Goal: Task Accomplishment & Management: Manage account settings

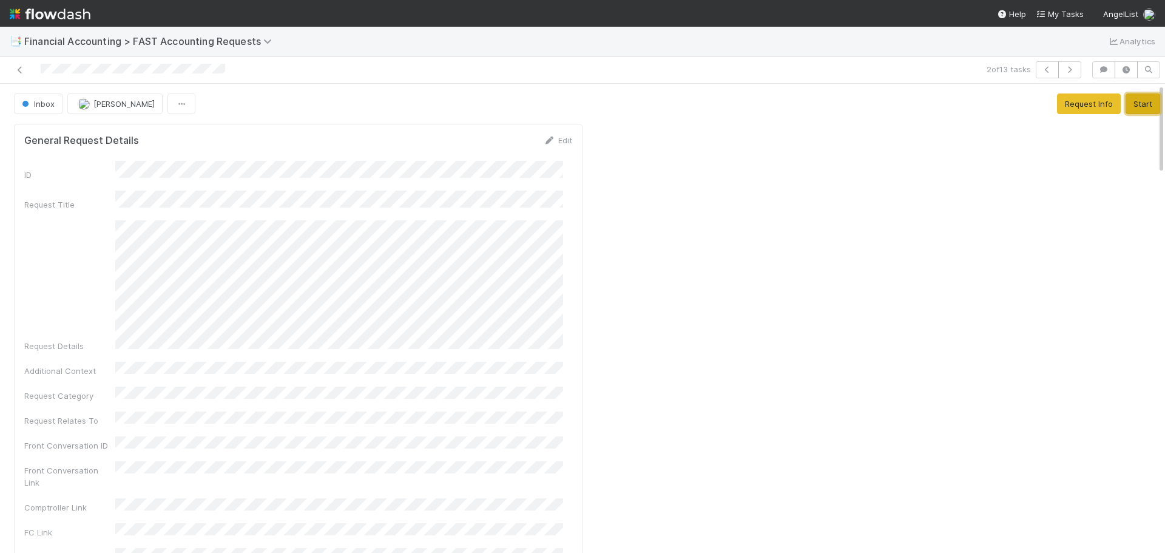
click at [1125, 110] on button "Start" at bounding box center [1142, 103] width 35 height 21
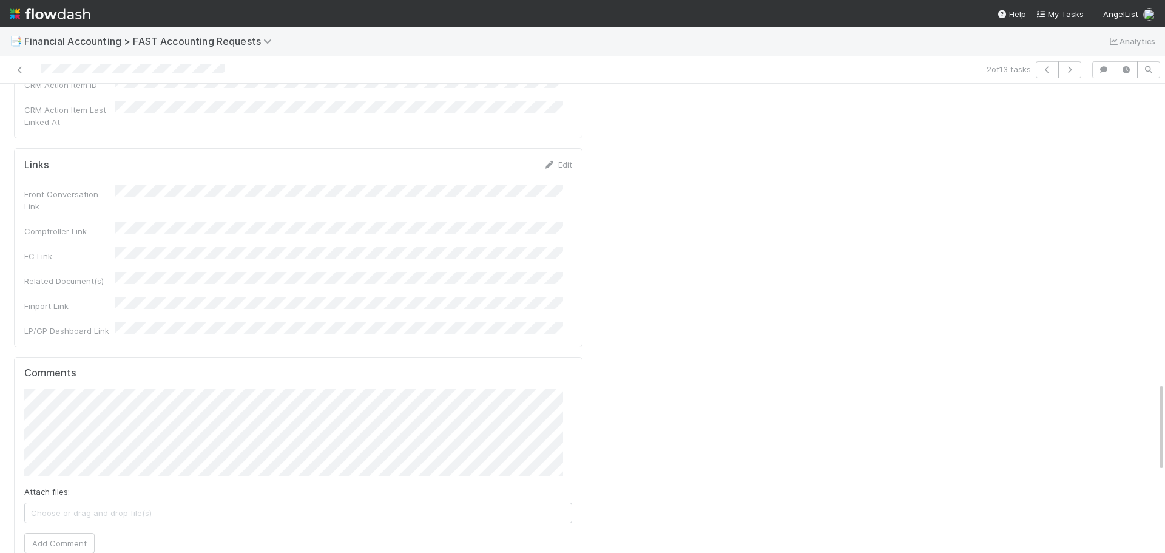
scroll to position [1577, 0]
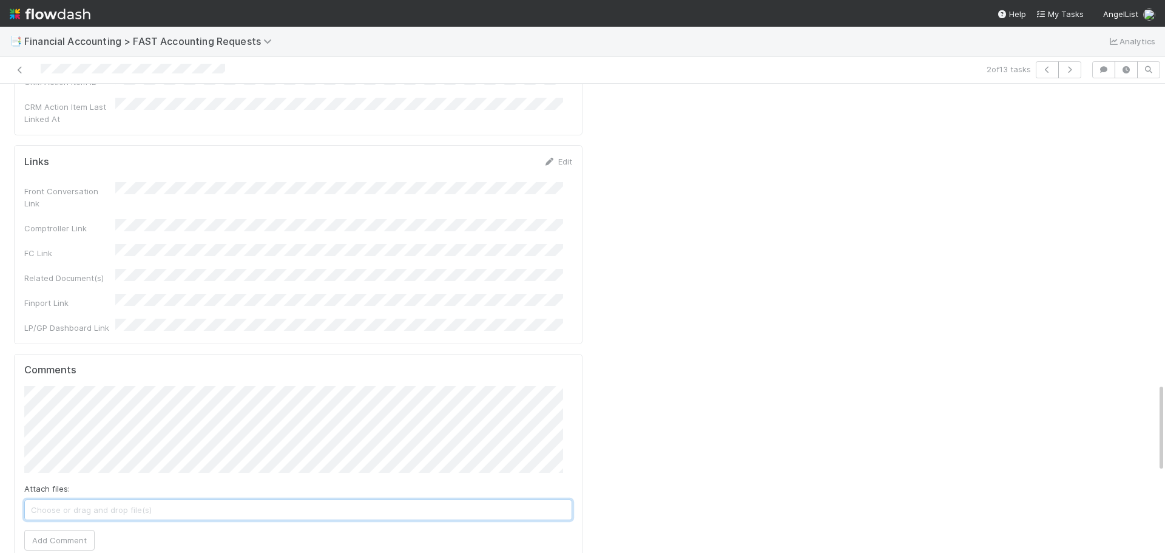
click at [76, 500] on span "Choose or drag and drop file(s)" at bounding box center [298, 509] width 546 height 19
click at [85, 529] on button "Add Comment" at bounding box center [59, 539] width 70 height 21
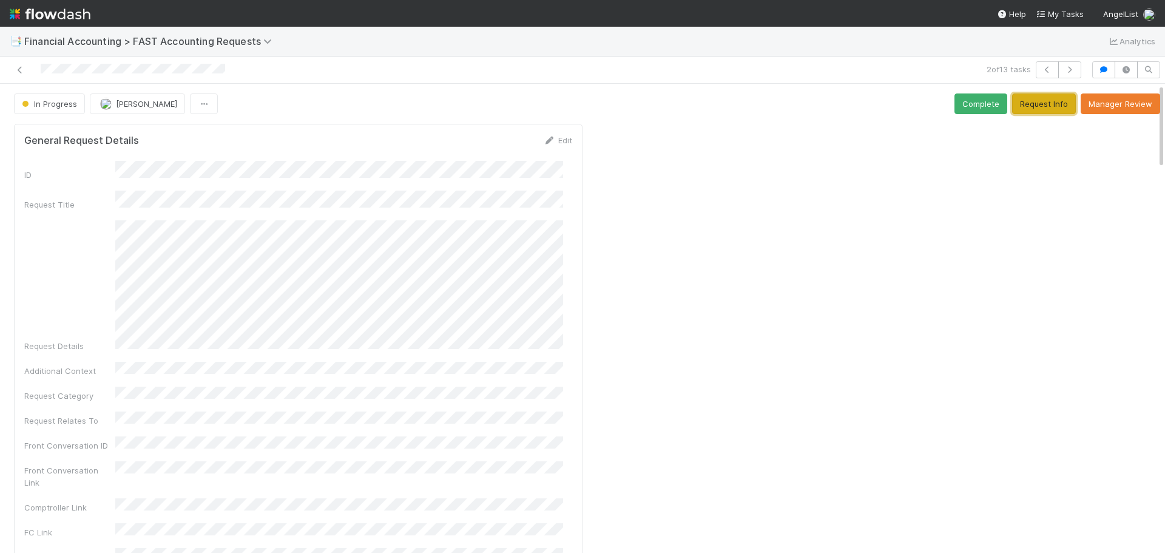
drag, startPoint x: 1003, startPoint y: 104, endPoint x: 982, endPoint y: 134, distance: 36.5
click at [967, 100] on button "Complete" at bounding box center [980, 103] width 53 height 21
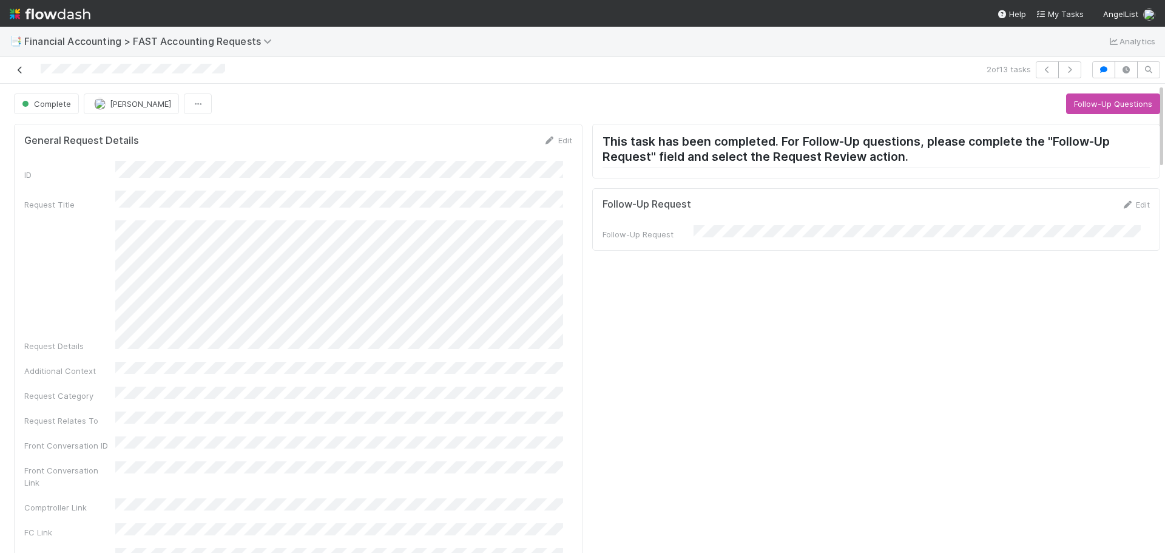
click at [19, 64] on link at bounding box center [20, 70] width 12 height 12
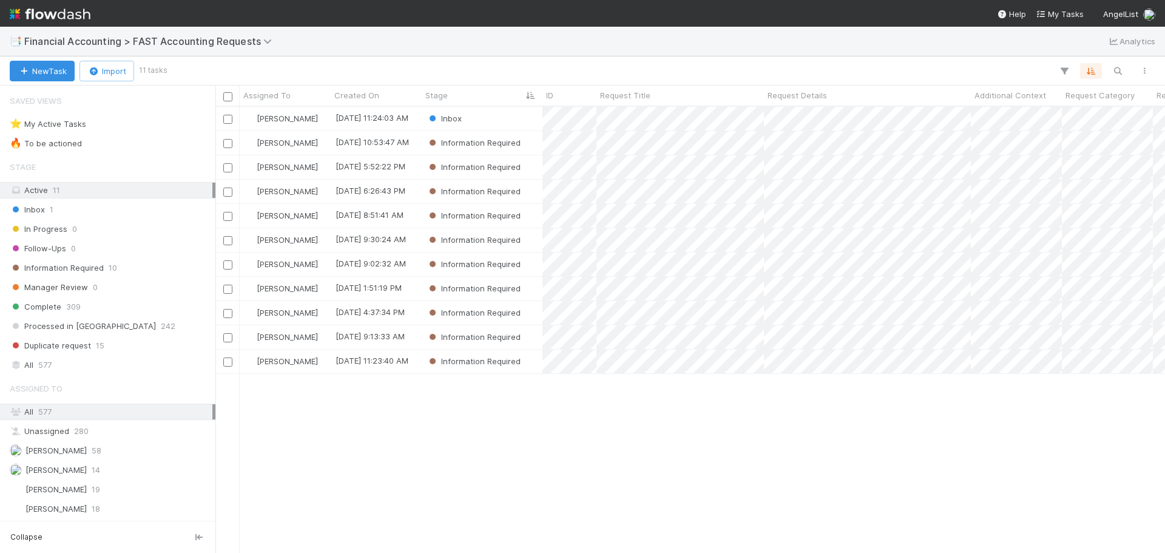
scroll to position [437, 940]
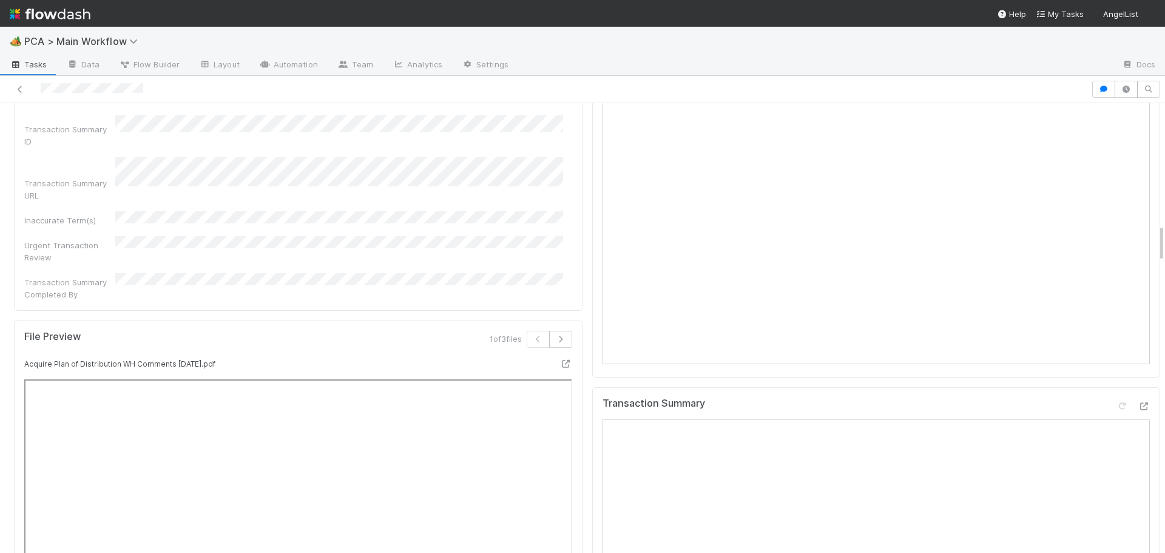
scroll to position [1456, 0]
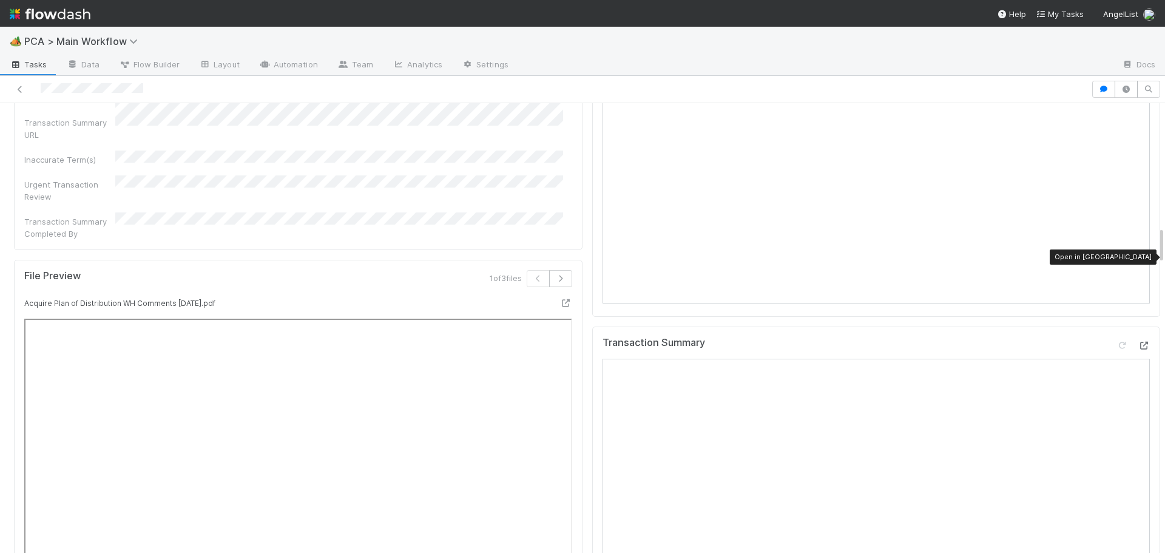
click at [1137, 341] on icon at bounding box center [1143, 345] width 12 height 8
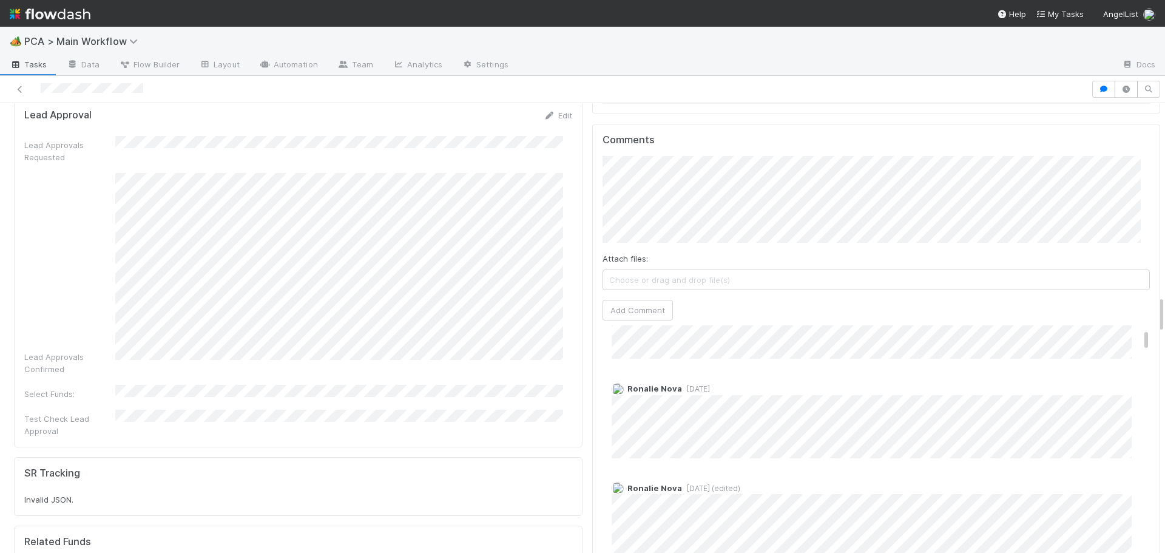
scroll to position [2244, 0]
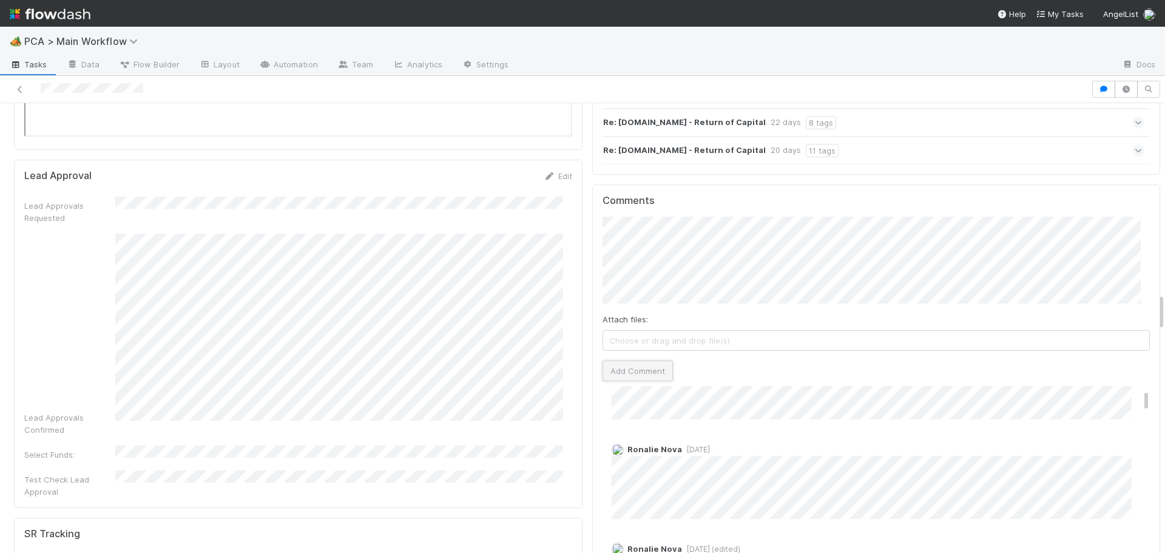
click at [617, 360] on button "Add Comment" at bounding box center [637, 370] width 70 height 21
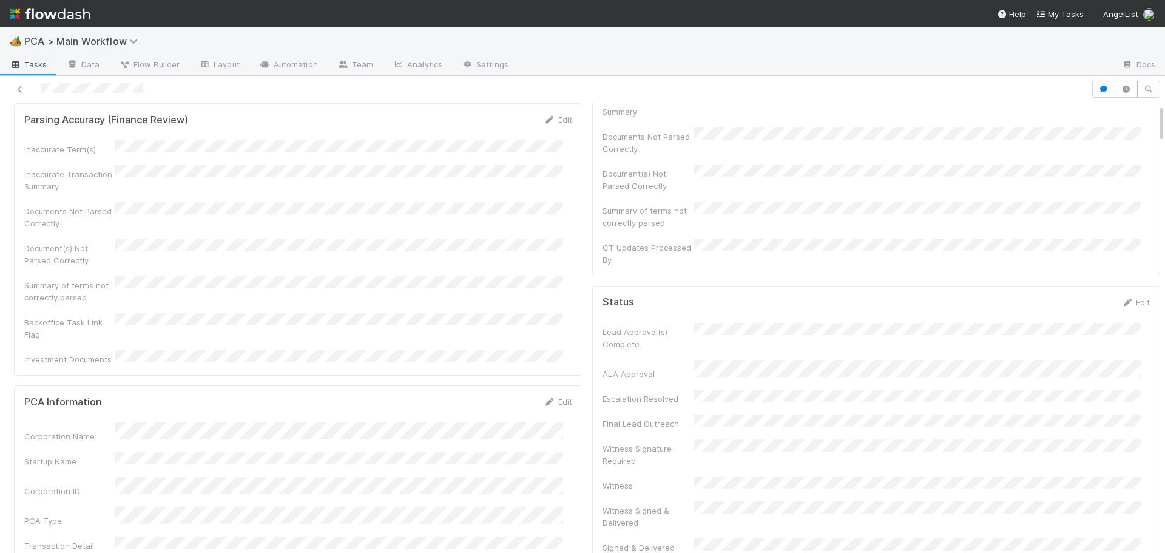
scroll to position [0, 0]
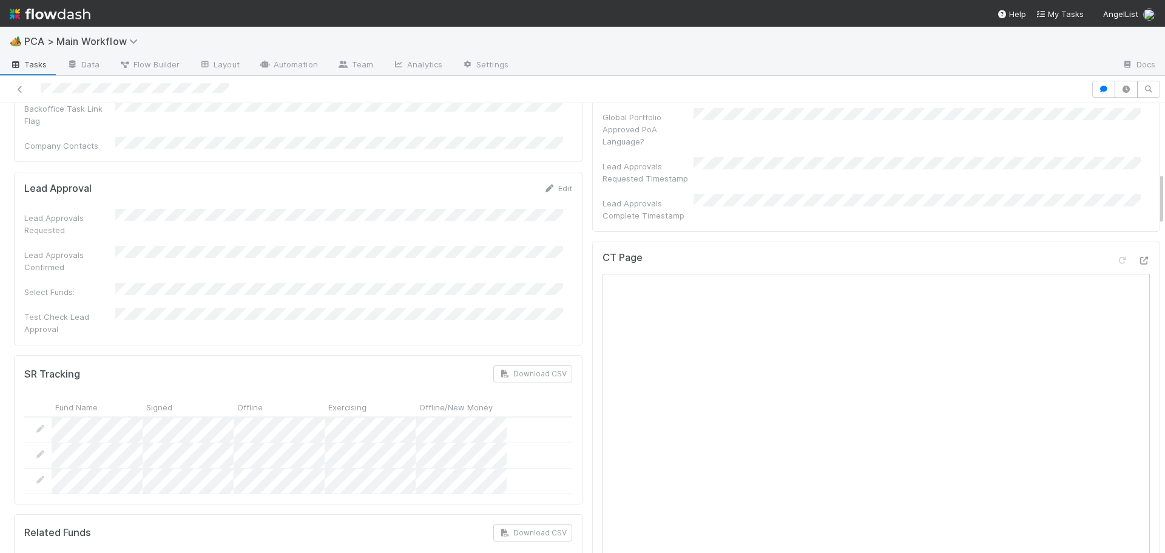
scroll to position [607, 0]
click at [1137, 254] on icon at bounding box center [1143, 258] width 12 height 8
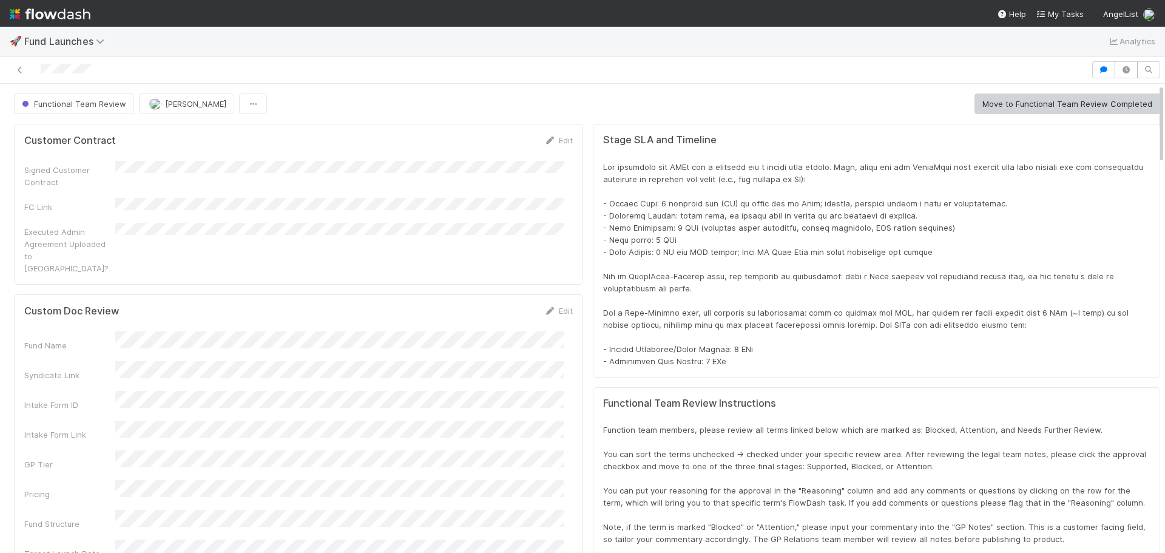
scroll to position [237, 1098]
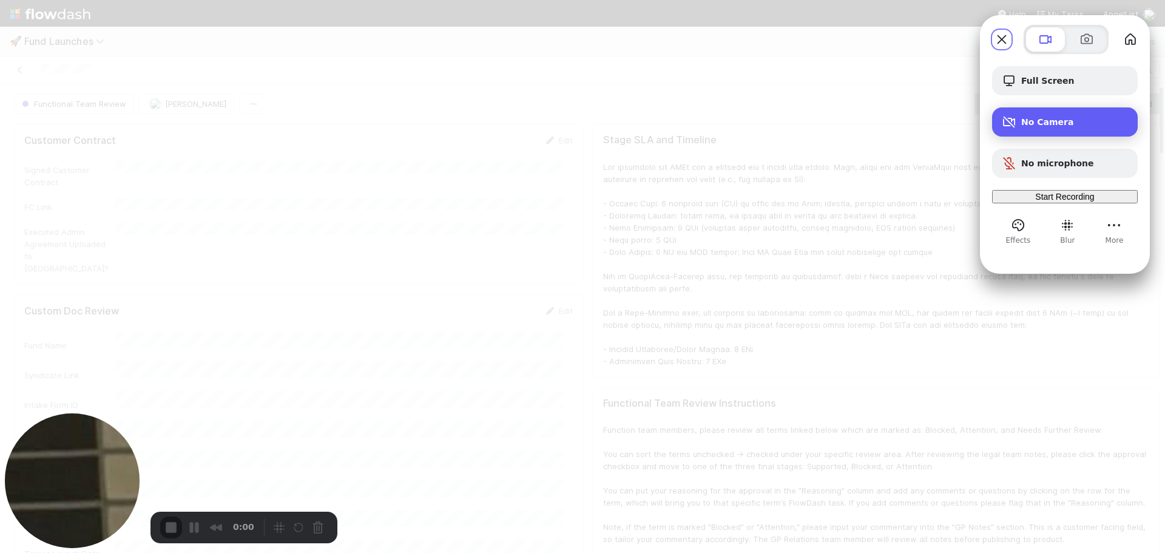
click at [1033, 117] on span "No Camera" at bounding box center [1074, 122] width 107 height 10
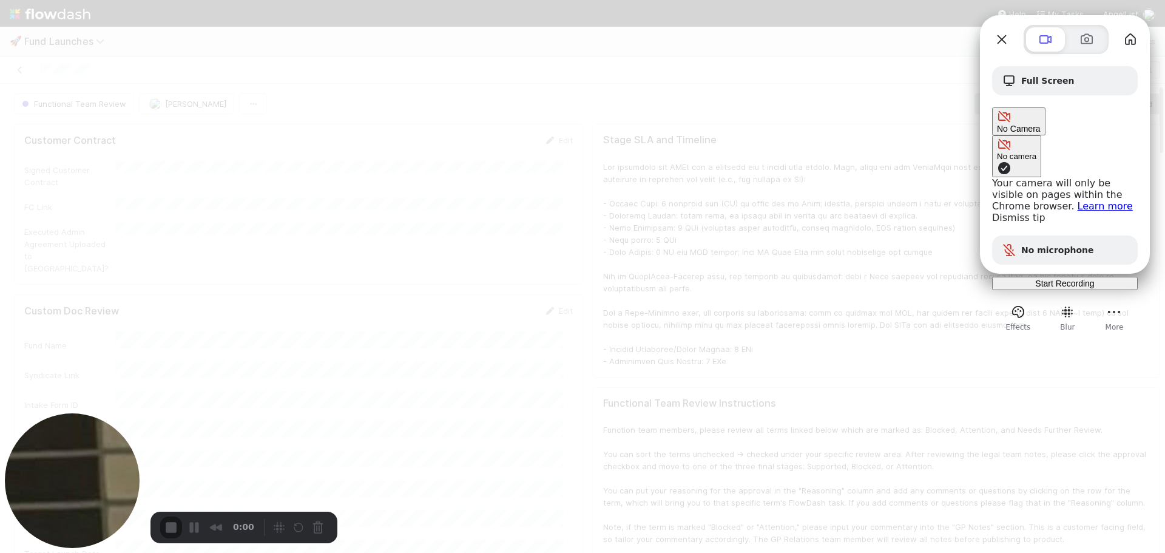
click at [992, 212] on link "Dismiss tip" at bounding box center [1018, 218] width 53 height 12
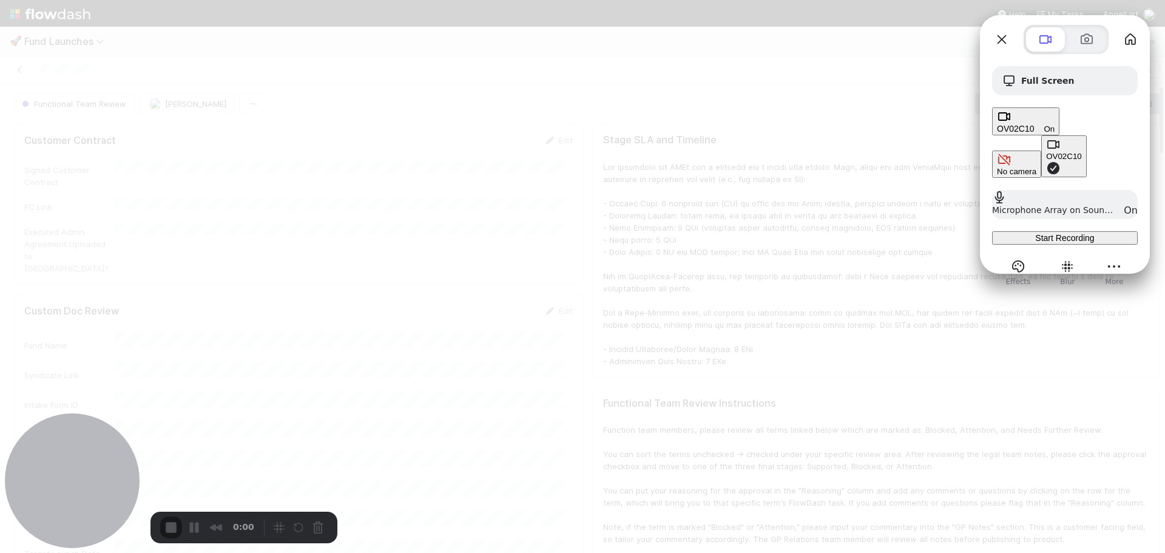
click at [1064, 233] on span "Start Recording" at bounding box center [1064, 238] width 59 height 10
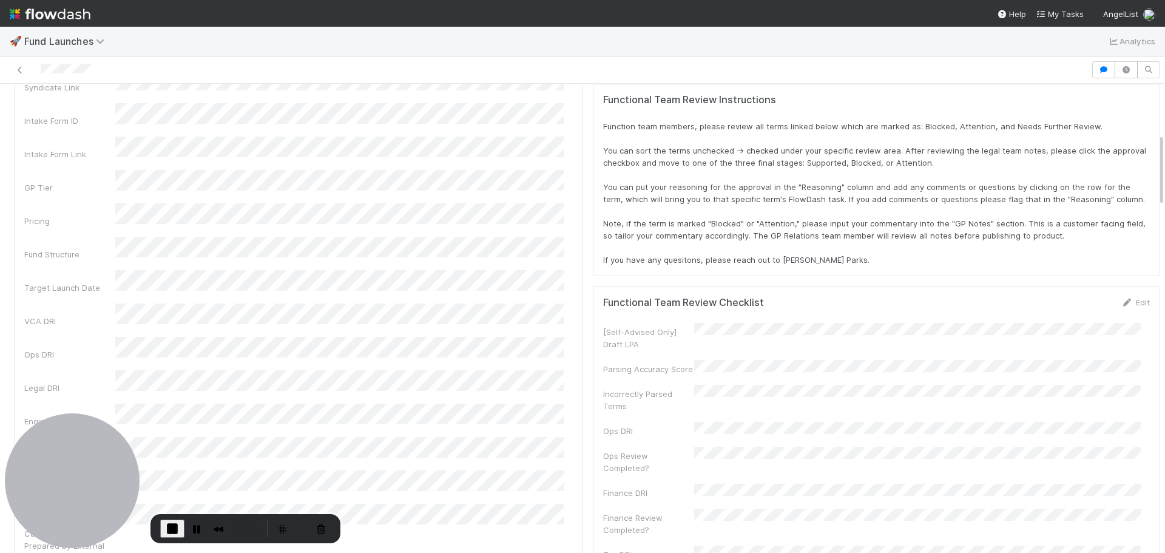
scroll to position [323, 0]
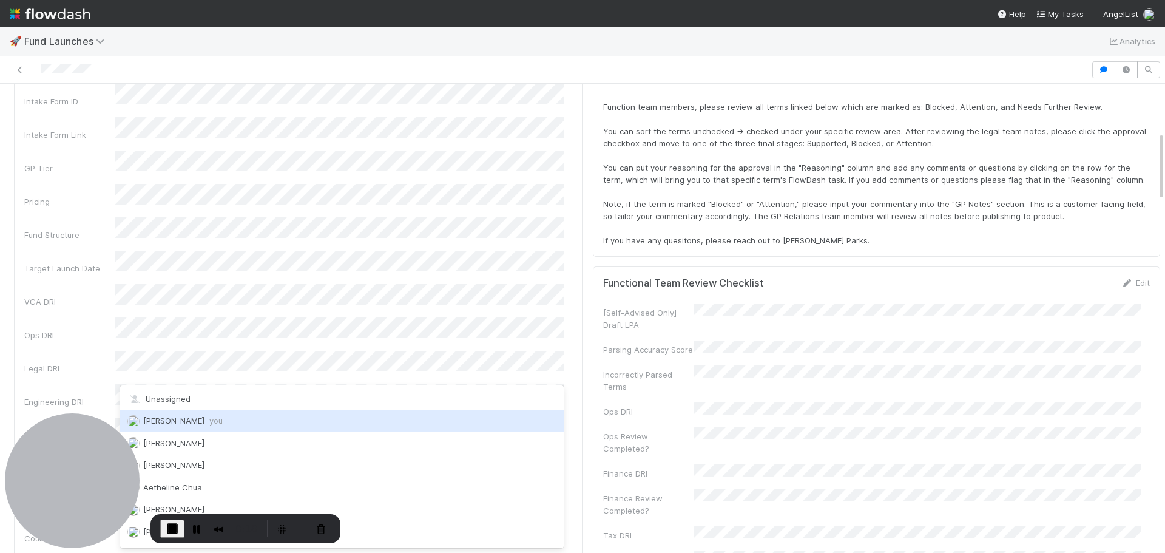
click at [184, 421] on span "Don Walker you" at bounding box center [182, 420] width 79 height 10
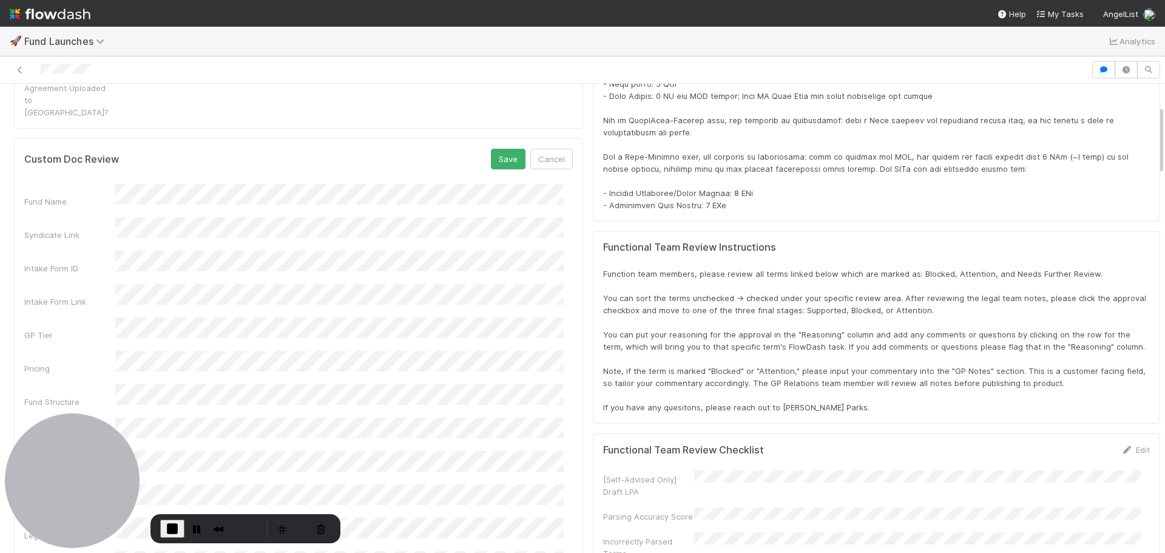
scroll to position [201, 0]
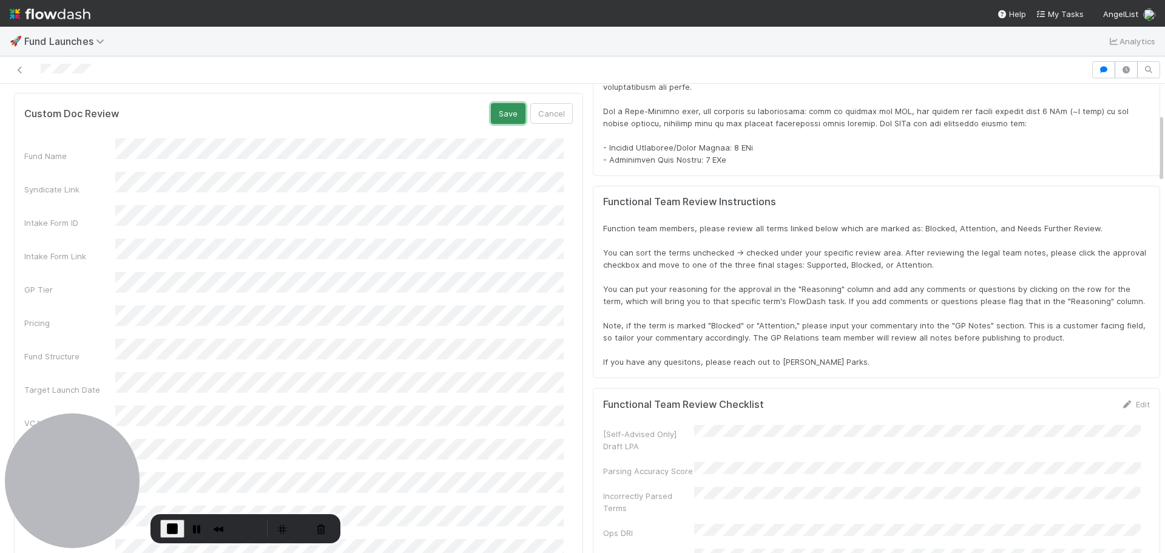
click at [491, 103] on button "Save" at bounding box center [508, 113] width 35 height 21
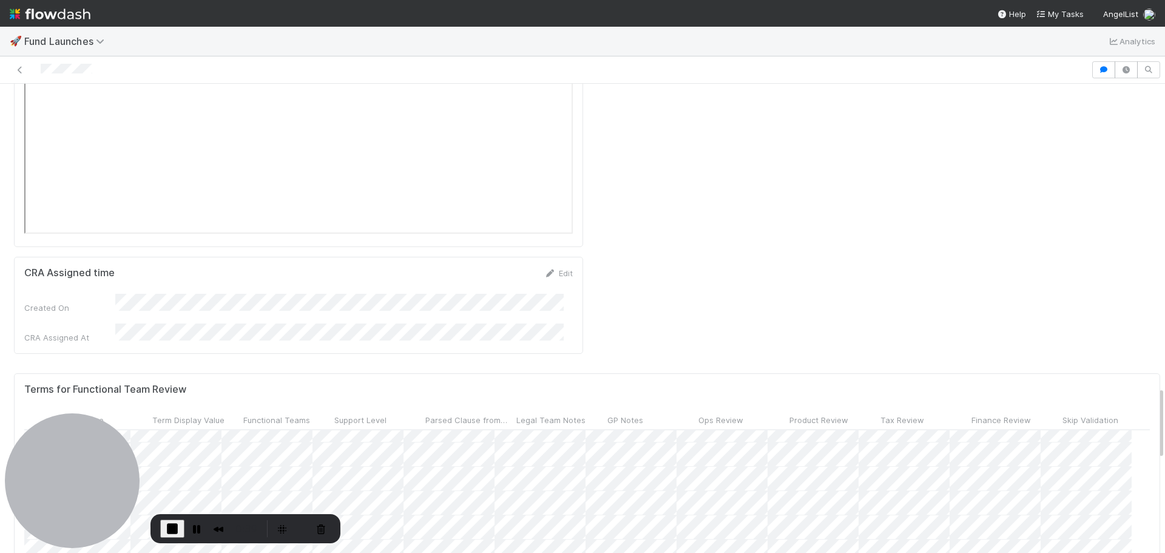
scroll to position [364, 556]
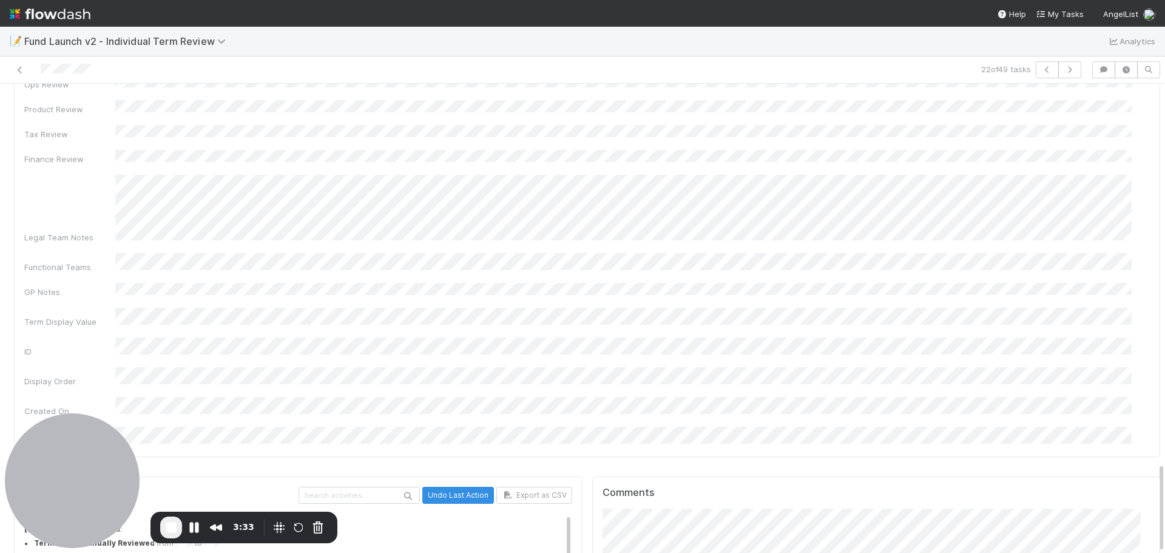
scroll to position [1968, 0]
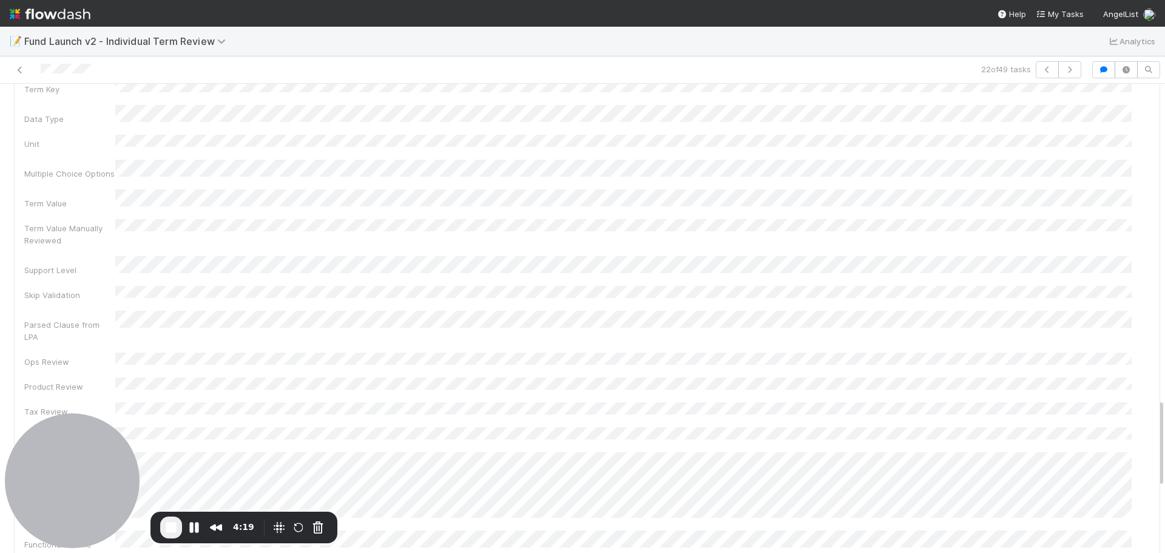
scroll to position [1664, 0]
click at [201, 239] on div "Fund Name Term Category Term Key Data Type Unit Multiple Choice Options Term Va…" at bounding box center [586, 393] width 1125 height 708
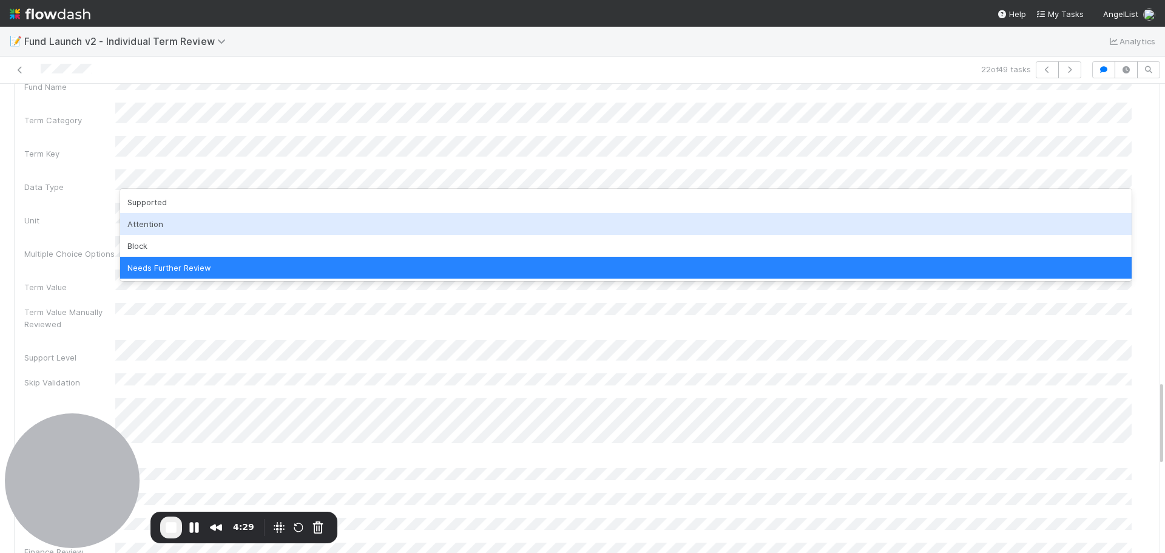
click at [169, 225] on div "Attention" at bounding box center [625, 224] width 1011 height 22
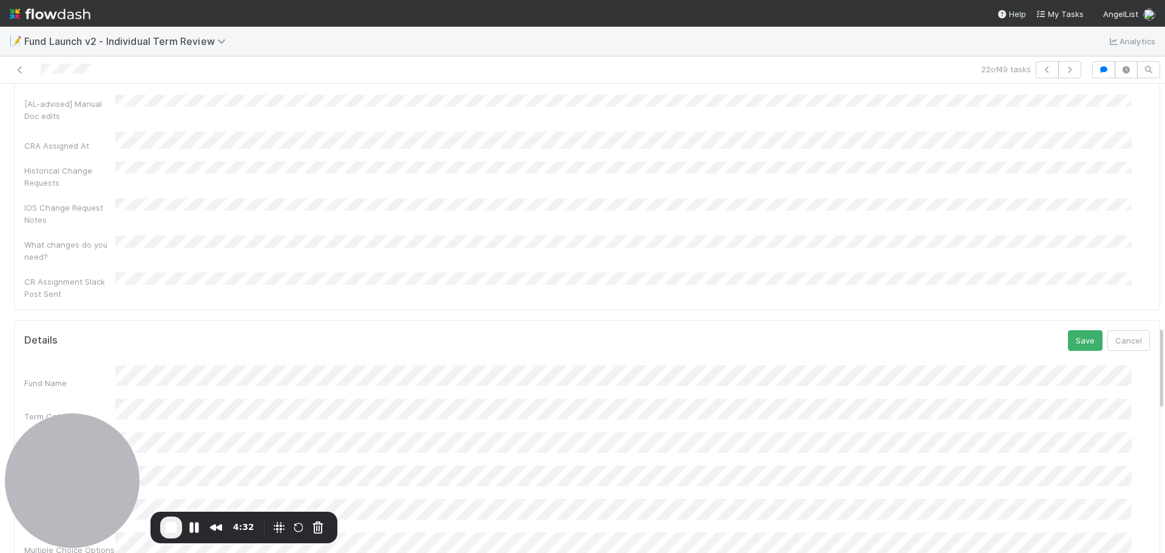
scroll to position [1339, 0]
click at [1067, 337] on button "Save" at bounding box center [1084, 347] width 35 height 21
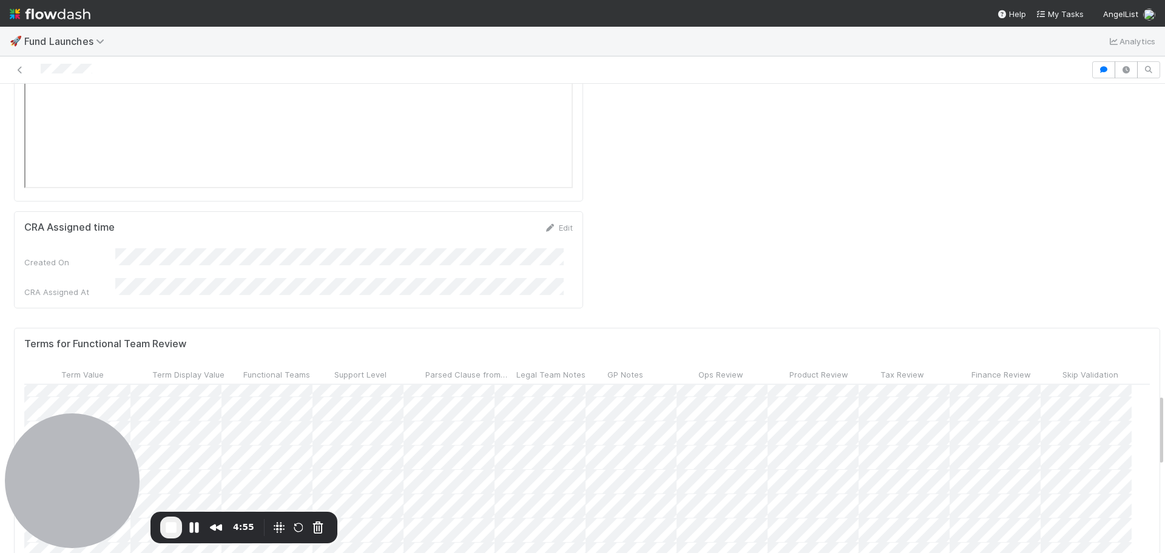
scroll to position [952, 556]
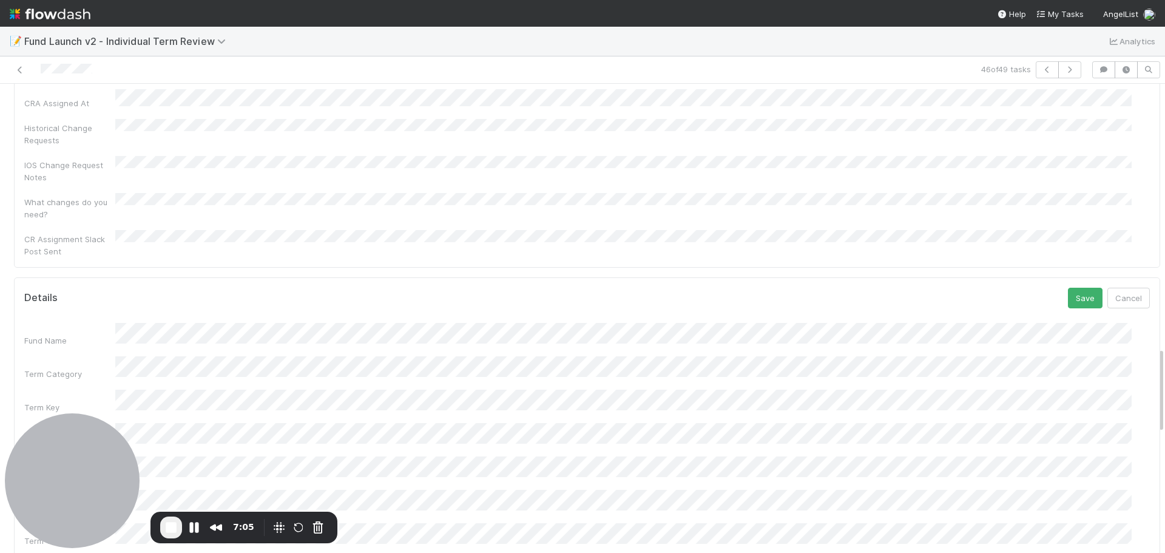
scroll to position [1372, 0]
click at [1068, 304] on button "Save" at bounding box center [1084, 314] width 35 height 21
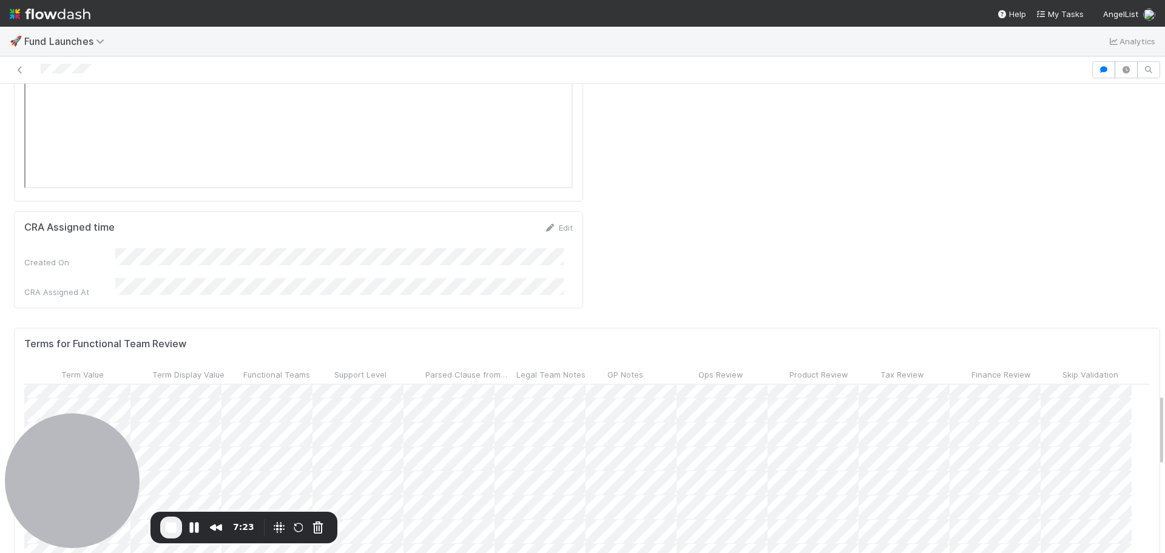
scroll to position [952, 556]
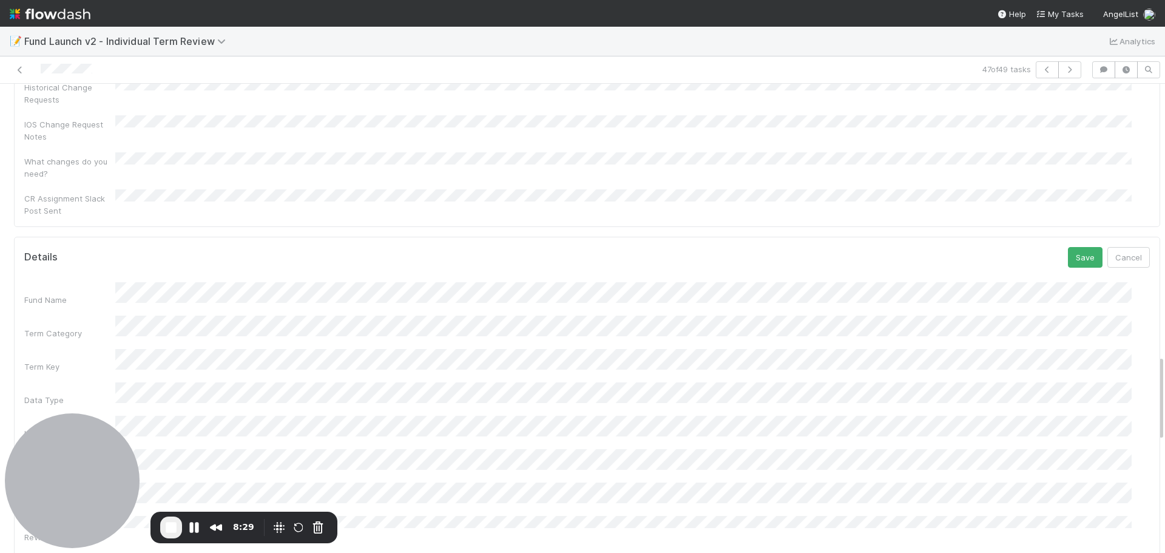
scroll to position [1427, 0]
click at [1067, 250] on button "Save" at bounding box center [1084, 260] width 35 height 21
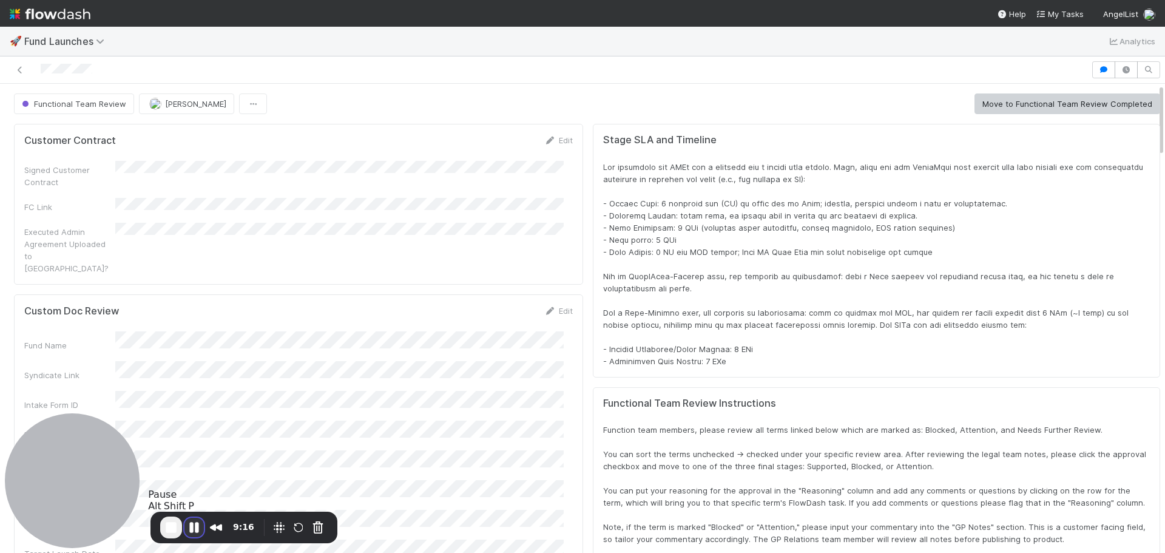
click at [192, 522] on button "Pause Recording" at bounding box center [193, 526] width 19 height 19
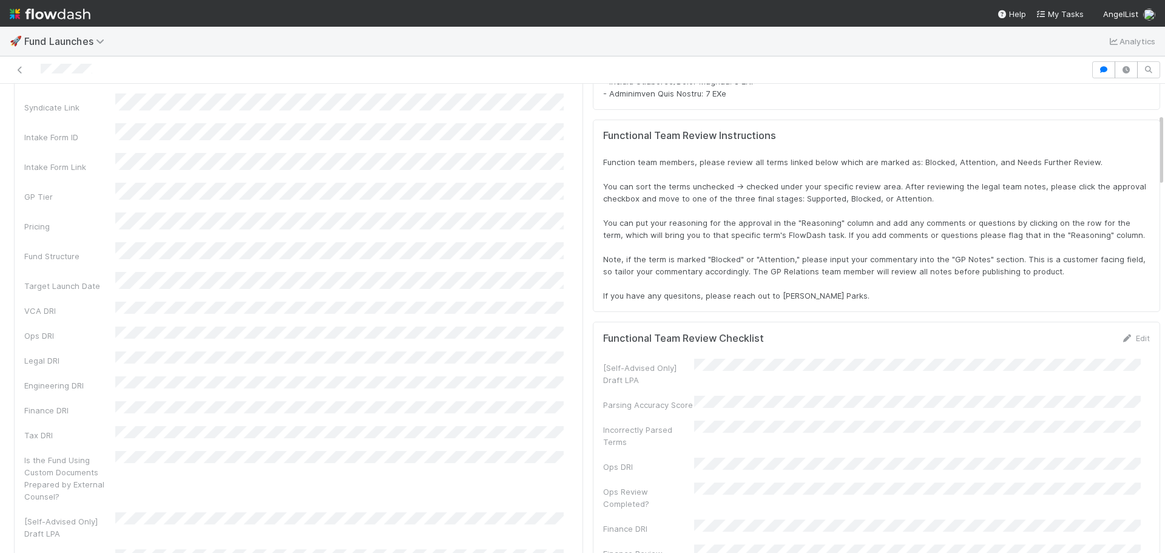
scroll to position [425, 0]
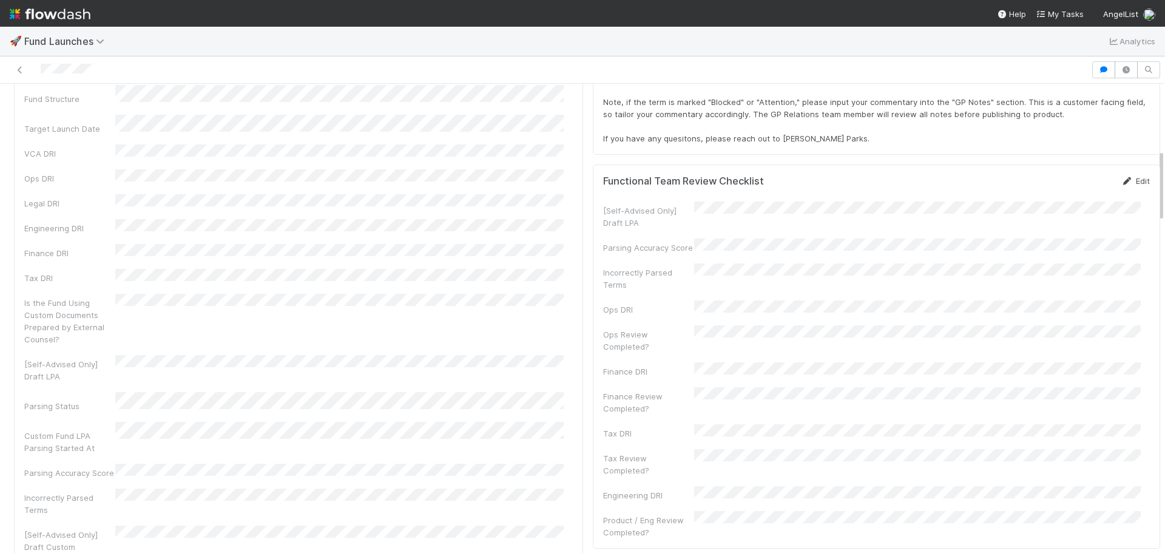
click at [1124, 180] on link "Edit" at bounding box center [1135, 181] width 29 height 10
click at [1067, 191] on button "Save" at bounding box center [1084, 185] width 35 height 21
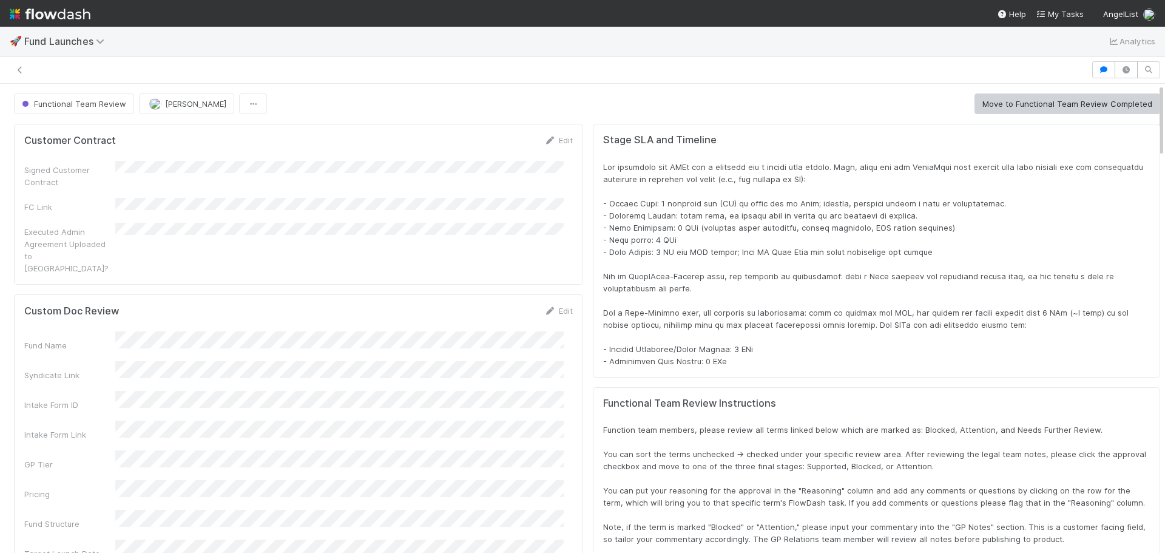
scroll to position [10, 10]
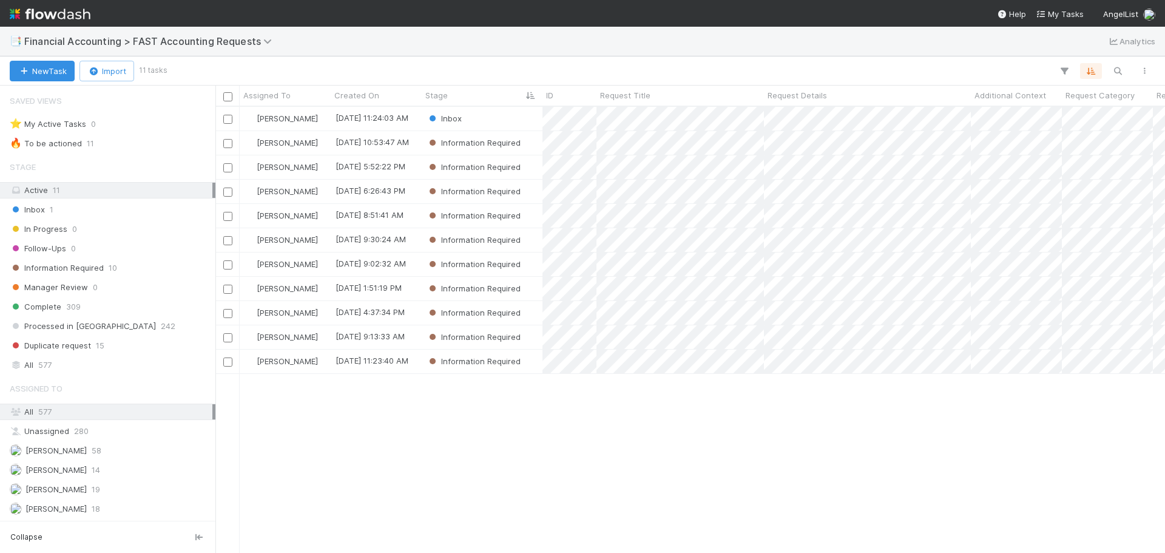
scroll to position [437, 940]
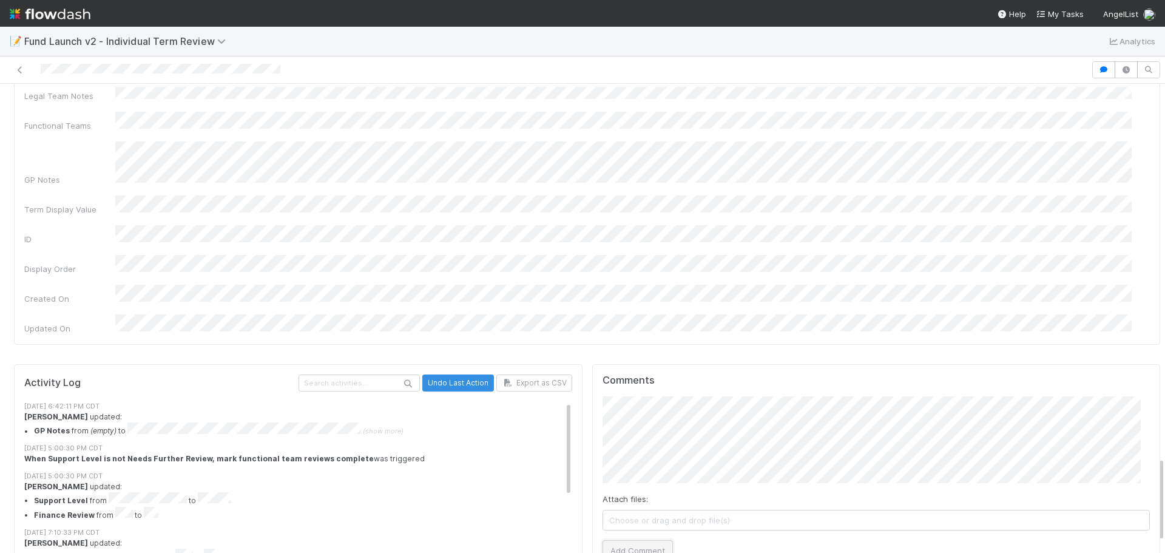
click at [645, 540] on button "Add Comment" at bounding box center [637, 550] width 70 height 21
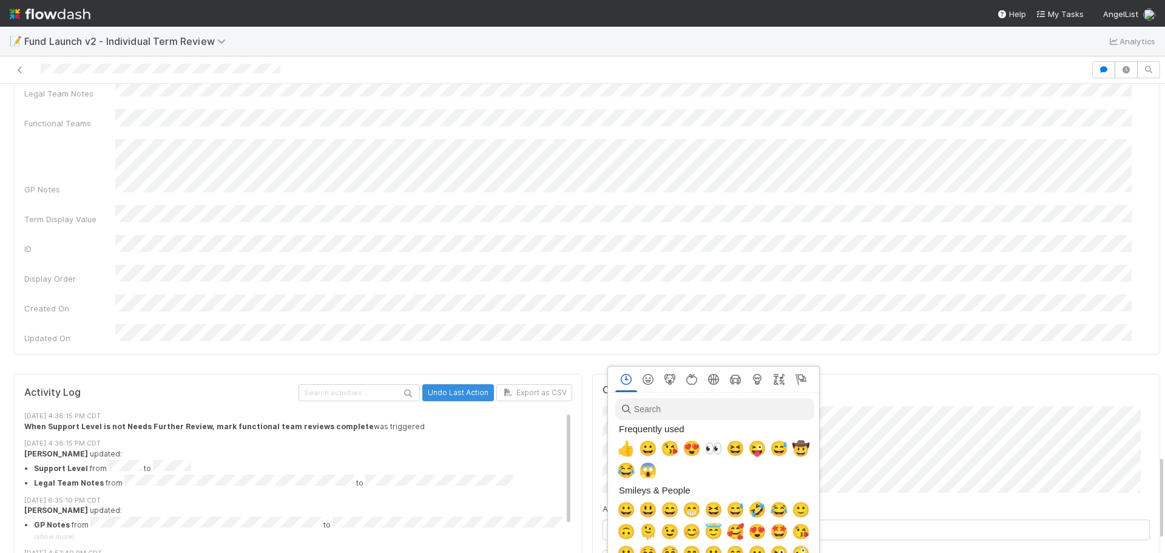
scroll to position [0, 4]
click at [799, 446] on span "🤠" at bounding box center [798, 448] width 18 height 17
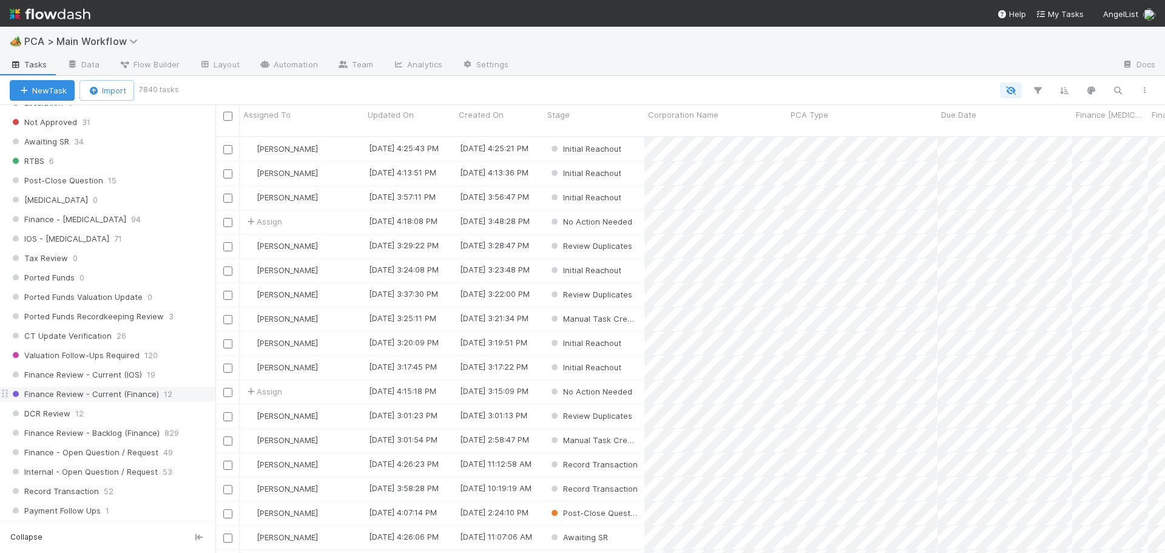
scroll to position [788, 0]
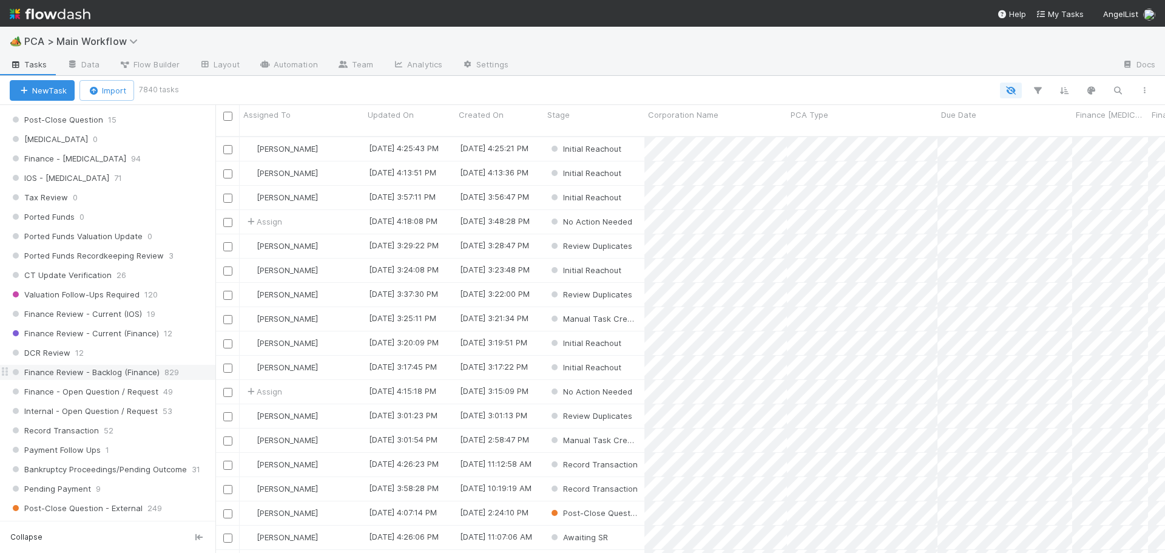
click at [126, 370] on span "Finance Review - Backlog (Finance)" at bounding box center [85, 372] width 150 height 15
click at [1034, 84] on button "button" at bounding box center [1037, 90] width 22 height 16
click at [791, 126] on button "Add Filter" at bounding box center [851, 127] width 364 height 18
click at [791, 126] on div "Add Filter" at bounding box center [850, 127] width 383 height 37
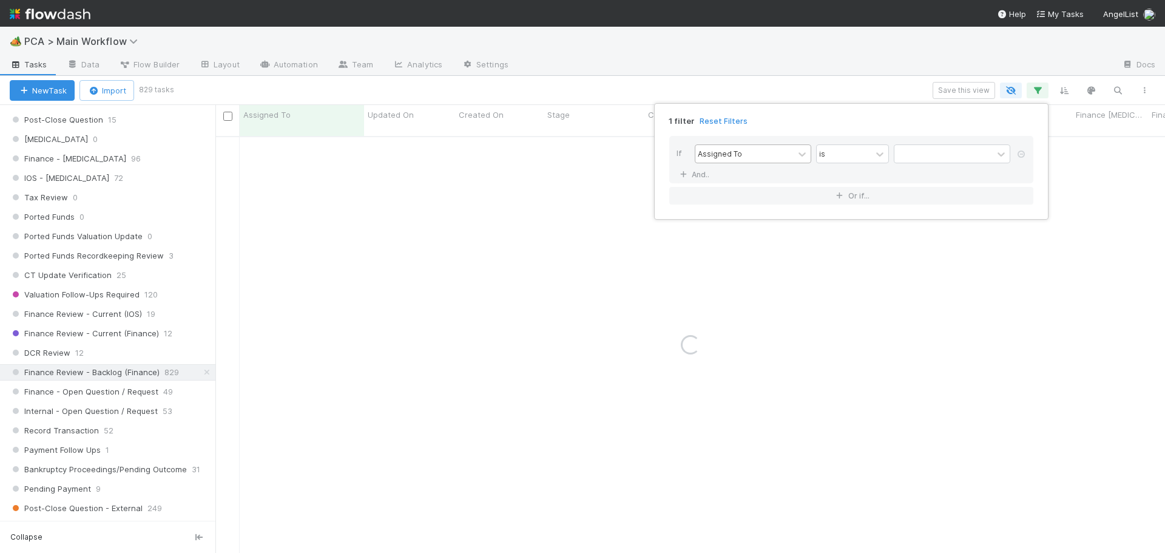
click at [792, 158] on div "Assigned To" at bounding box center [744, 154] width 98 height 18
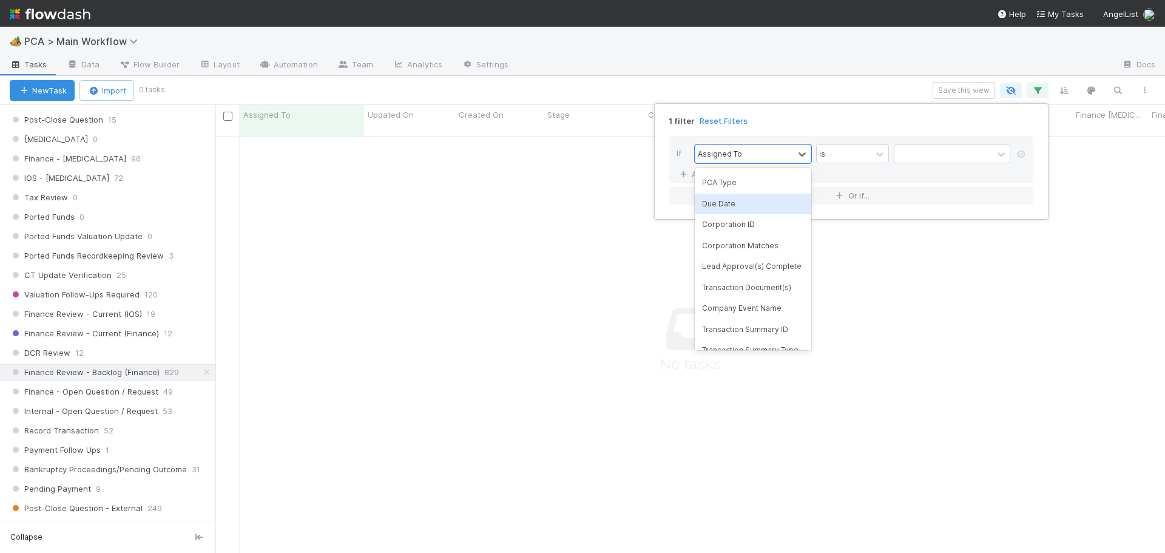
scroll to position [0, 0]
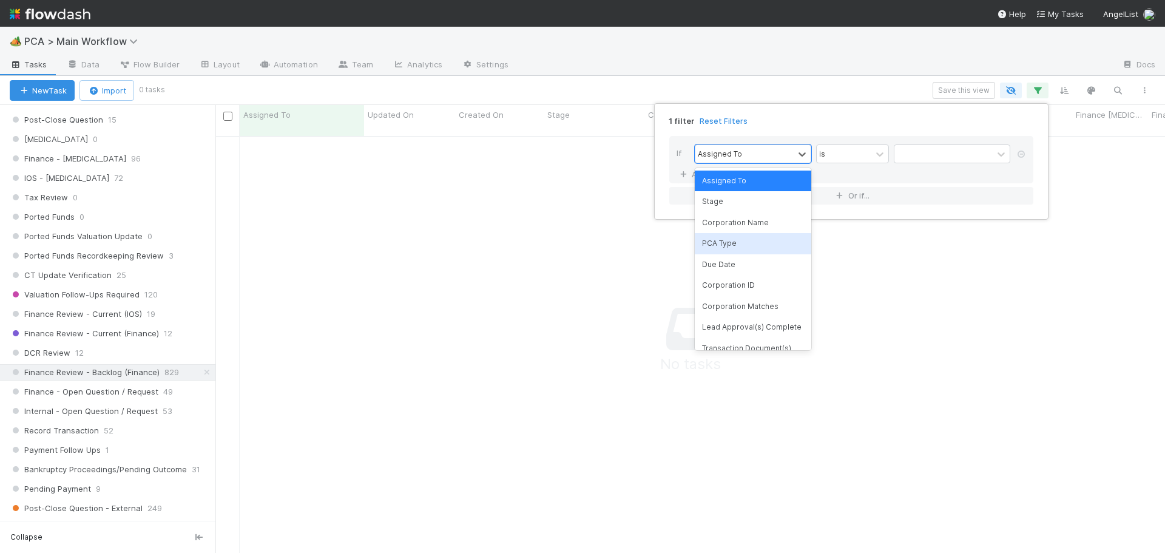
click at [733, 246] on div "PCA Type" at bounding box center [752, 243] width 116 height 21
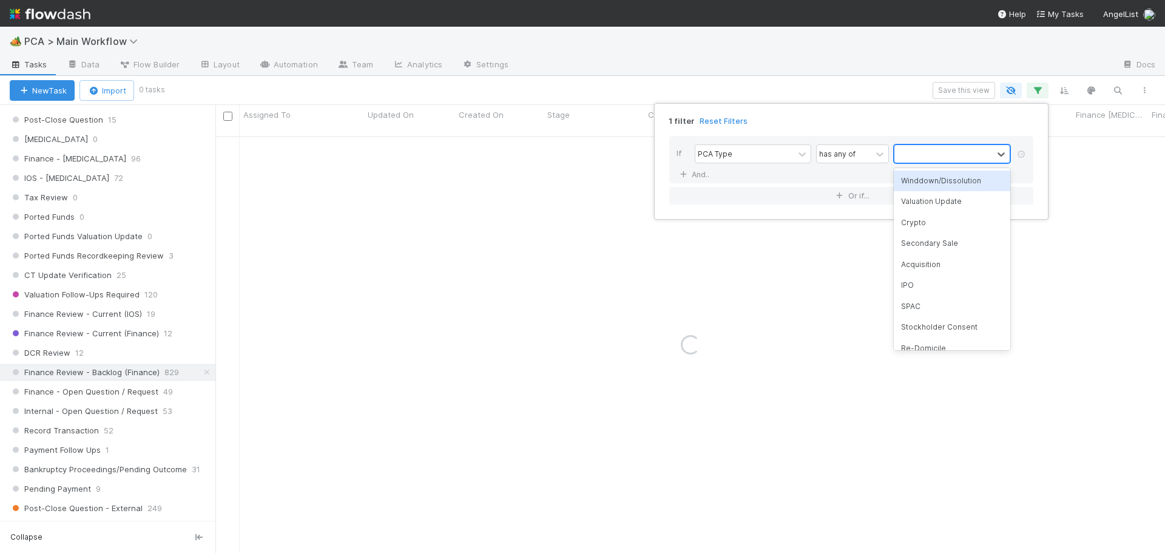
click at [942, 153] on div at bounding box center [943, 154] width 98 height 18
click at [905, 270] on div "Acquisition" at bounding box center [951, 264] width 116 height 21
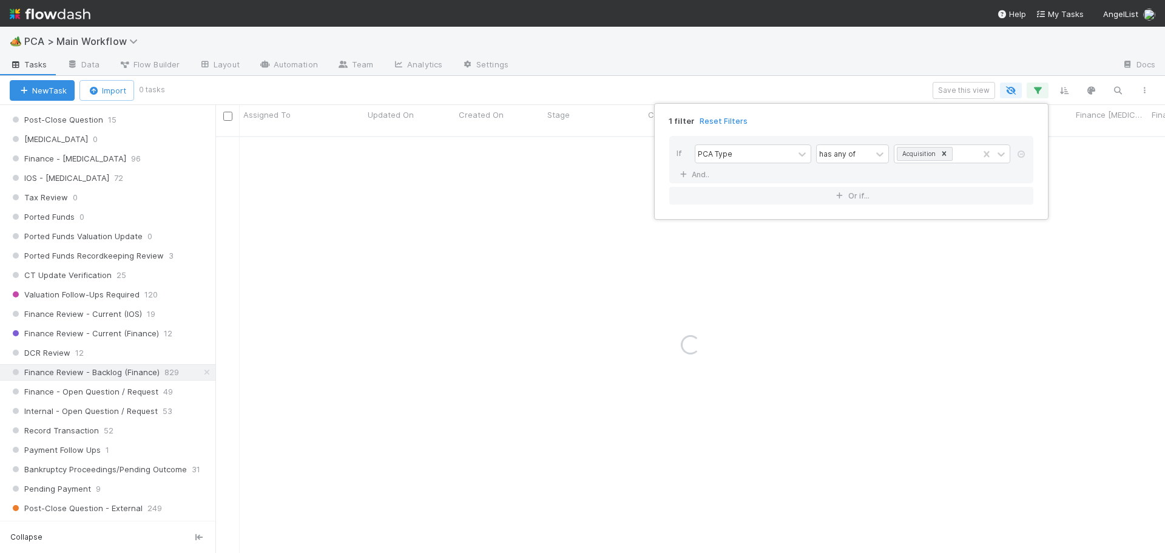
click at [842, 94] on div "1 filter Reset Filters If PCA Type has any of Acquisition And.. Or if..." at bounding box center [582, 276] width 1165 height 553
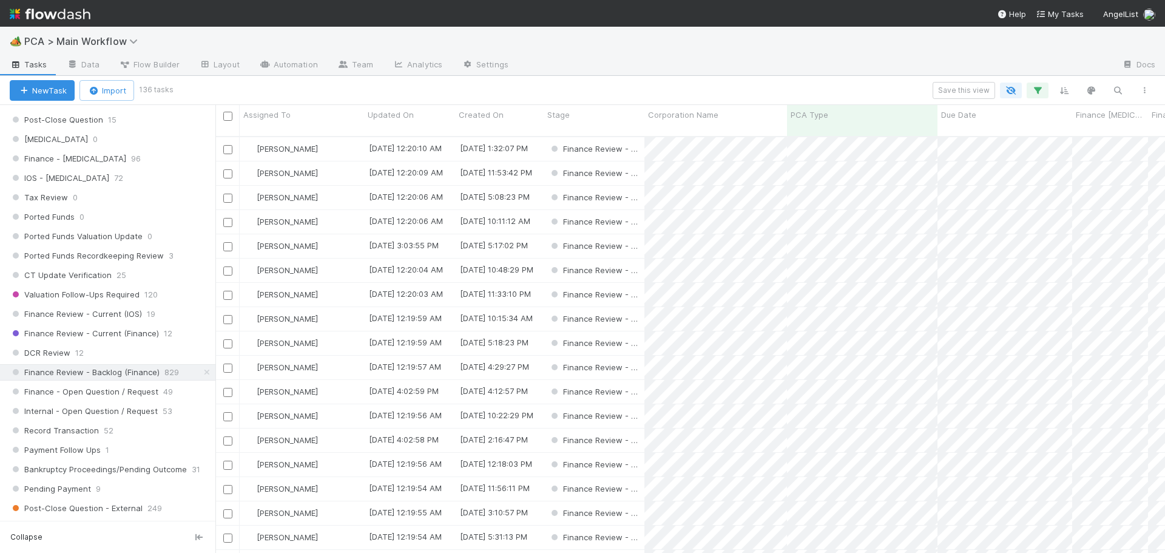
scroll to position [417, 940]
click at [227, 193] on input "checkbox" at bounding box center [227, 197] width 9 height 9
click at [227, 266] on input "checkbox" at bounding box center [227, 270] width 9 height 9
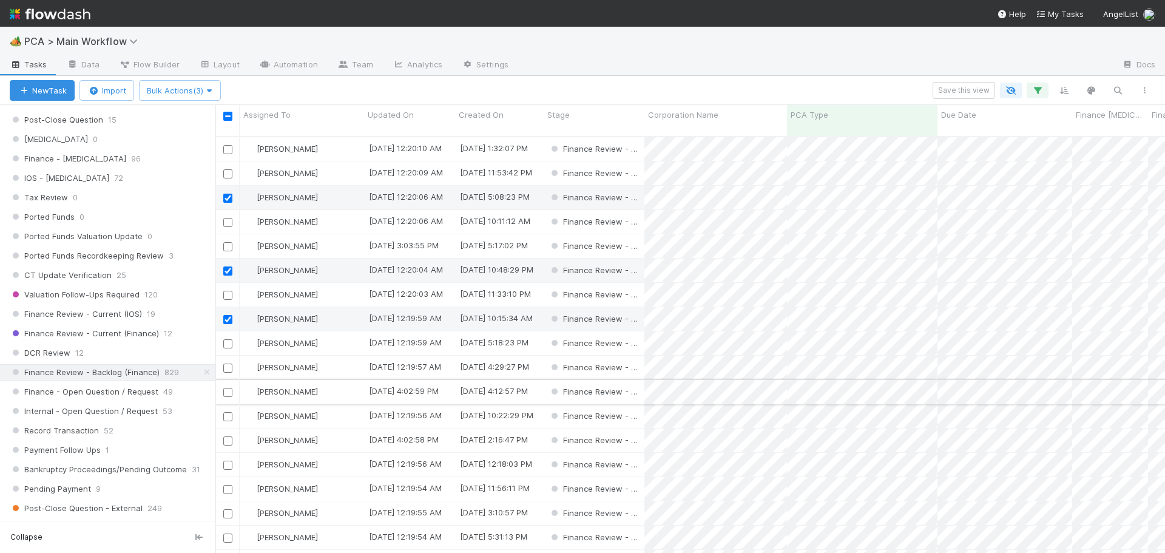
click at [227, 388] on input "checkbox" at bounding box center [227, 392] width 9 height 9
drag, startPoint x: 227, startPoint y: 380, endPoint x: 227, endPoint y: 404, distance: 24.3
click at [227, 412] on input "checkbox" at bounding box center [227, 416] width 9 height 9
click at [230, 460] on input "checkbox" at bounding box center [227, 464] width 9 height 9
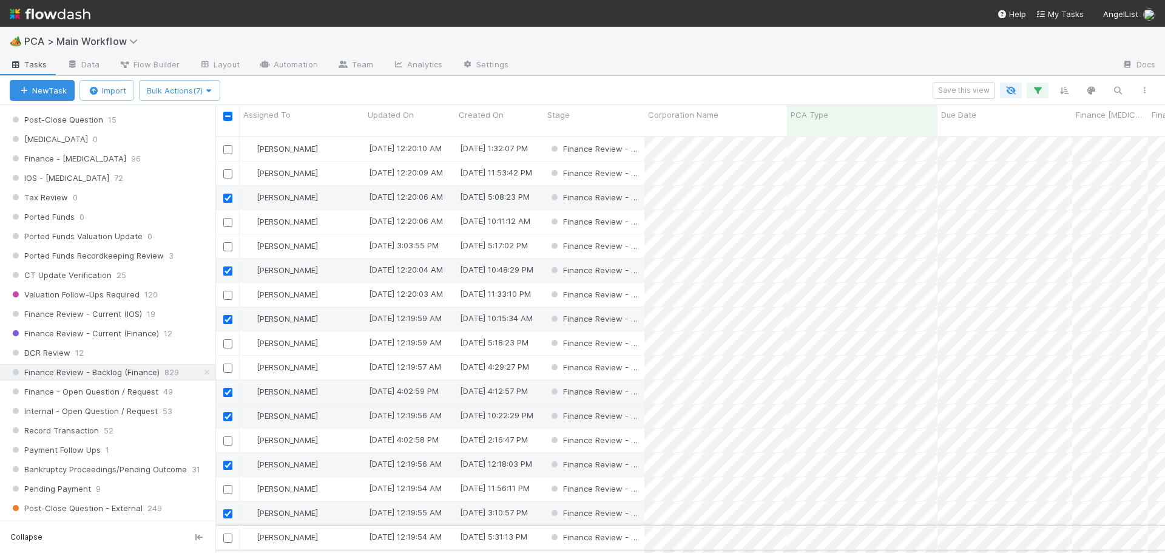
click at [230, 533] on input "checkbox" at bounding box center [227, 537] width 9 height 9
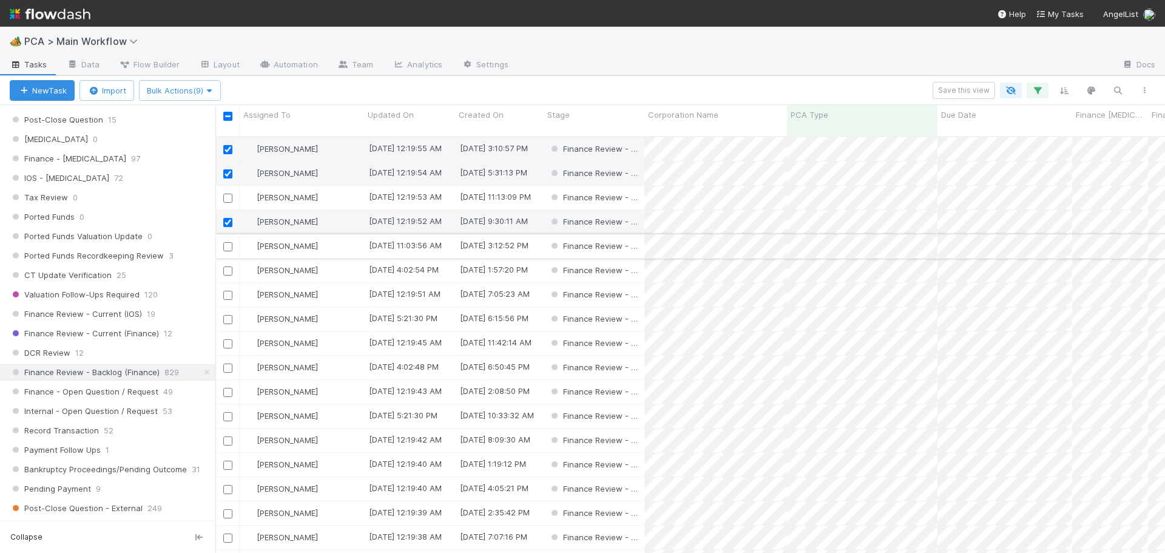
click at [227, 242] on input "checkbox" at bounding box center [227, 246] width 9 height 9
click at [227, 363] on input "checkbox" at bounding box center [227, 367] width 9 height 9
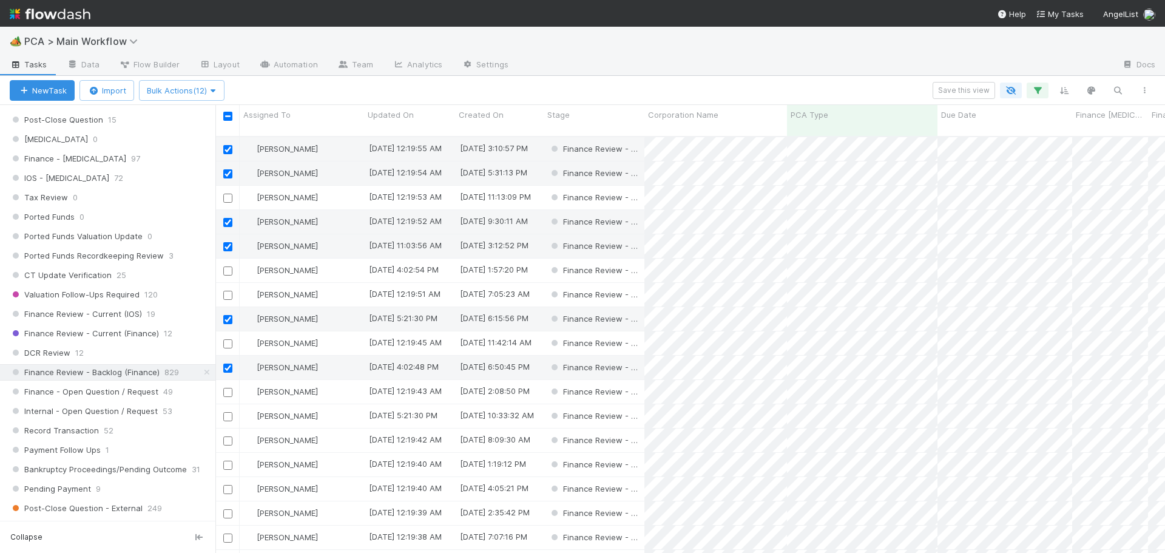
click at [228, 412] on input "checkbox" at bounding box center [227, 416] width 9 height 9
click at [217, 86] on span "button" at bounding box center [213, 91] width 12 height 10
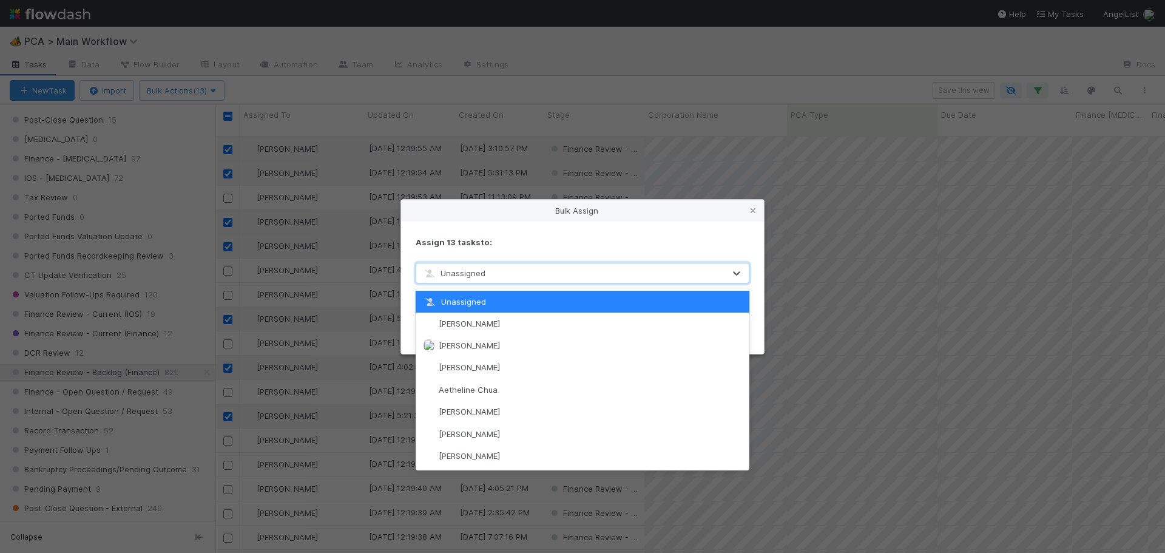
click at [493, 278] on div "Unassigned" at bounding box center [570, 272] width 308 height 19
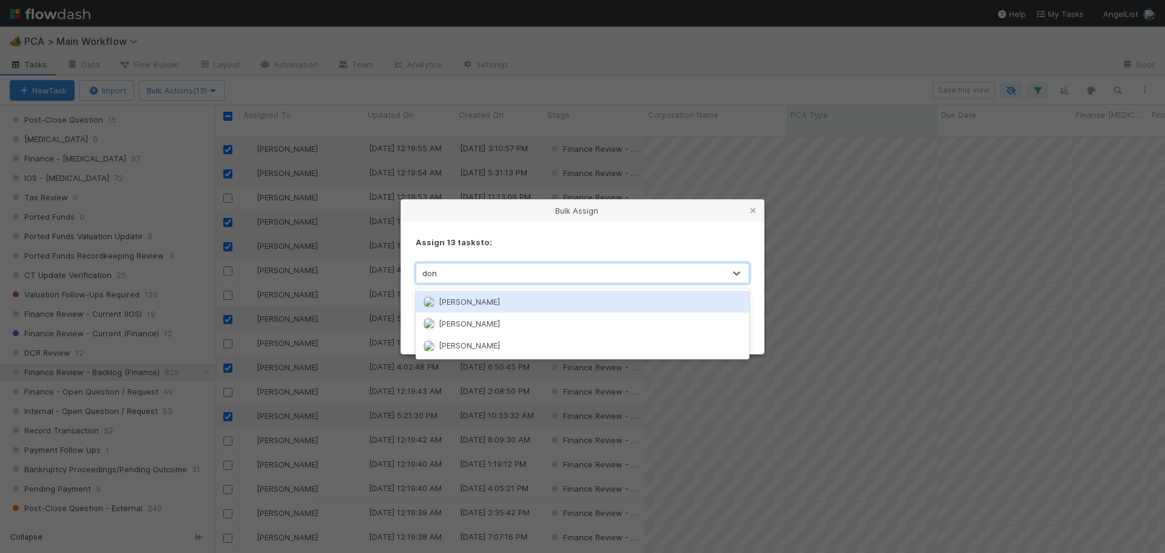
type input "[PERSON_NAME]"
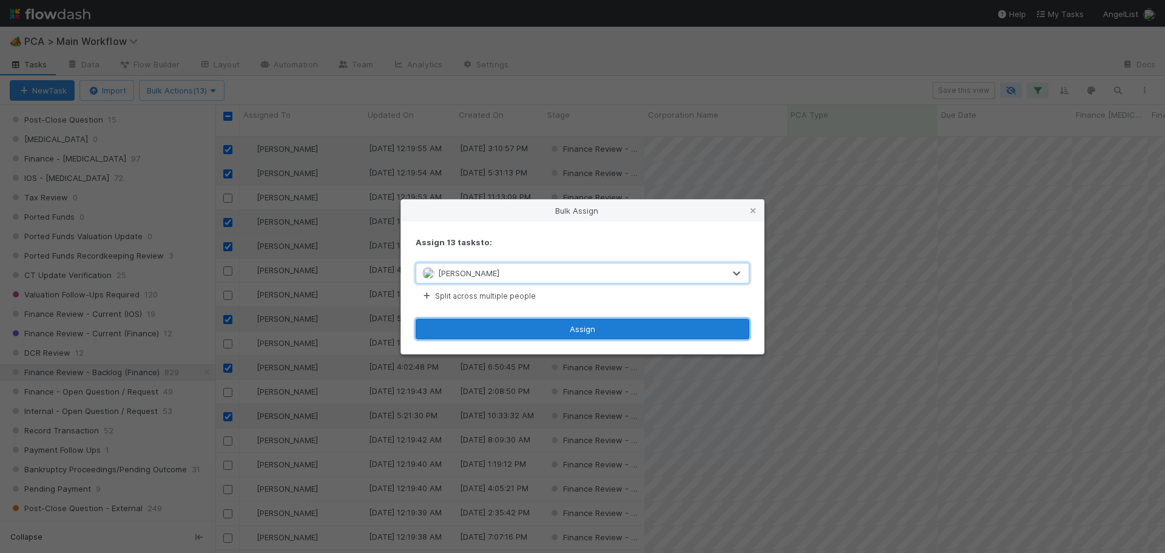
click at [551, 324] on button "Assign" at bounding box center [582, 328] width 334 height 21
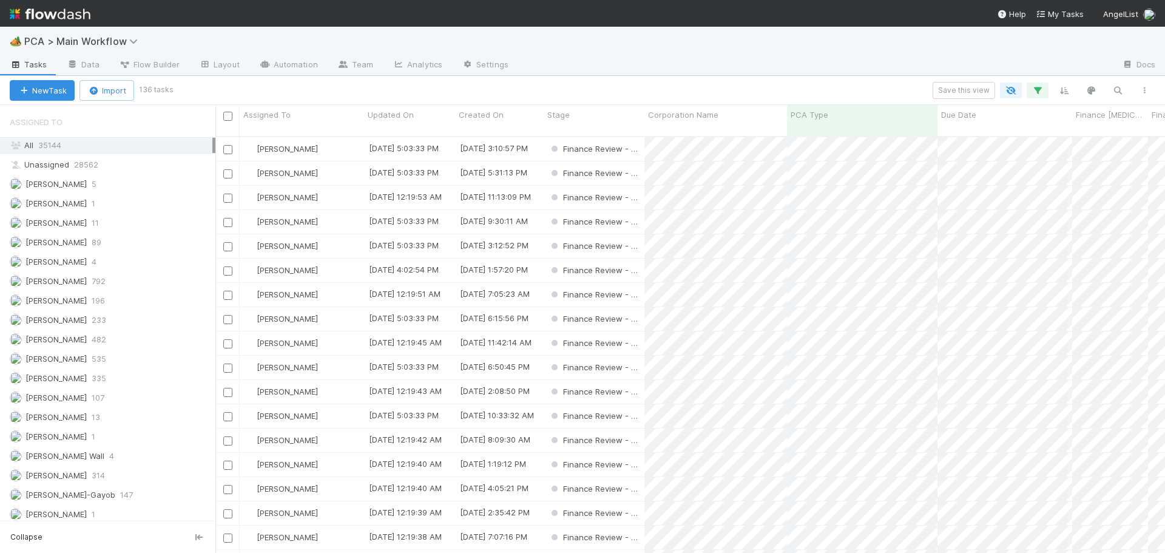
scroll to position [1456, 0]
click at [124, 297] on div "Don Walker 196" at bounding box center [111, 294] width 203 height 15
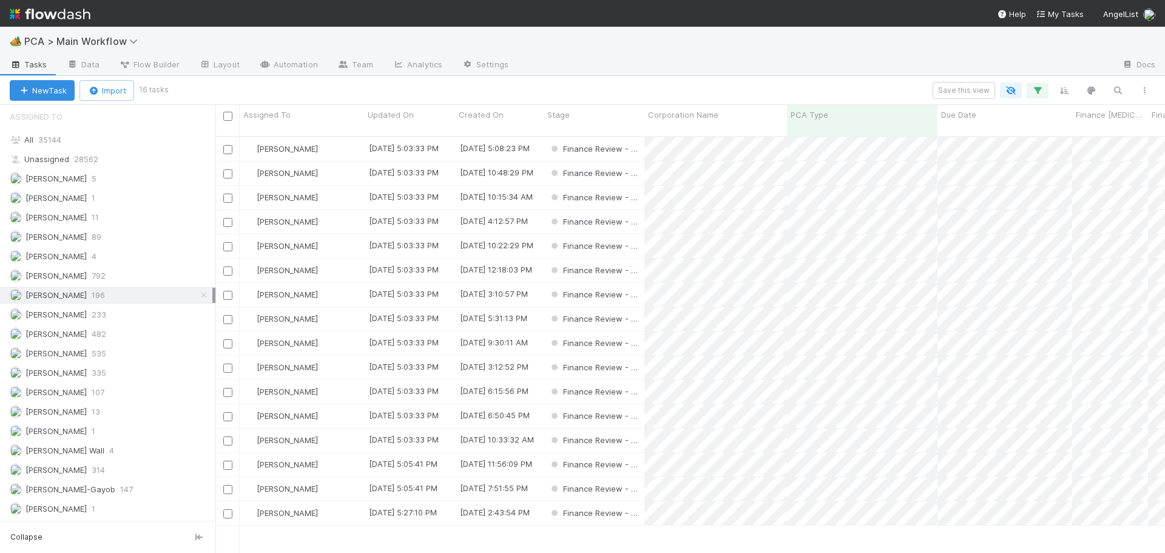
scroll to position [417, 940]
click at [324, 137] on div "[PERSON_NAME]" at bounding box center [302, 149] width 124 height 24
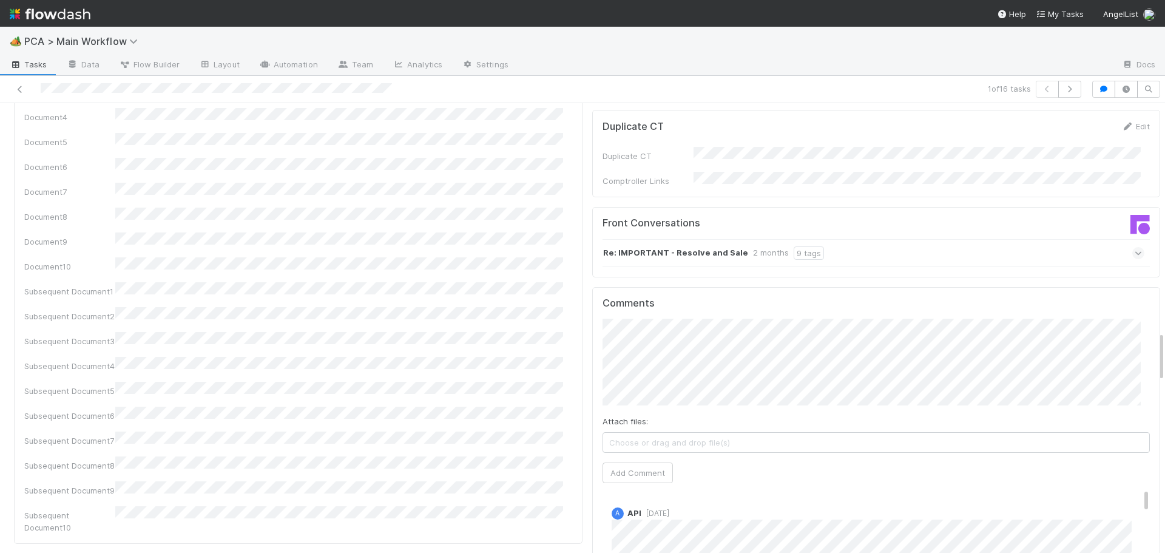
scroll to position [1941, 0]
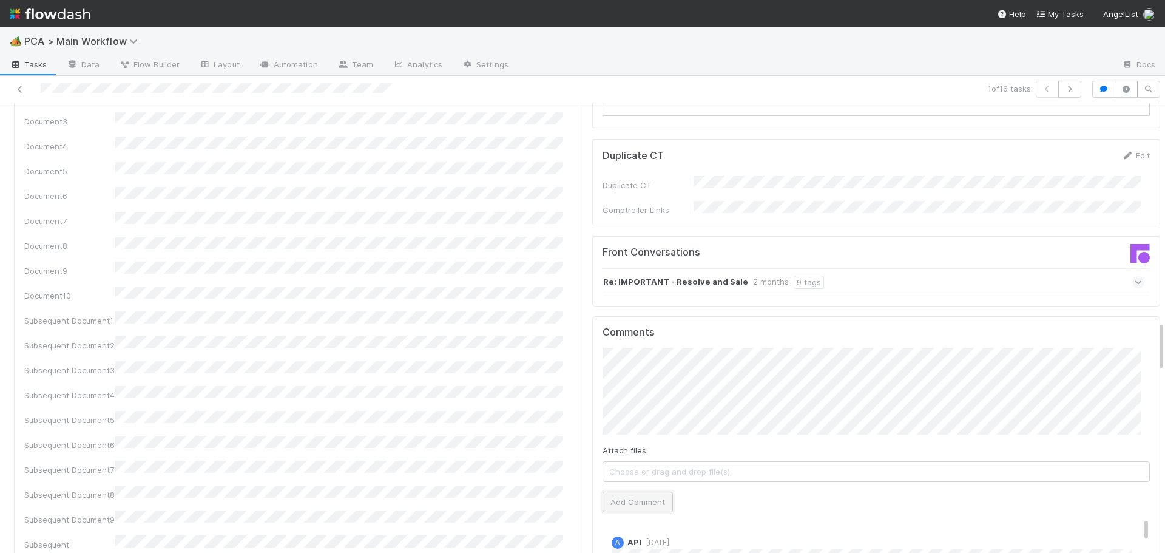
click at [641, 491] on button "Add Comment" at bounding box center [637, 501] width 70 height 21
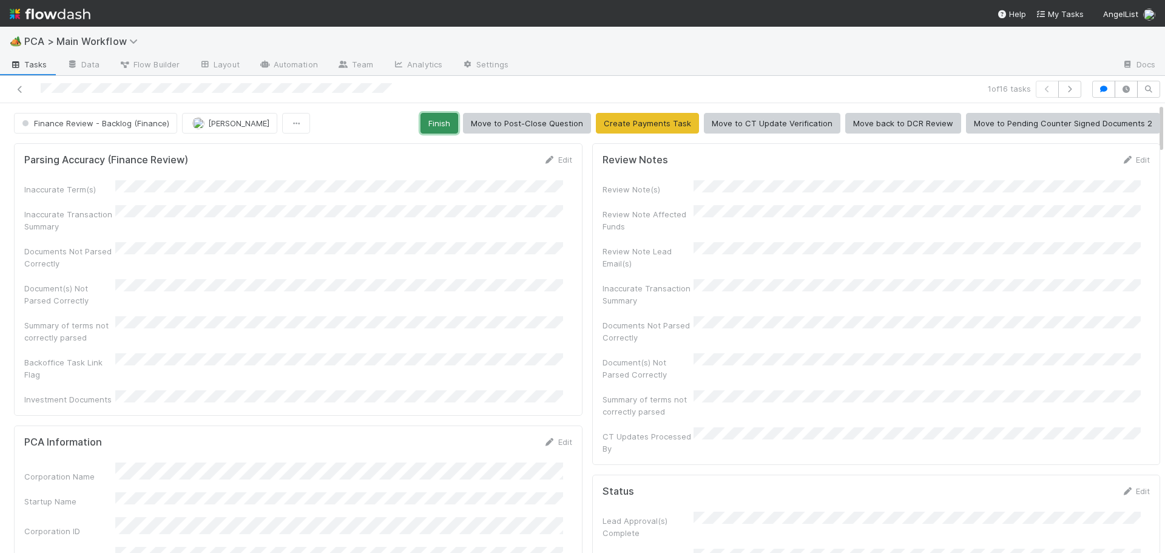
click at [439, 128] on button "Finish" at bounding box center [439, 123] width 38 height 21
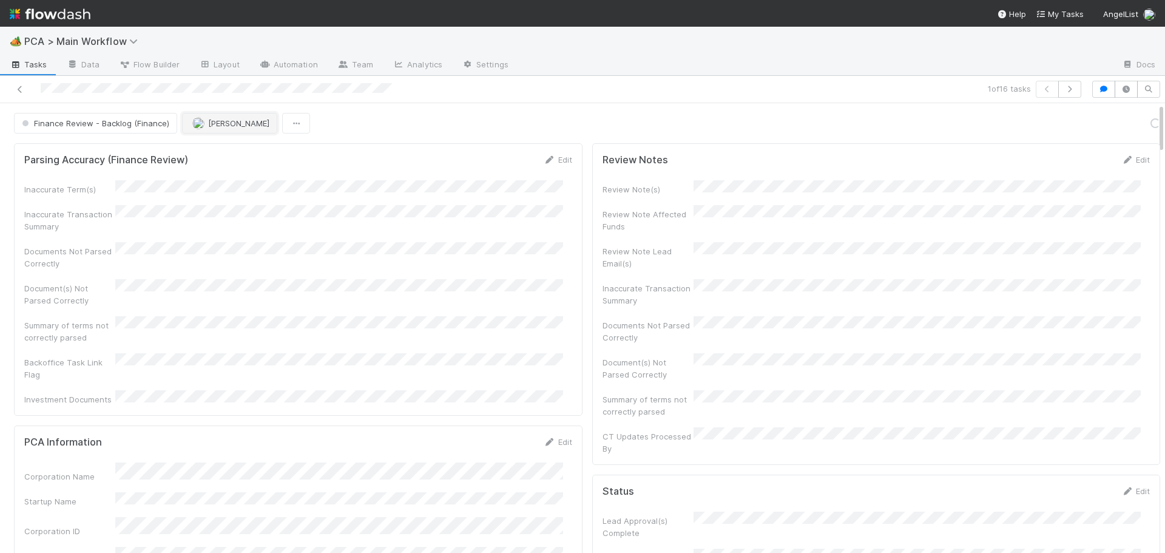
click at [231, 124] on span "[PERSON_NAME]" at bounding box center [238, 123] width 61 height 10
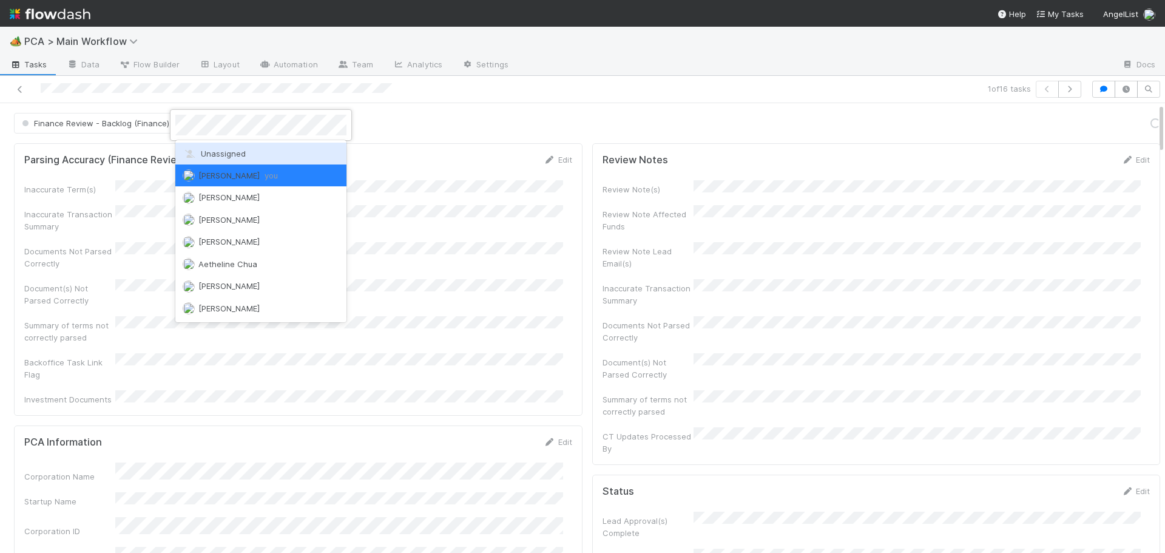
click at [232, 150] on span "Unassigned" at bounding box center [214, 154] width 63 height 10
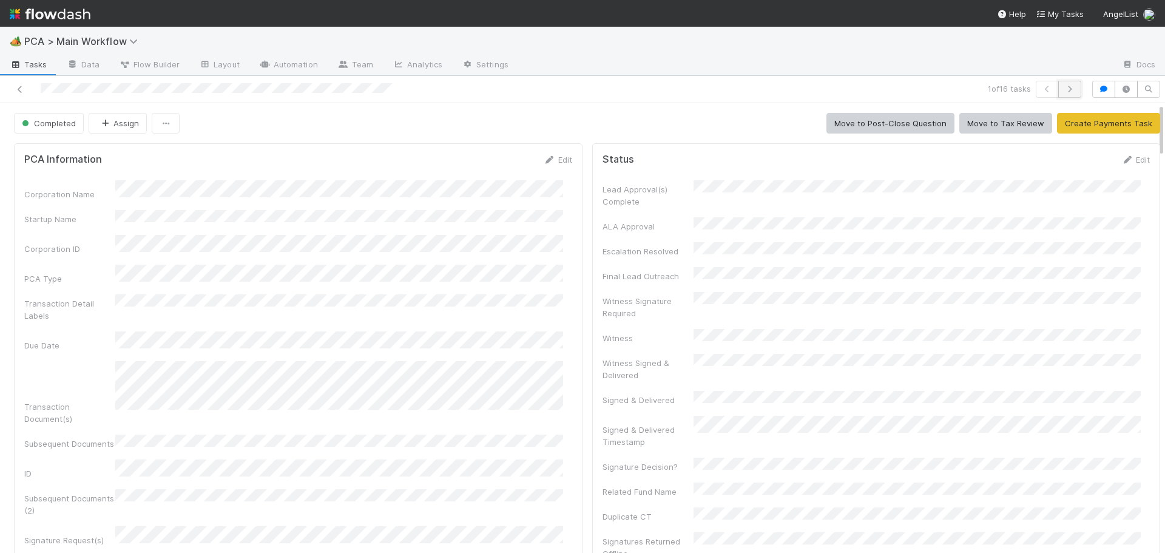
click at [1065, 92] on icon "button" at bounding box center [1069, 89] width 12 height 7
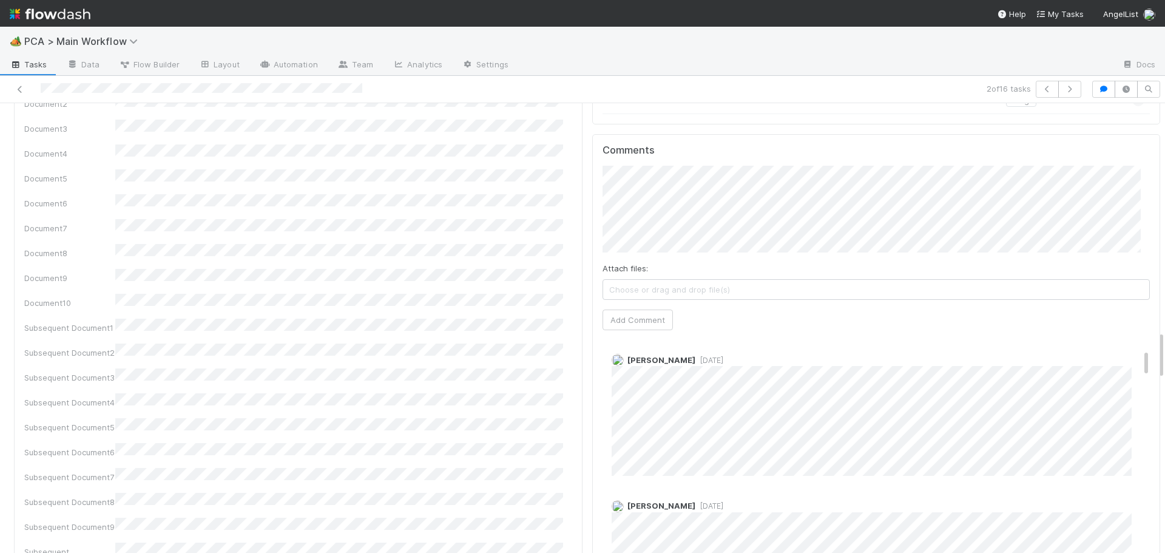
scroll to position [2111, 0]
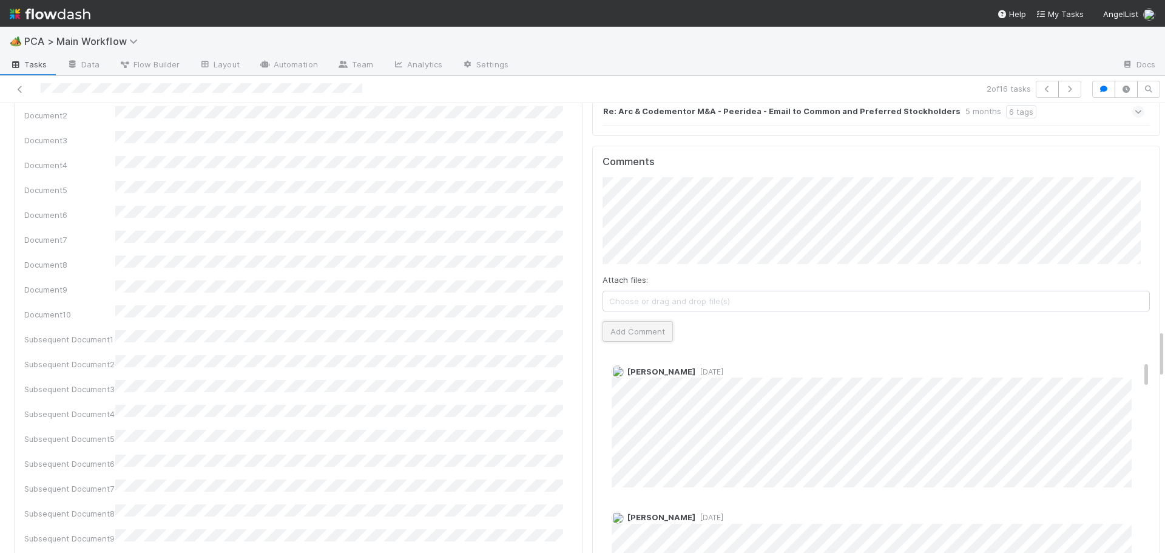
click at [617, 321] on button "Add Comment" at bounding box center [637, 331] width 70 height 21
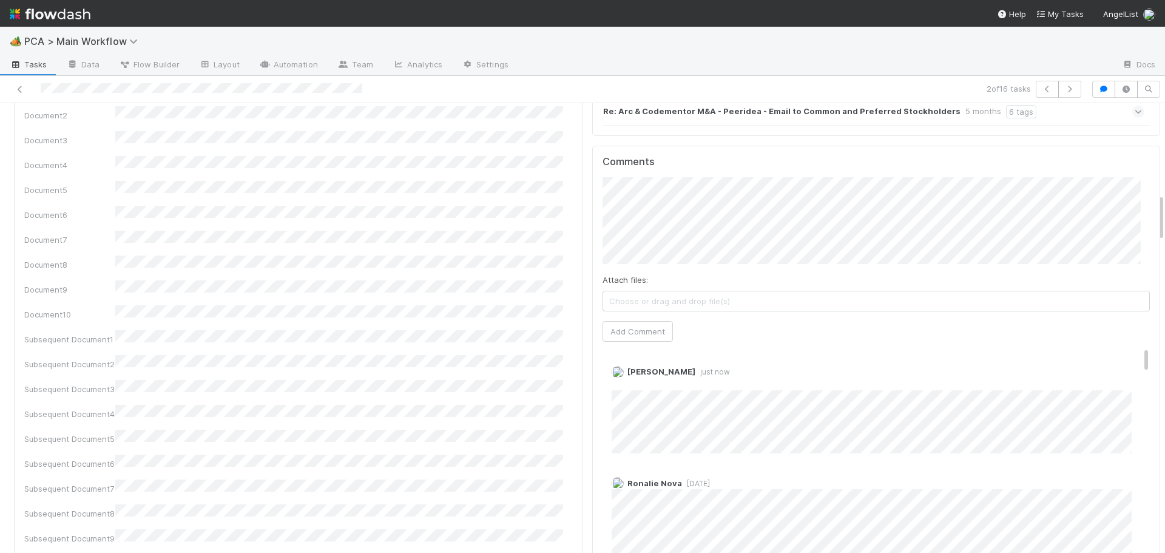
scroll to position [0, 0]
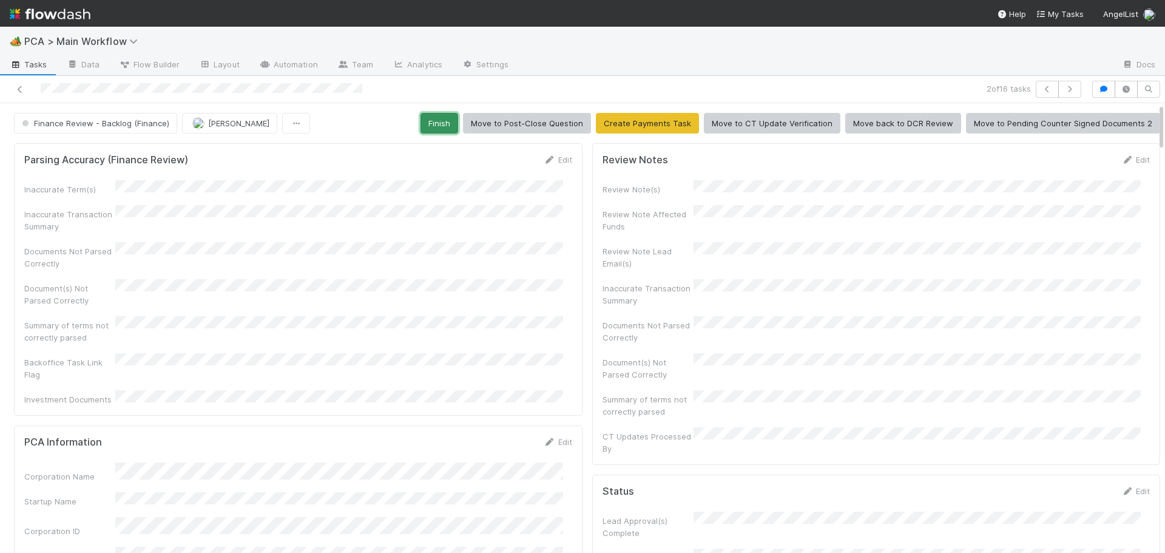
click at [448, 130] on button "Finish" at bounding box center [439, 123] width 38 height 21
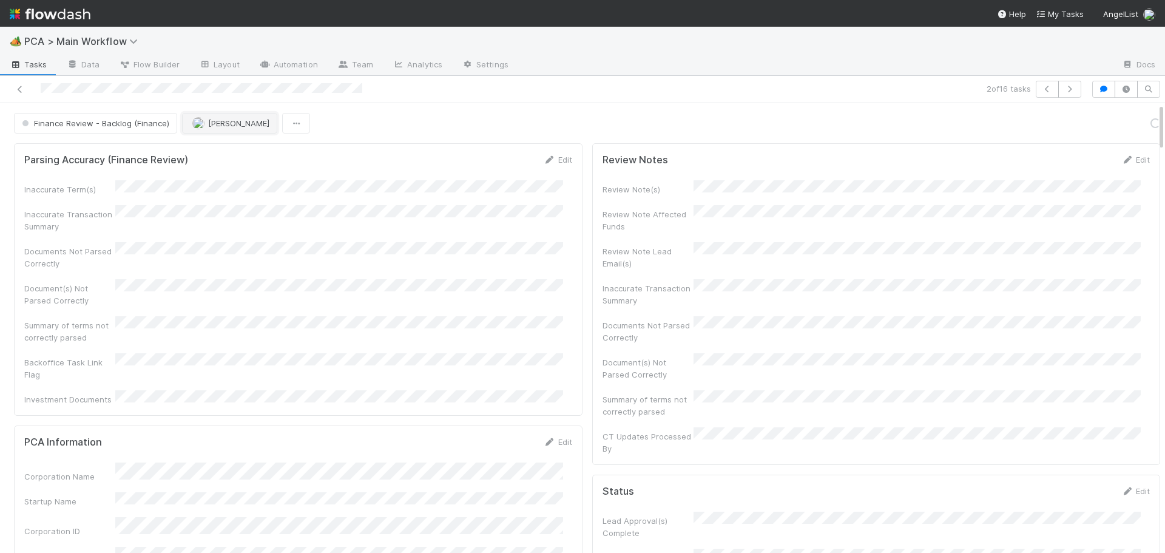
click at [219, 123] on span "[PERSON_NAME]" at bounding box center [238, 123] width 61 height 10
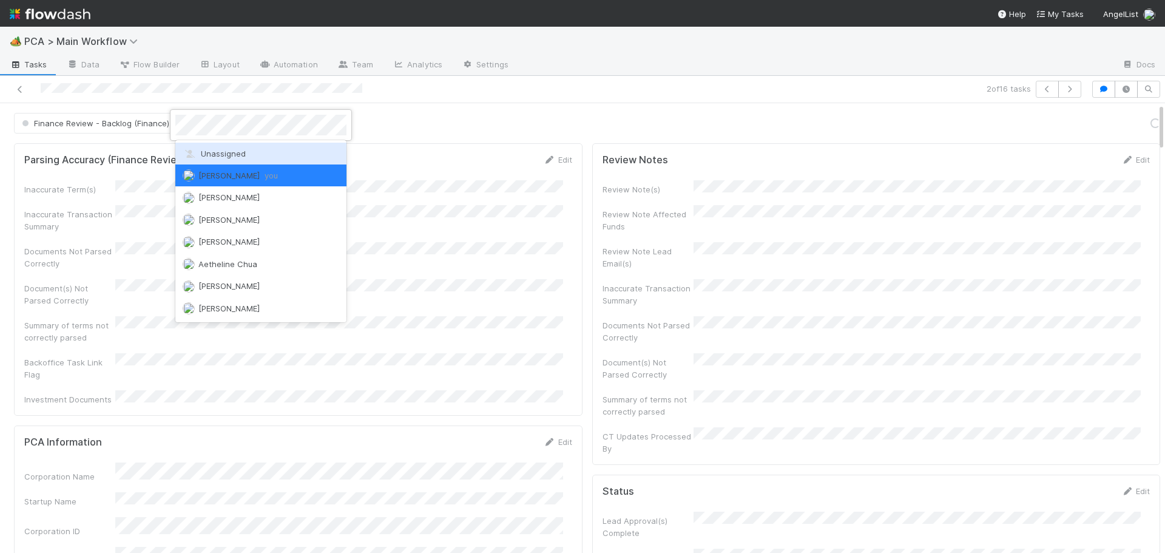
click at [218, 151] on span "Unassigned" at bounding box center [214, 154] width 63 height 10
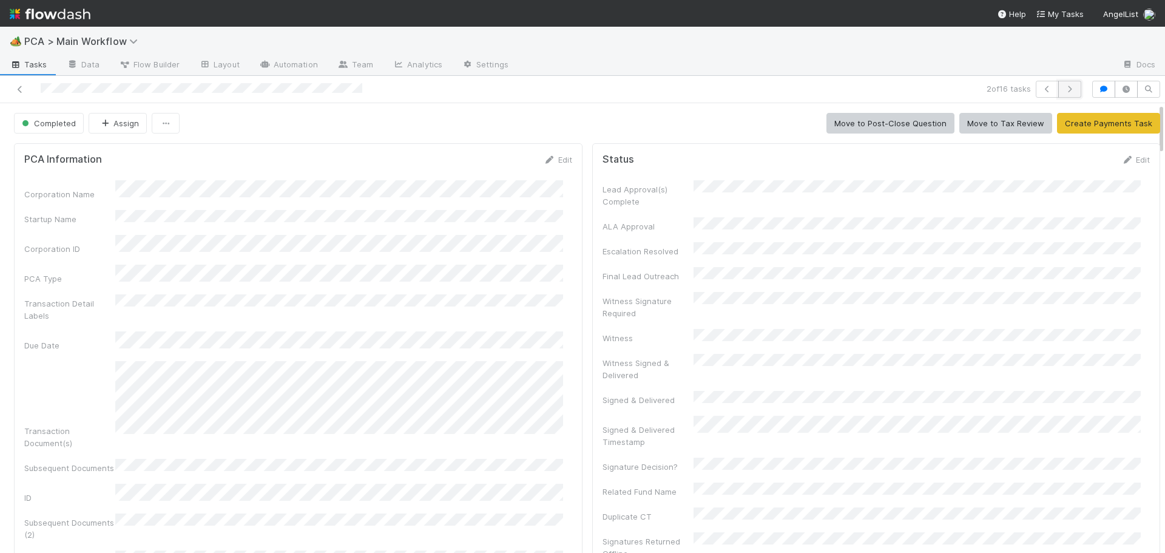
click at [1063, 89] on icon "button" at bounding box center [1069, 89] width 12 height 7
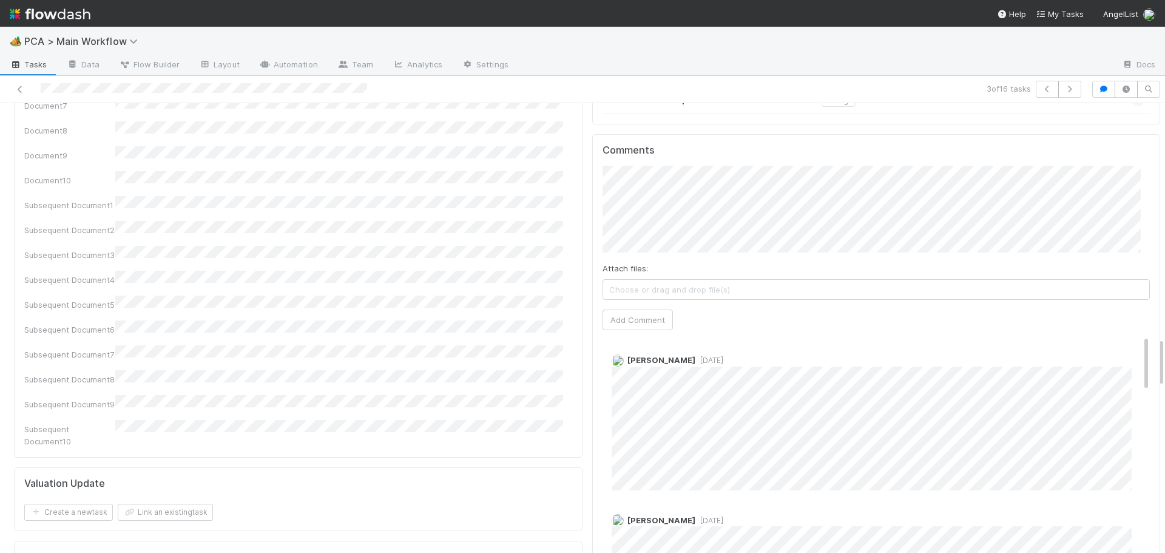
scroll to position [2111, 0]
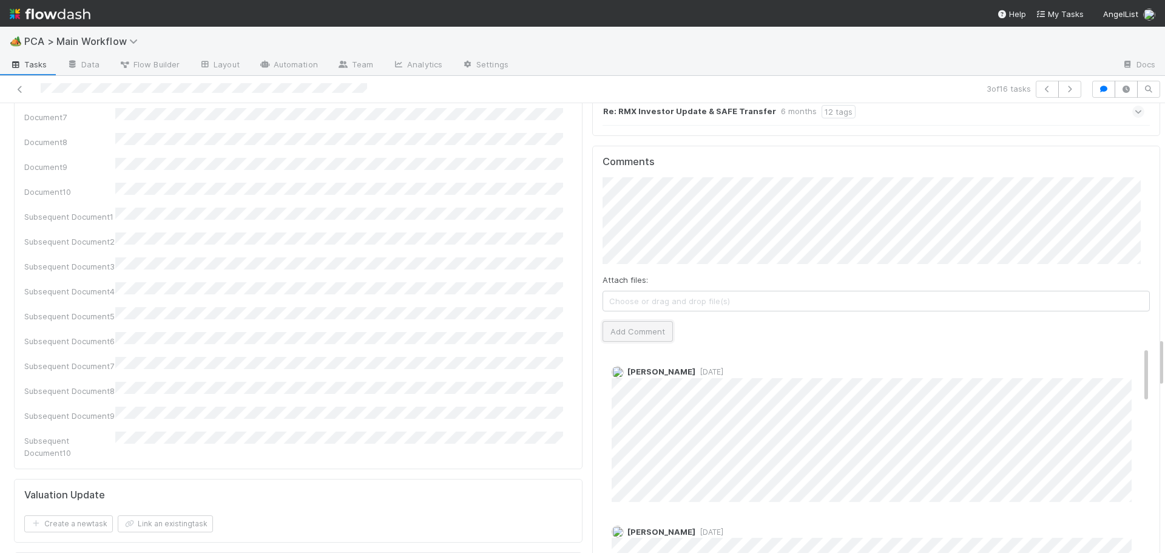
click at [619, 321] on button "Add Comment" at bounding box center [637, 331] width 70 height 21
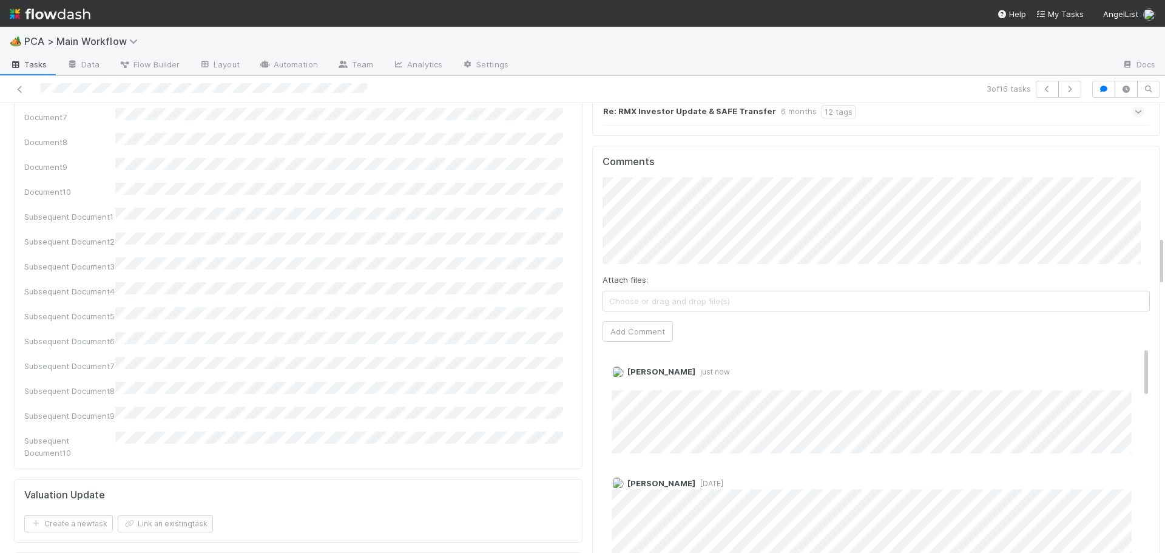
scroll to position [0, 0]
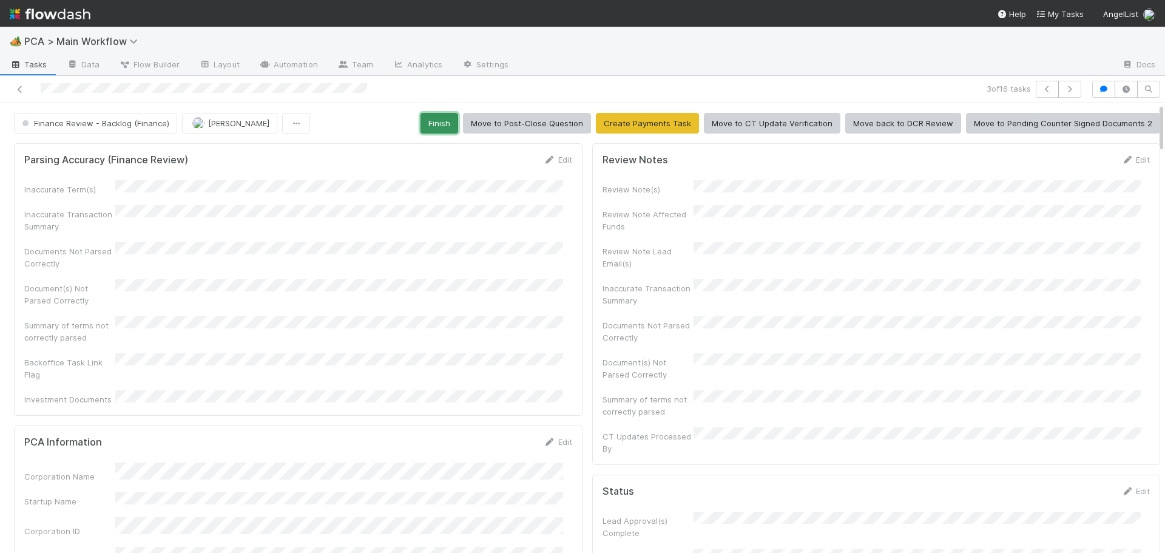
click at [433, 126] on button "Finish" at bounding box center [439, 123] width 38 height 21
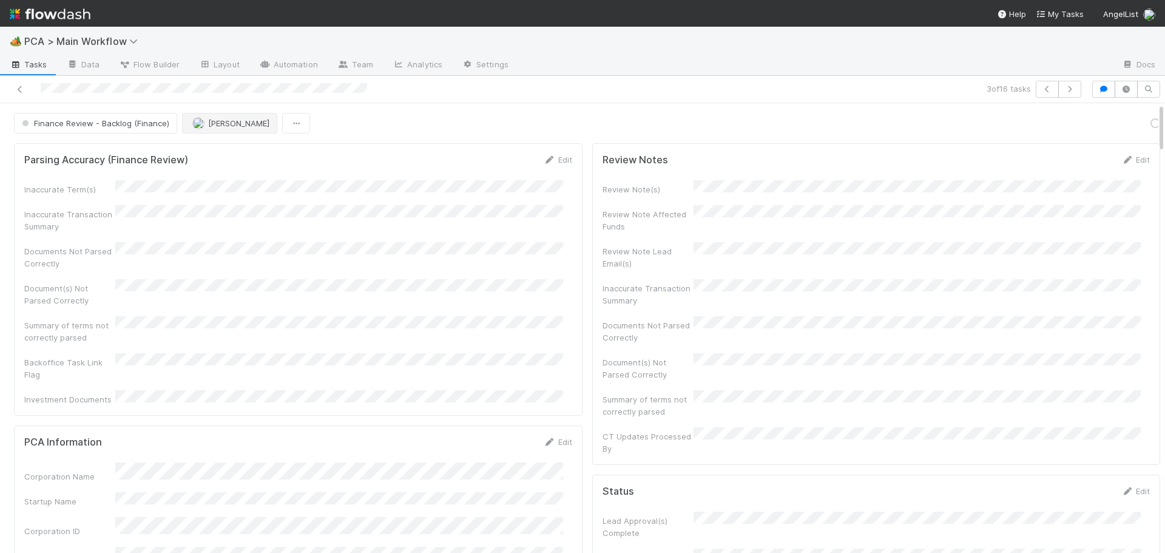
click at [228, 133] on button "[PERSON_NAME]" at bounding box center [229, 123] width 95 height 21
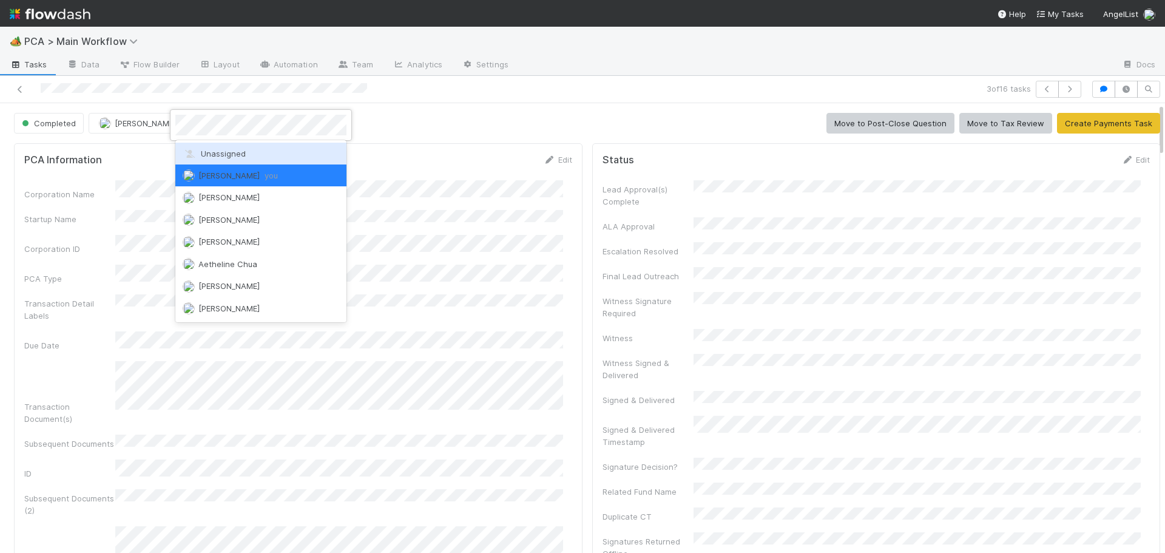
click at [224, 145] on div "Unassigned" at bounding box center [260, 154] width 171 height 22
click at [224, 145] on div "PCA Information Edit Corporation Name Startup Name Corporation ID PCA Type Tran…" at bounding box center [298, 463] width 568 height 640
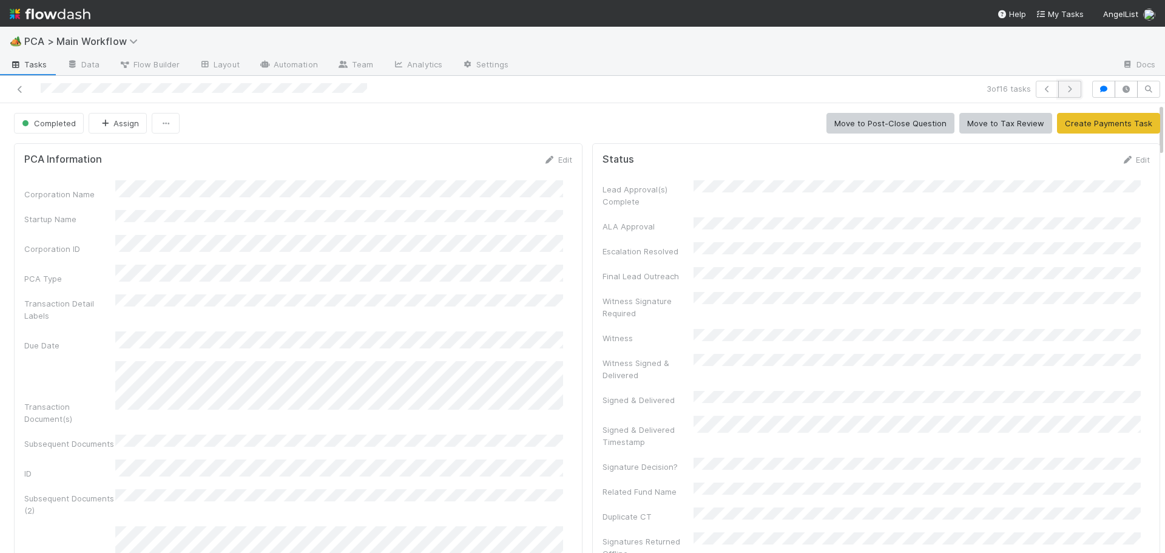
click at [1063, 89] on icon "button" at bounding box center [1069, 89] width 12 height 7
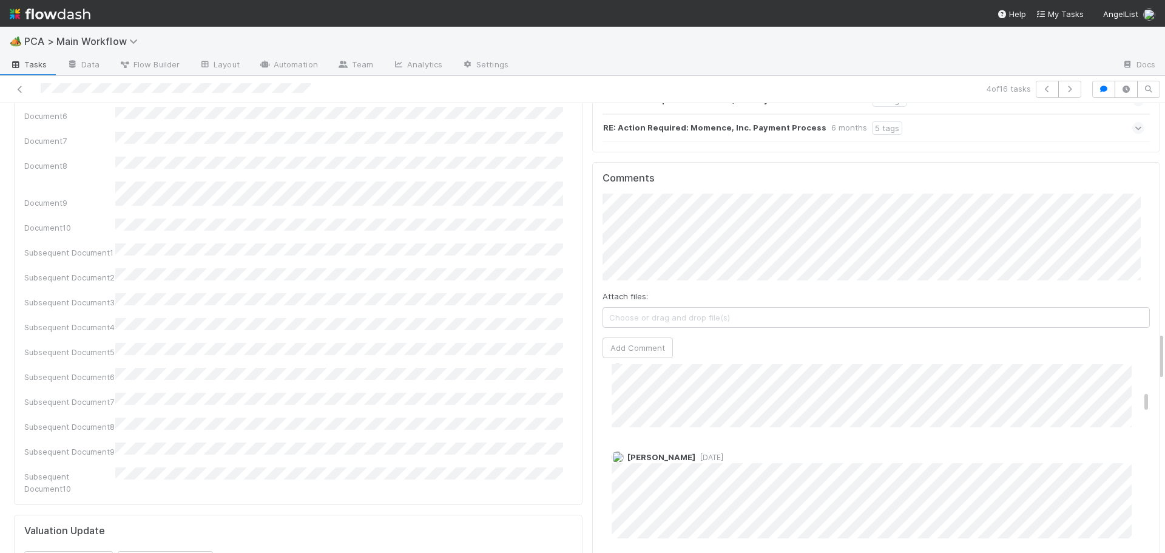
scroll to position [364, 0]
click at [621, 337] on button "Add Comment" at bounding box center [637, 347] width 70 height 21
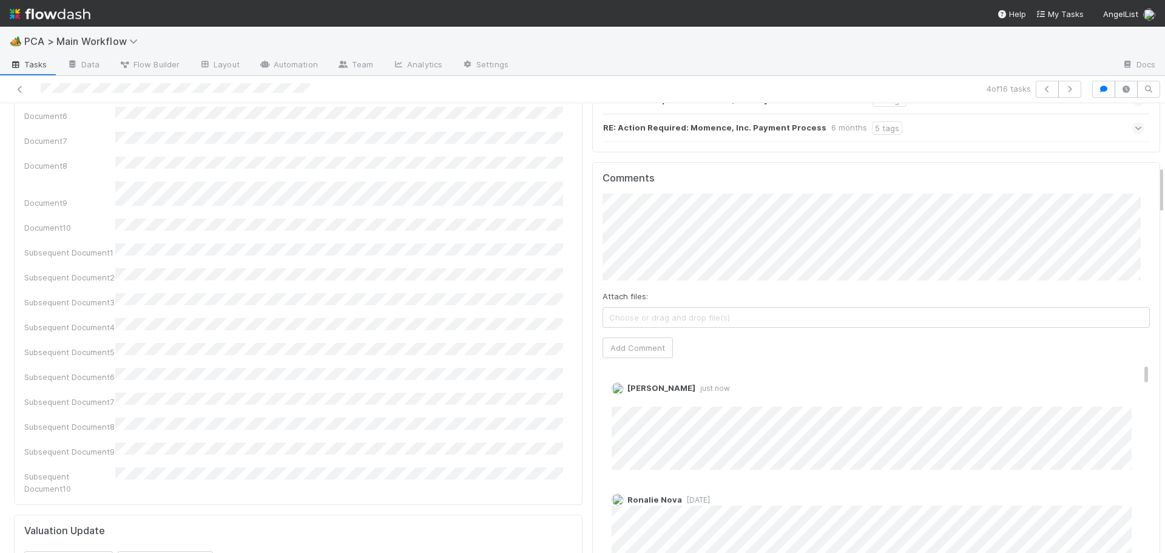
scroll to position [0, 0]
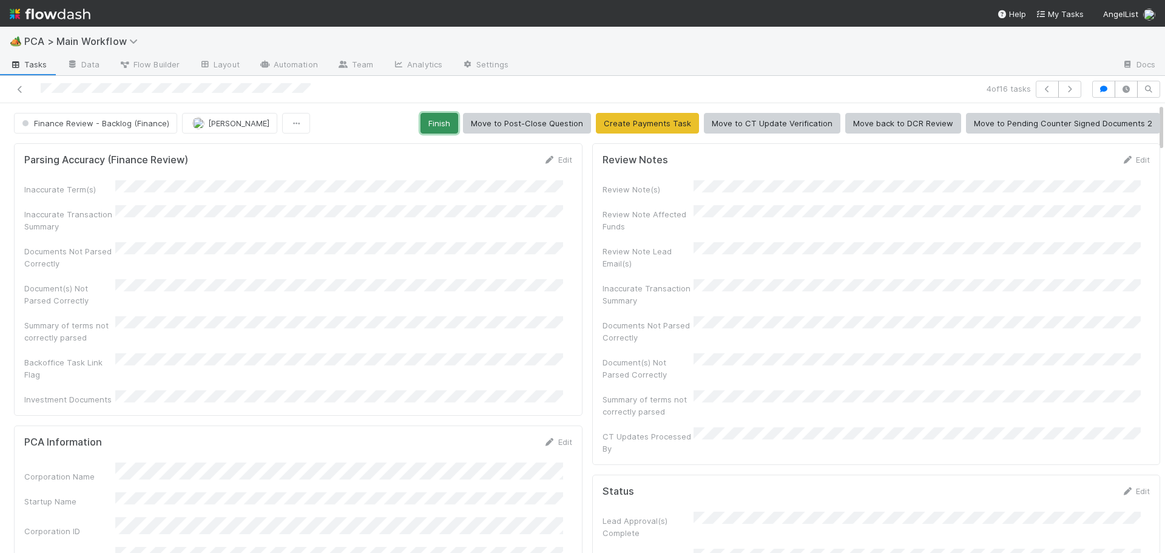
click at [447, 124] on button "Finish" at bounding box center [439, 123] width 38 height 21
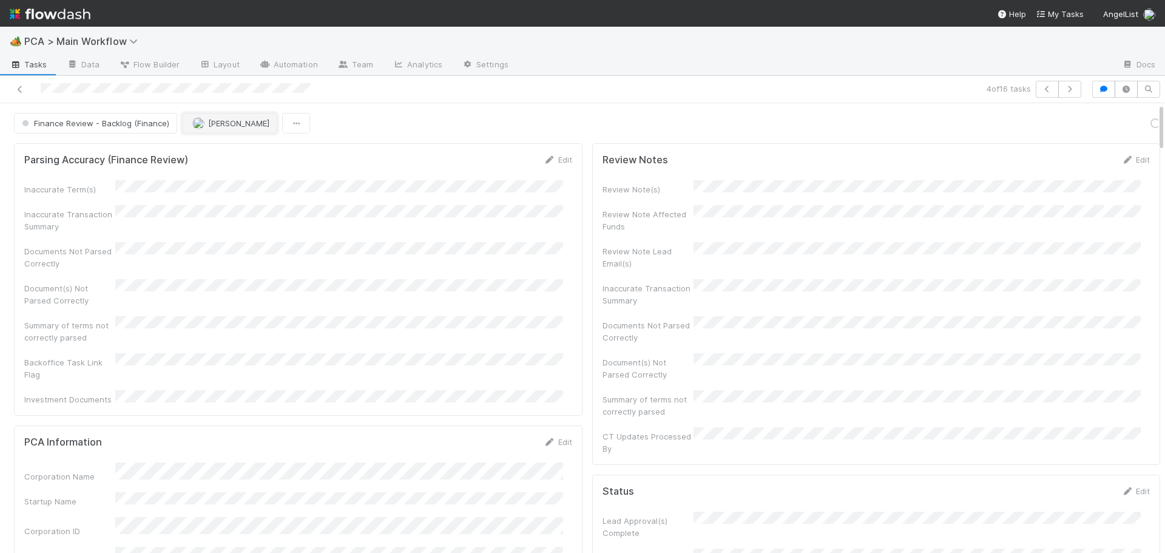
click at [209, 116] on button "[PERSON_NAME]" at bounding box center [229, 123] width 95 height 21
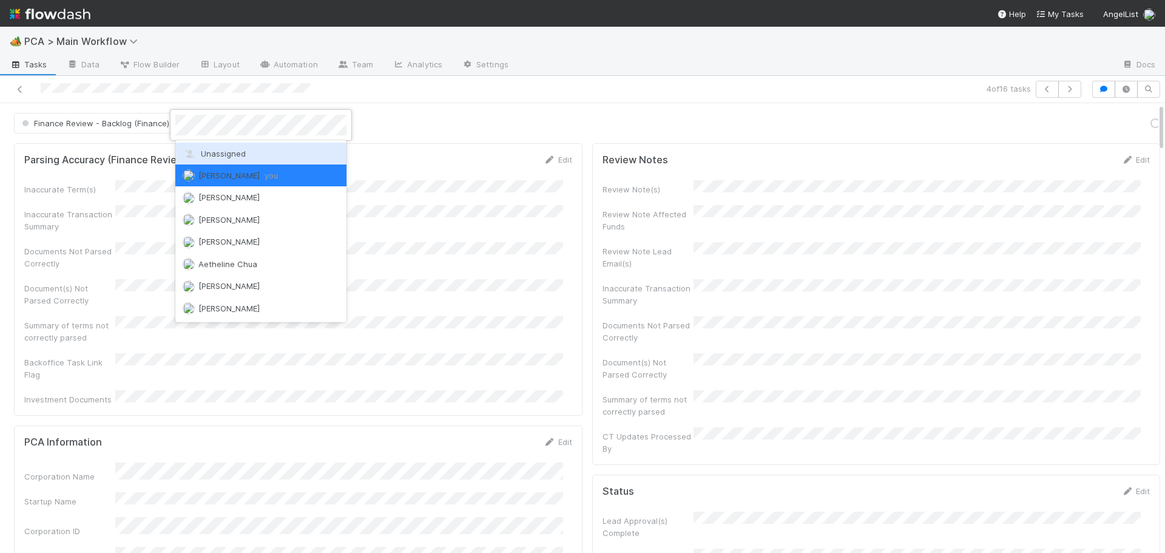
click at [209, 154] on span "Unassigned" at bounding box center [214, 154] width 63 height 10
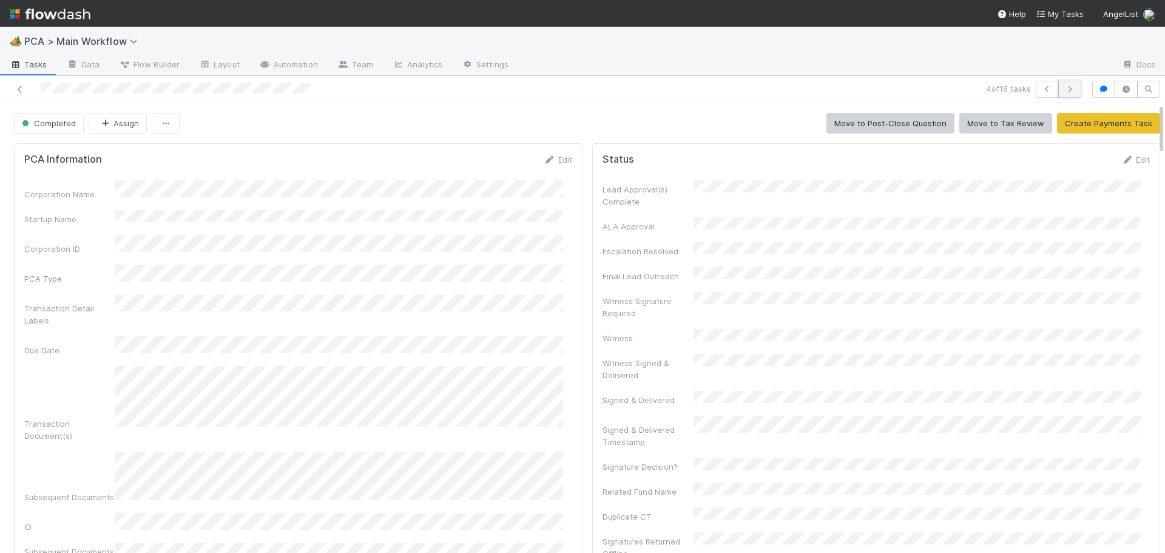
click at [1063, 92] on icon "button" at bounding box center [1069, 89] width 12 height 7
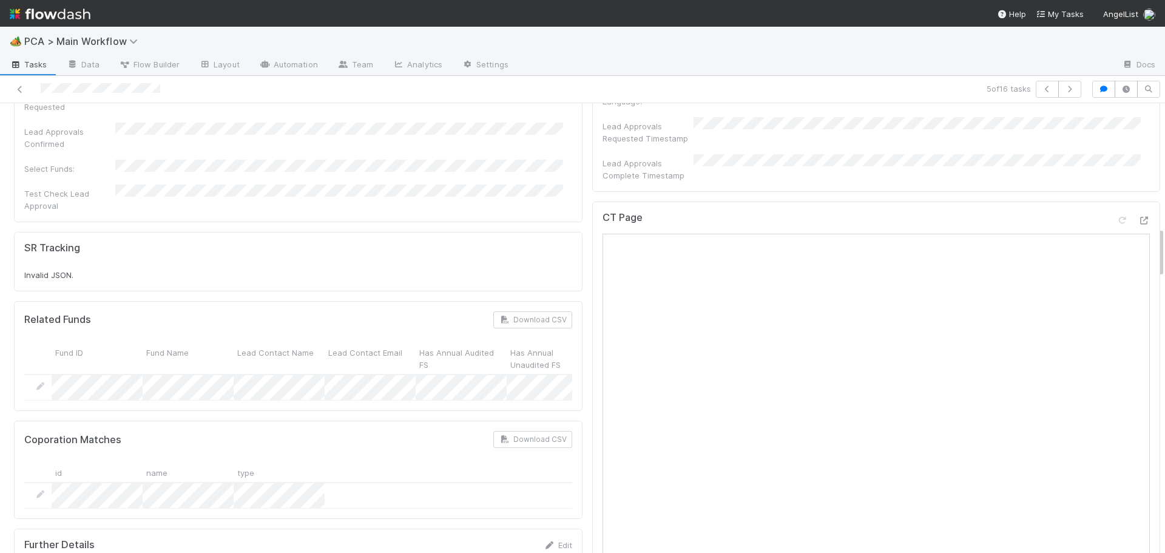
scroll to position [970, 0]
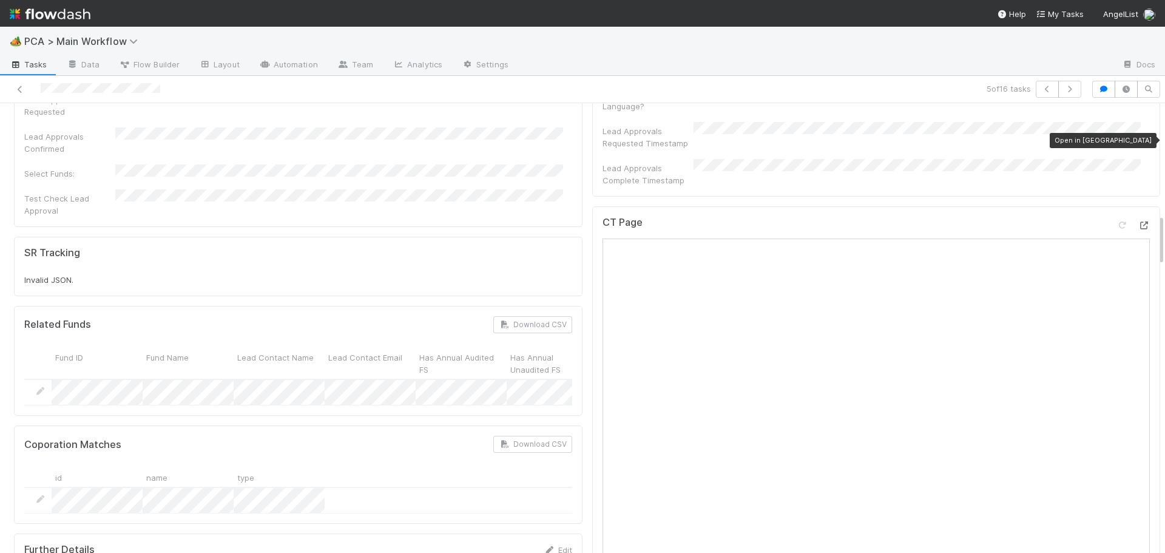
click at [1137, 221] on icon at bounding box center [1143, 225] width 12 height 8
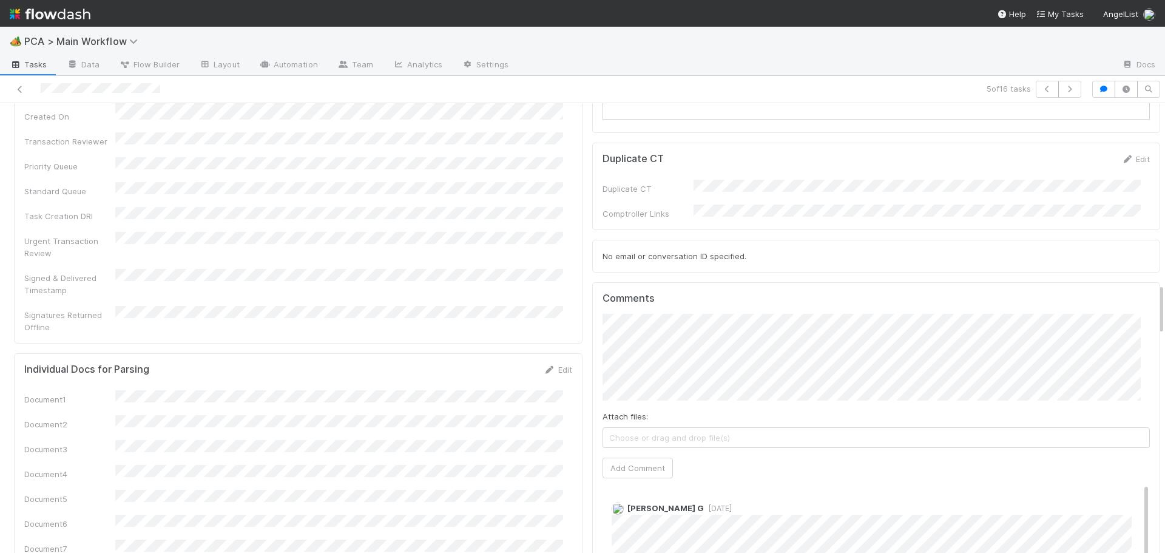
scroll to position [1577, 0]
click at [626, 455] on button "Add Comment" at bounding box center [637, 465] width 70 height 21
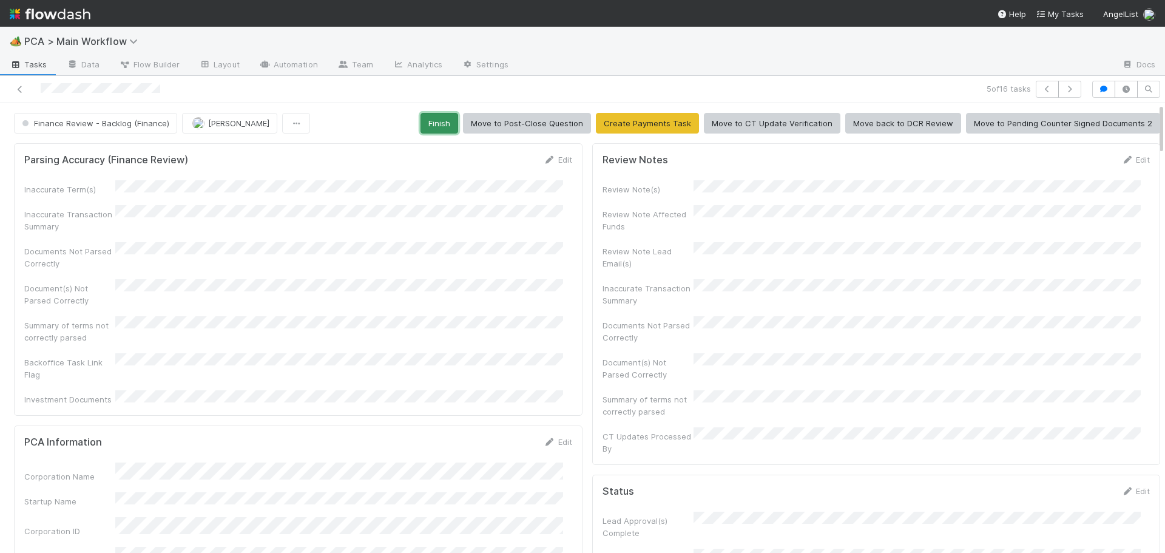
click at [439, 124] on button "Finish" at bounding box center [439, 123] width 38 height 21
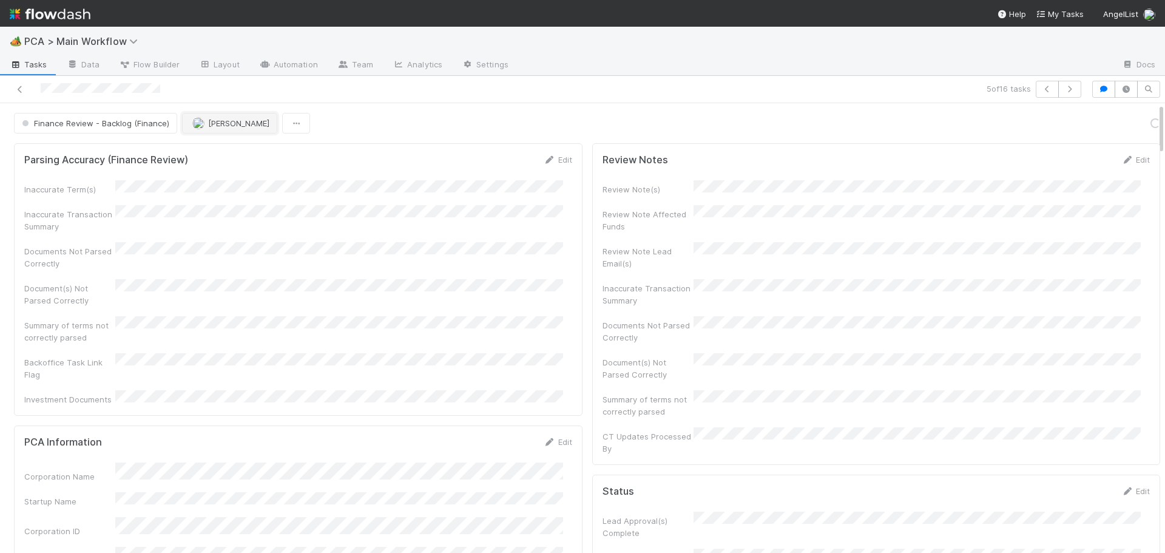
click at [201, 127] on span "[PERSON_NAME]" at bounding box center [230, 123] width 77 height 10
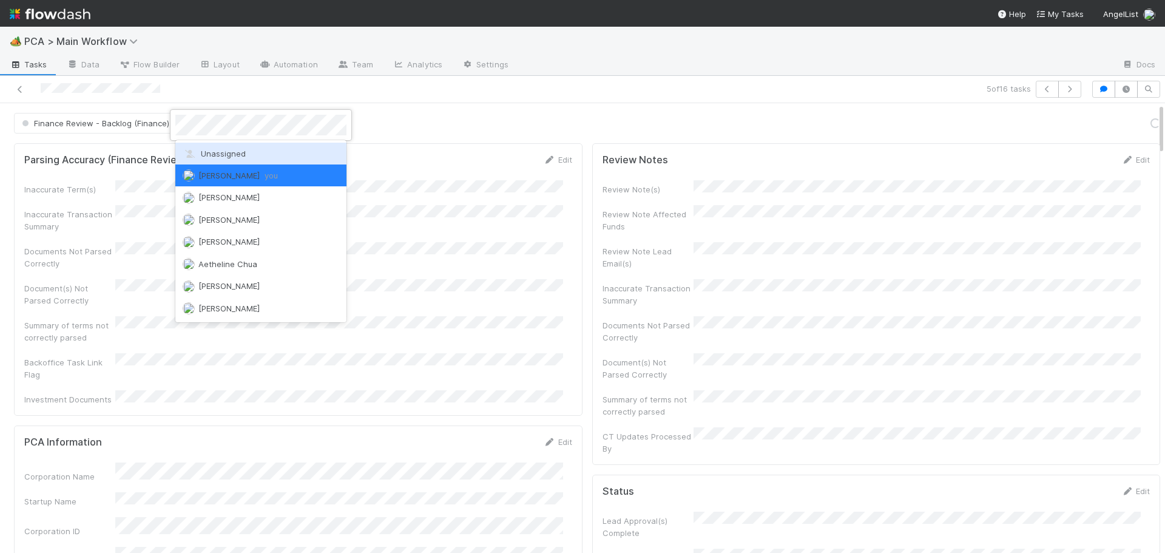
click at [204, 150] on span "Unassigned" at bounding box center [214, 154] width 63 height 10
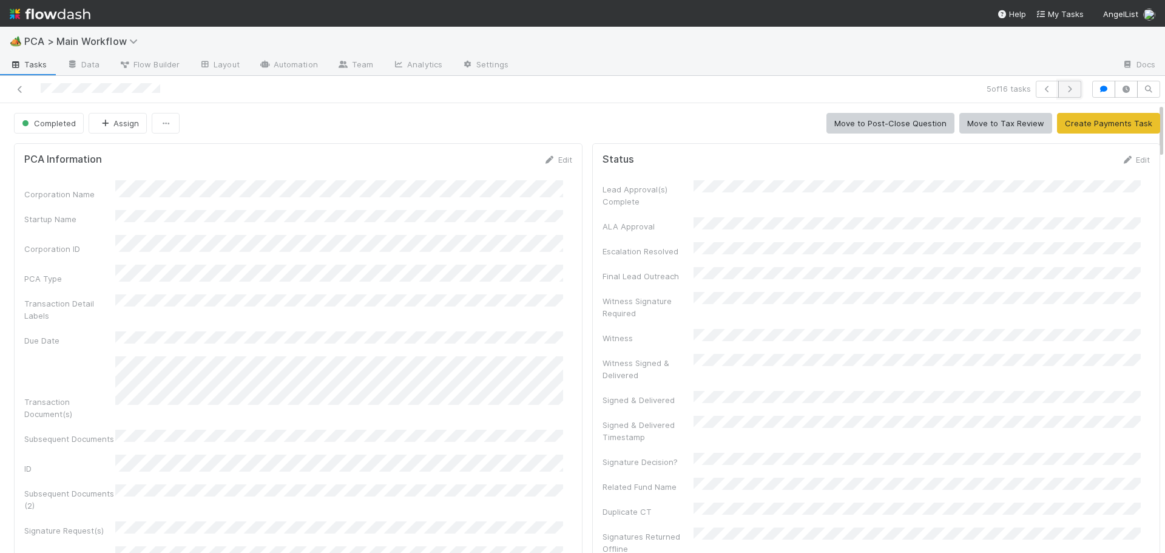
click at [1063, 92] on icon "button" at bounding box center [1069, 89] width 12 height 7
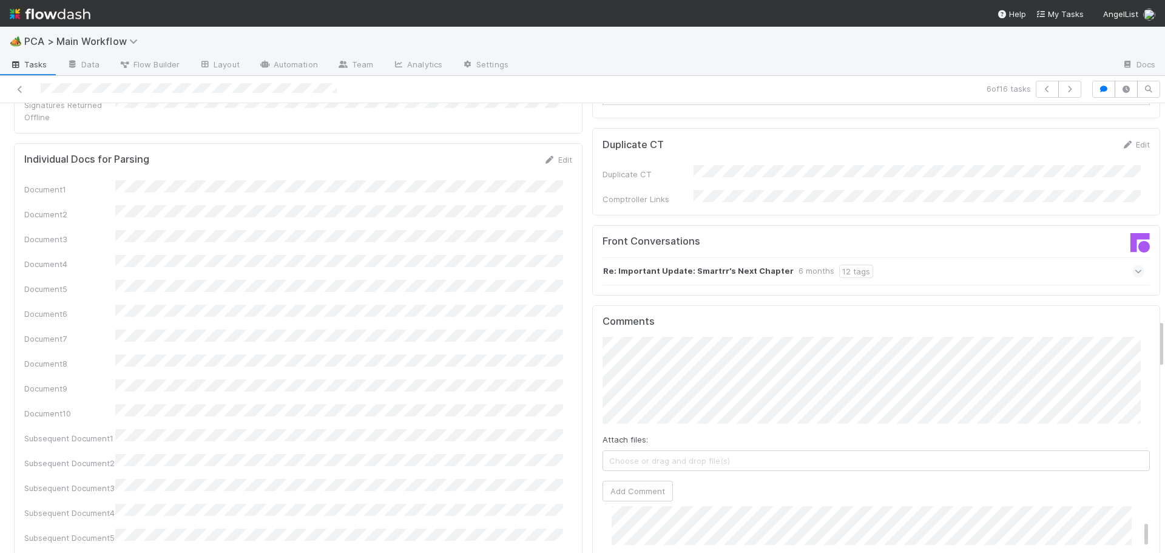
scroll to position [1820, 0]
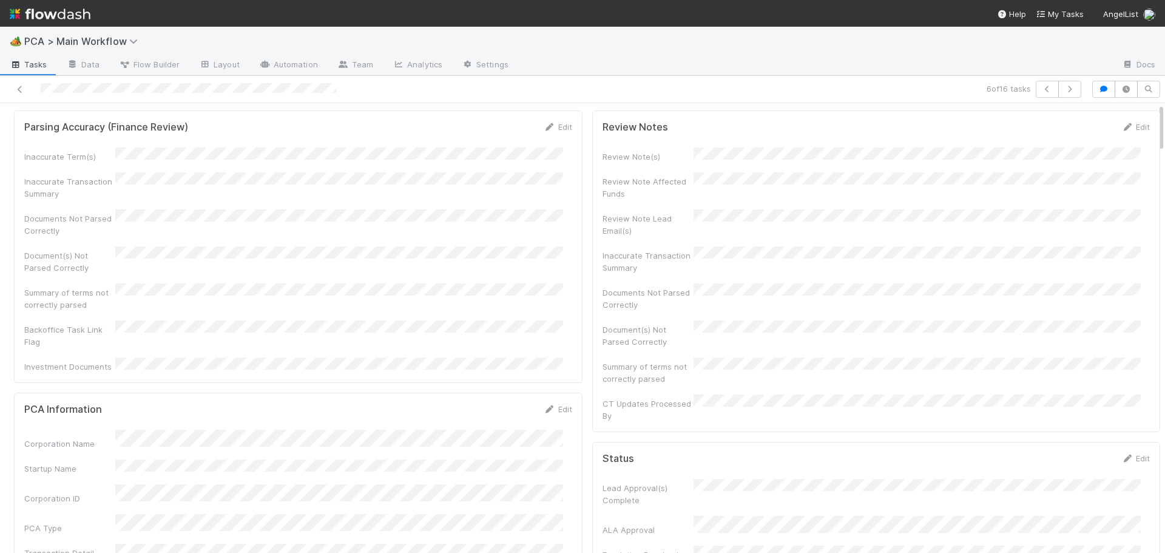
scroll to position [0, 0]
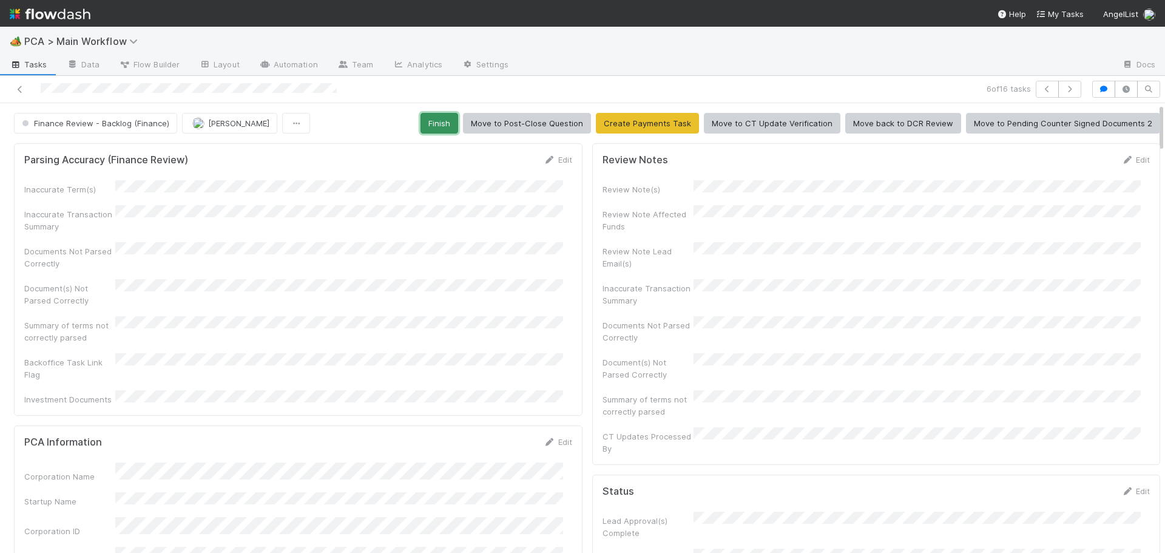
click at [420, 127] on button "Finish" at bounding box center [439, 123] width 38 height 21
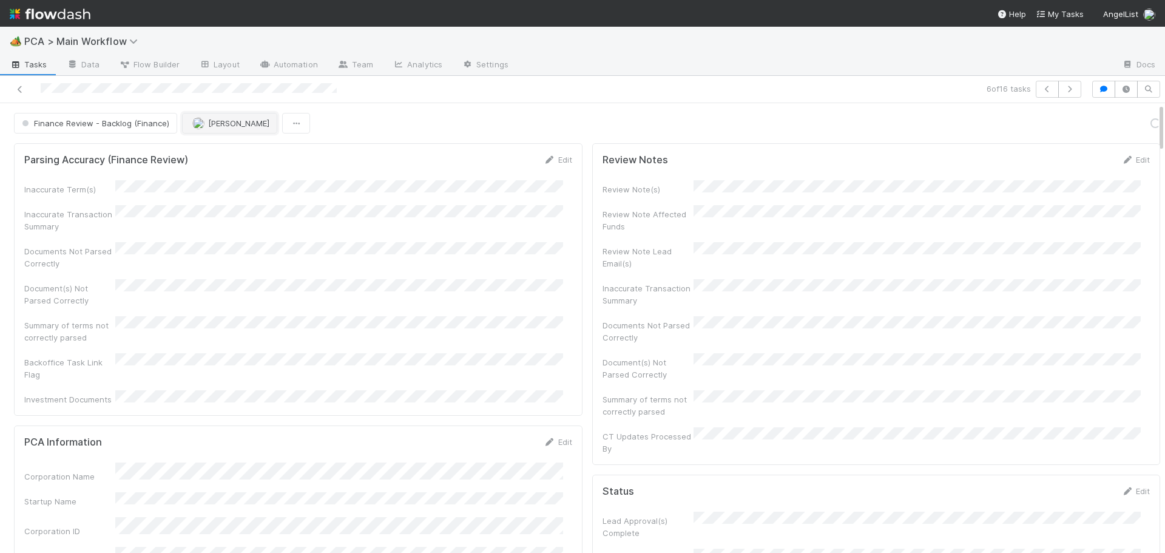
click at [204, 124] on span "[PERSON_NAME]" at bounding box center [230, 123] width 77 height 10
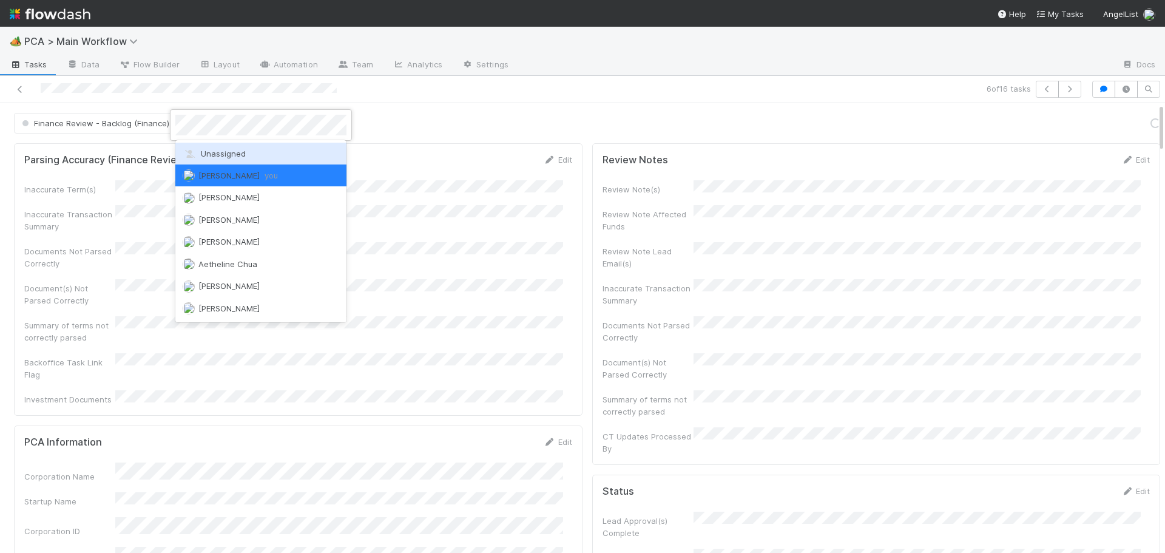
click at [234, 156] on span "Unassigned" at bounding box center [214, 154] width 63 height 10
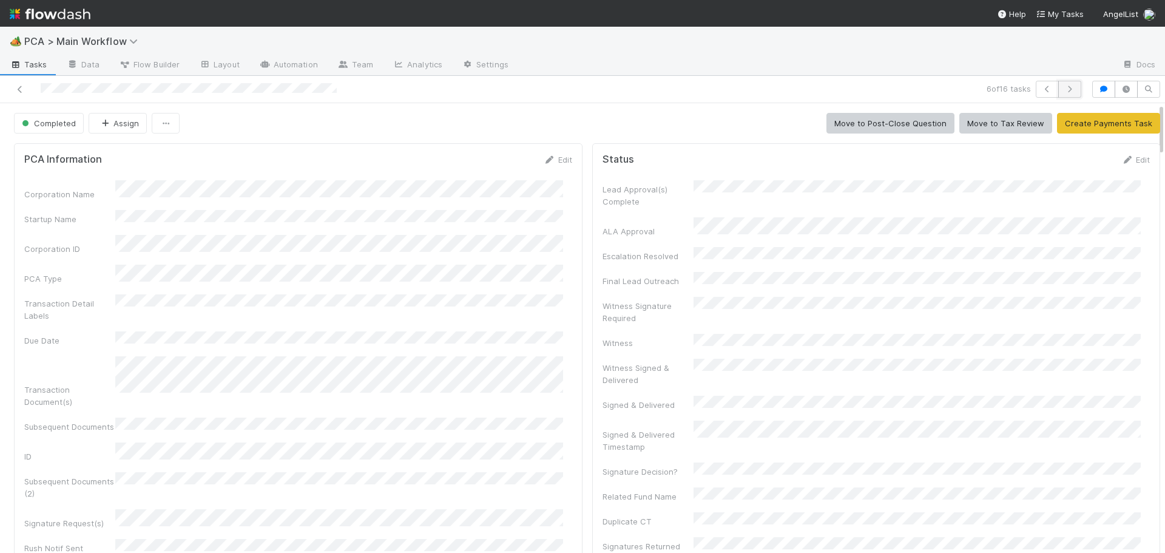
click at [1063, 86] on icon "button" at bounding box center [1069, 89] width 12 height 7
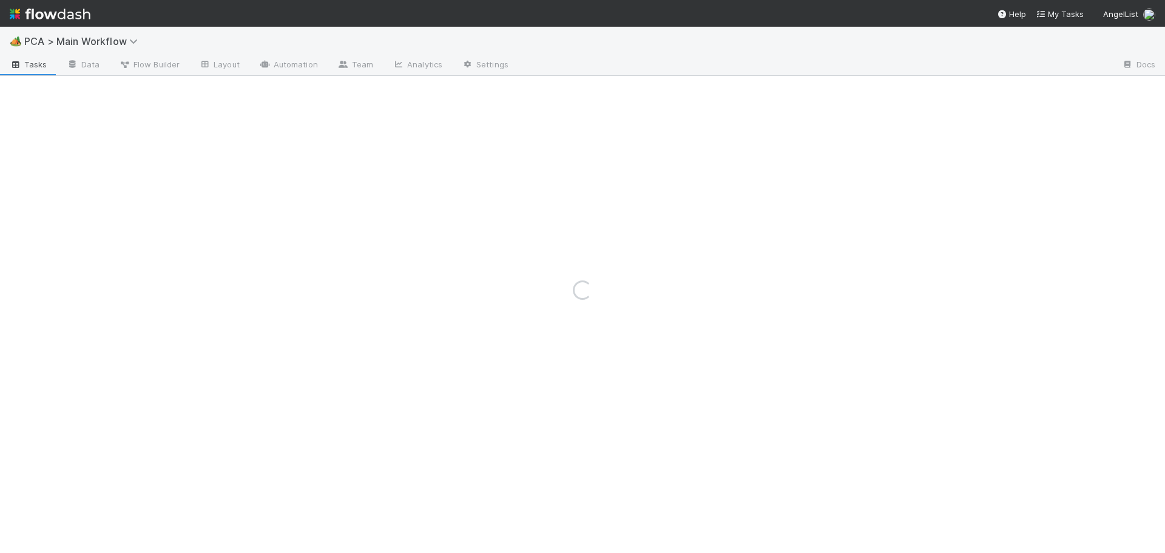
click at [1060, 85] on div "Loading..." at bounding box center [582, 290] width 1165 height 526
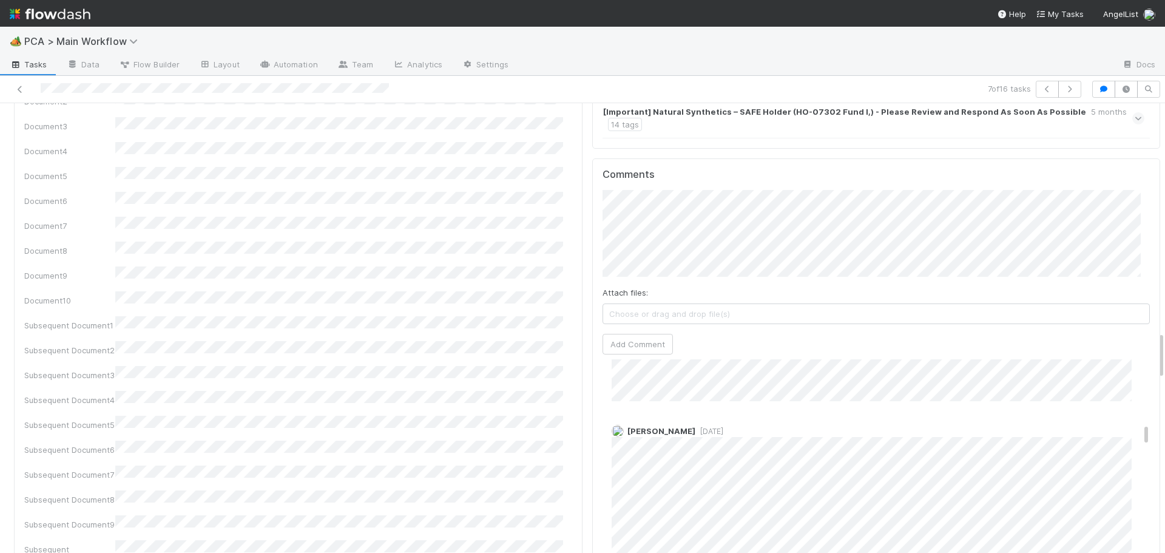
scroll to position [910, 0]
click at [645, 334] on button "Add Comment" at bounding box center [637, 344] width 70 height 21
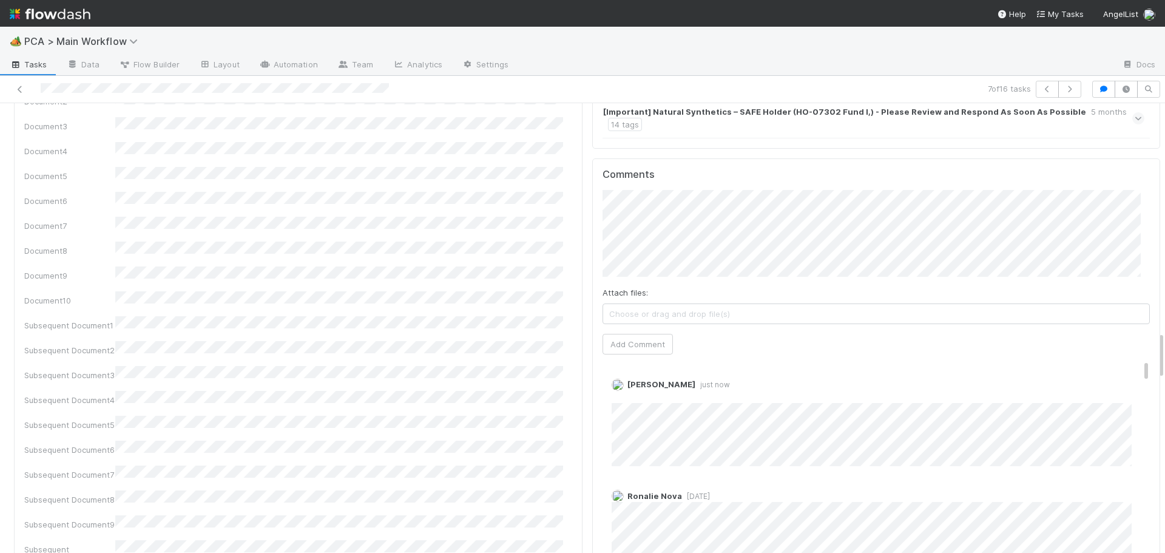
scroll to position [0, 0]
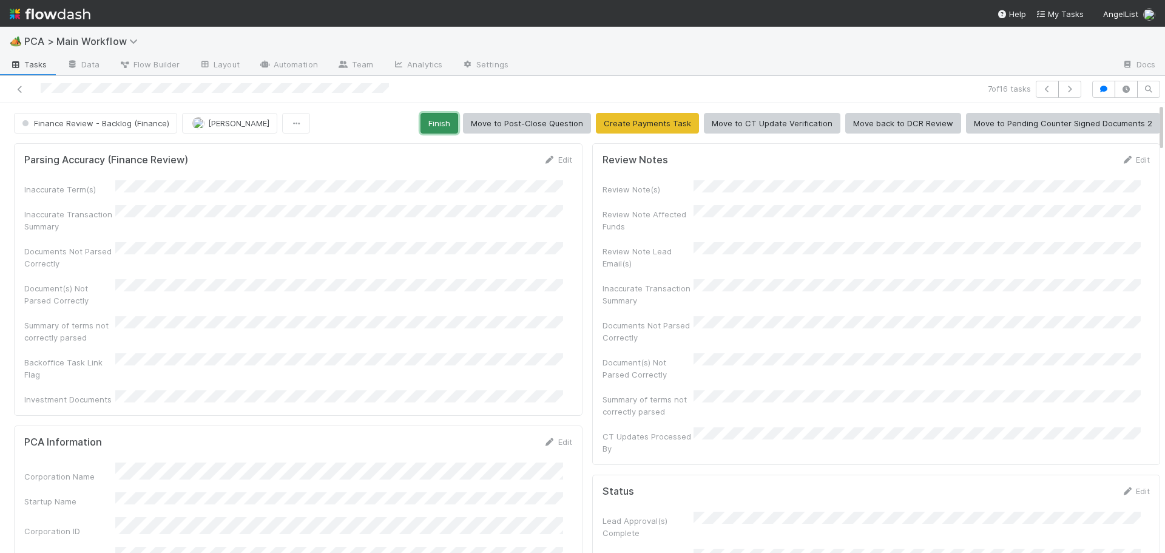
click at [446, 128] on button "Finish" at bounding box center [439, 123] width 38 height 21
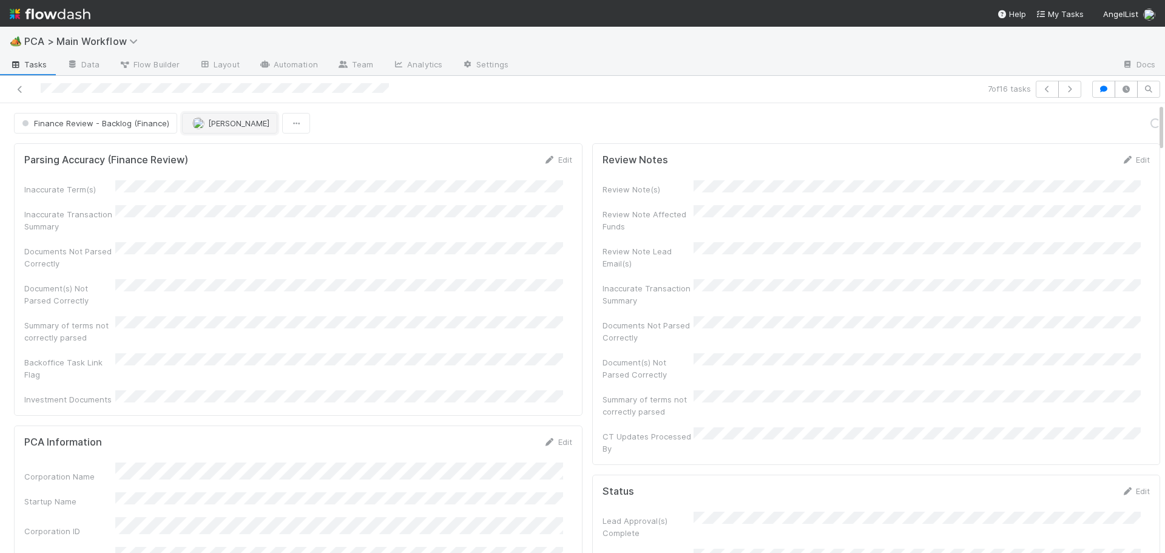
click at [203, 128] on button "[PERSON_NAME]" at bounding box center [229, 123] width 95 height 21
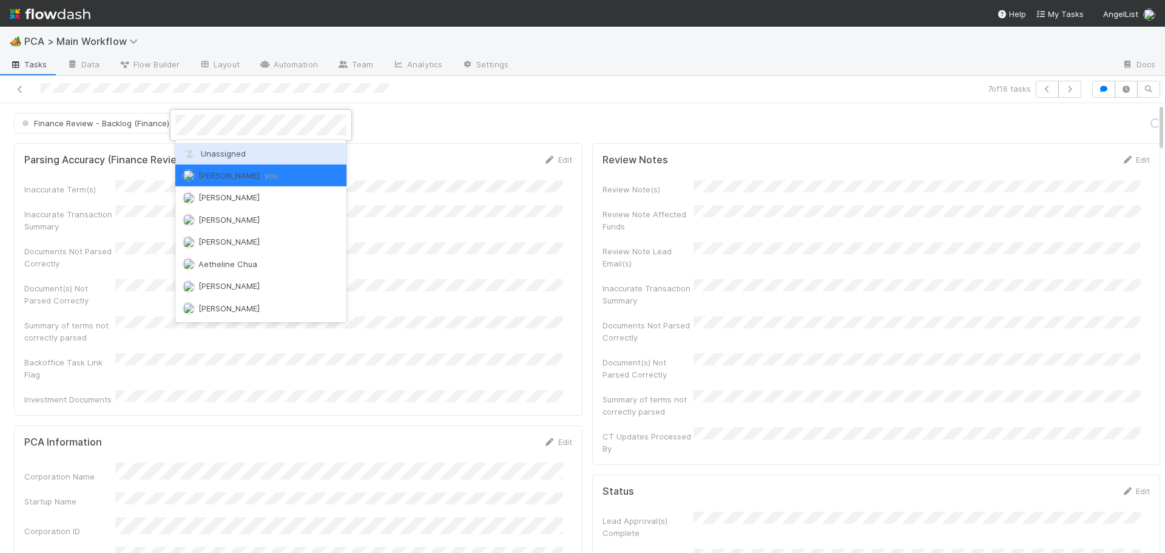
click at [202, 149] on div "Unassigned" at bounding box center [260, 154] width 171 height 22
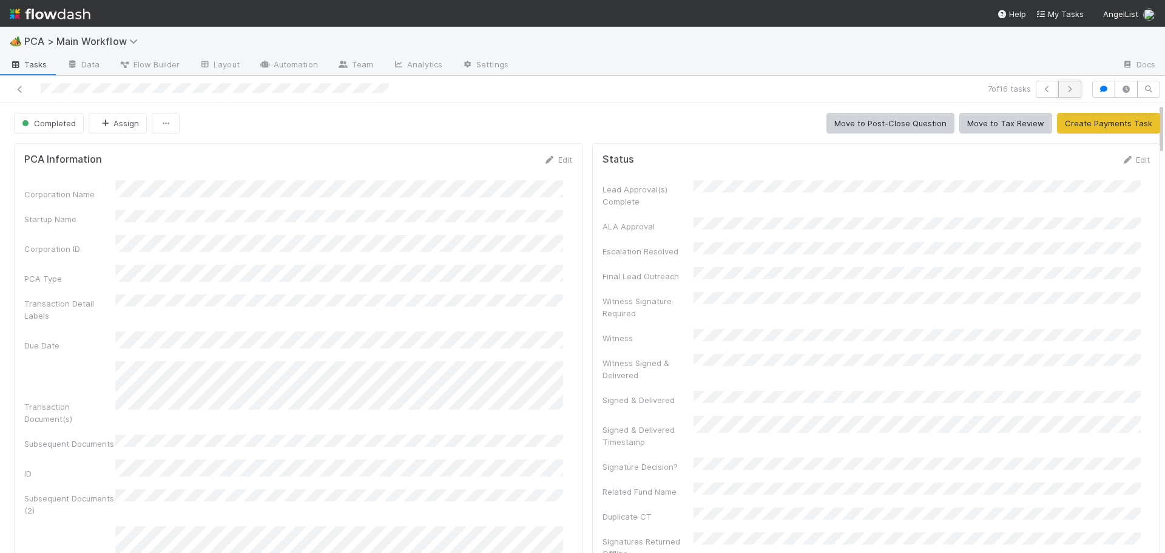
click at [1063, 87] on icon "button" at bounding box center [1069, 89] width 12 height 7
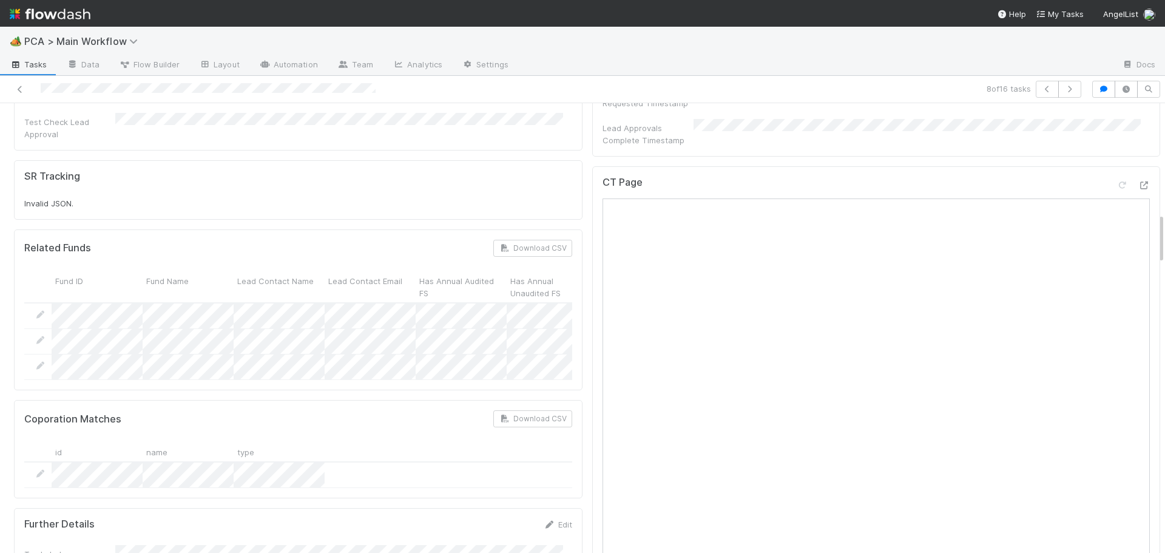
scroll to position [970, 0]
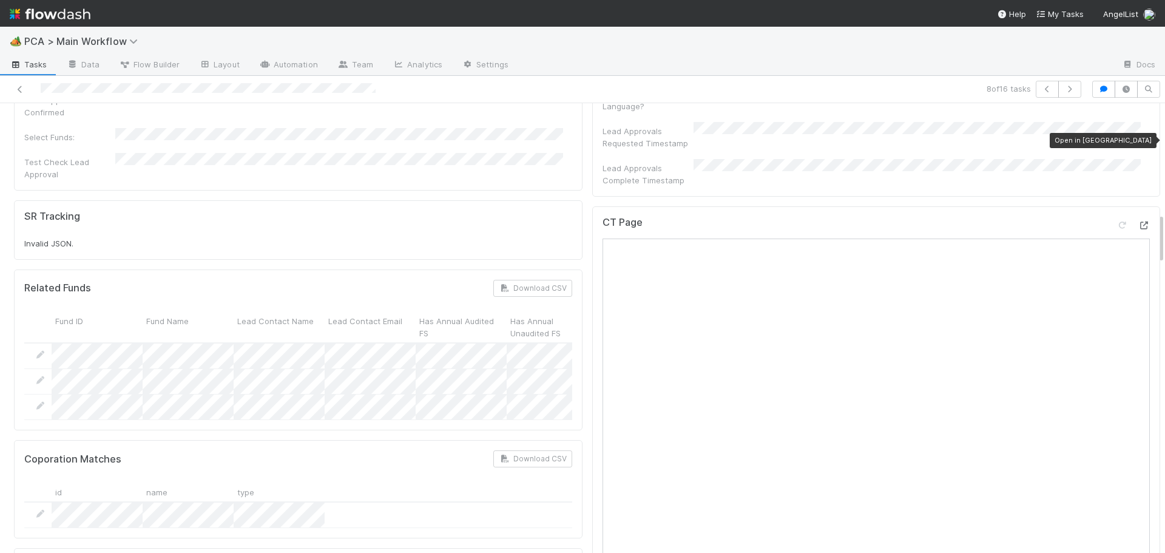
click at [1137, 221] on icon at bounding box center [1143, 225] width 12 height 8
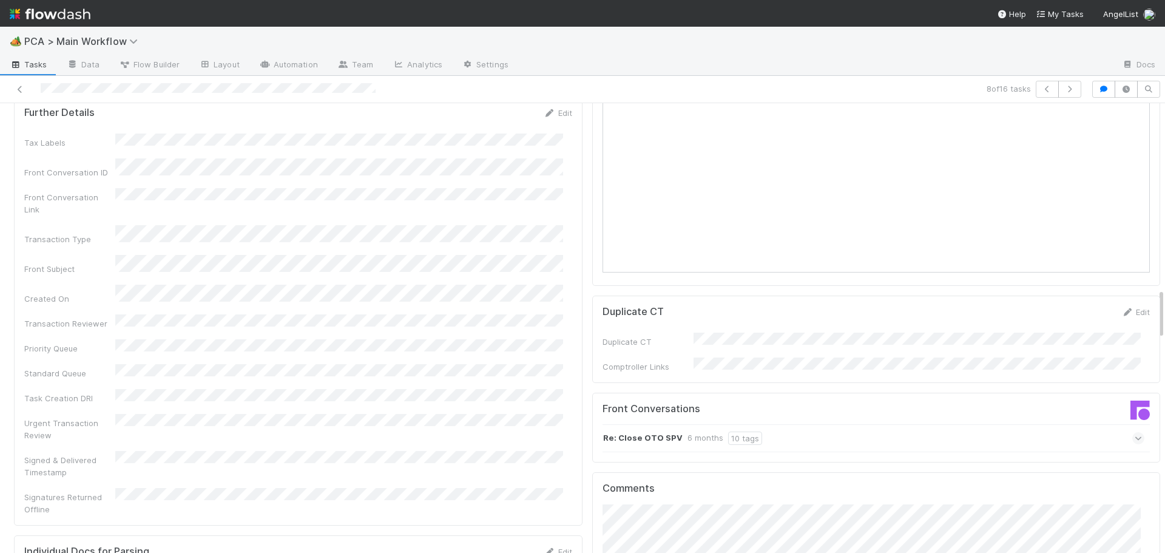
scroll to position [1638, 0]
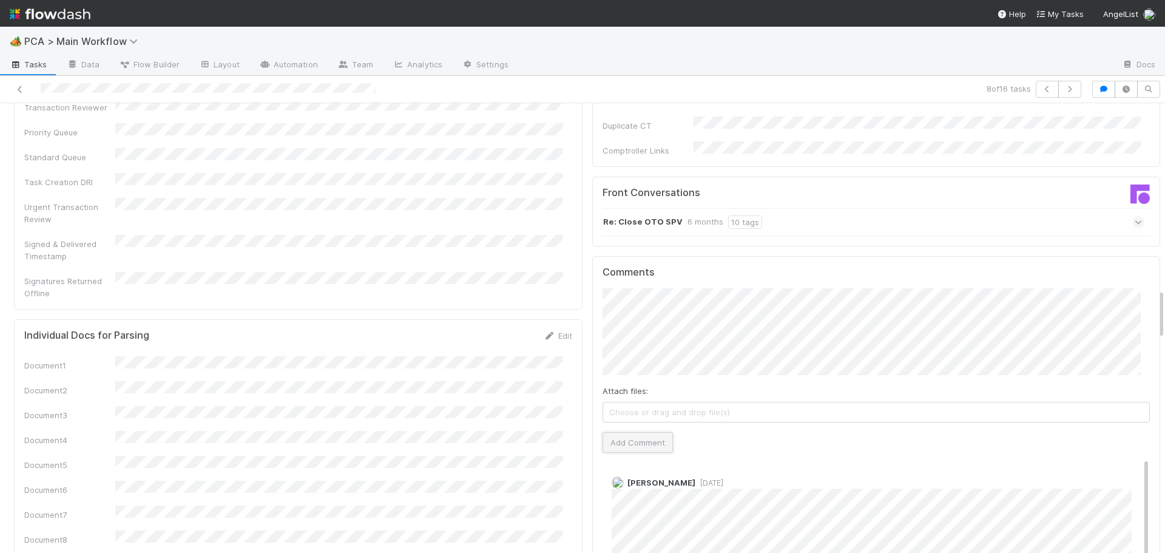
click at [606, 432] on button "Add Comment" at bounding box center [637, 442] width 70 height 21
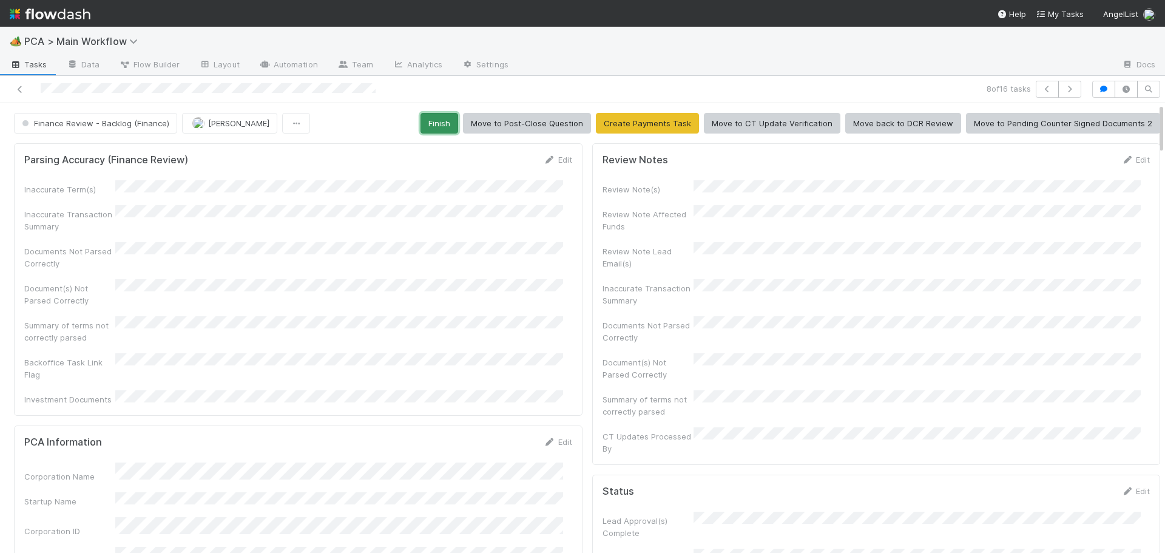
click at [425, 129] on button "Finish" at bounding box center [439, 123] width 38 height 21
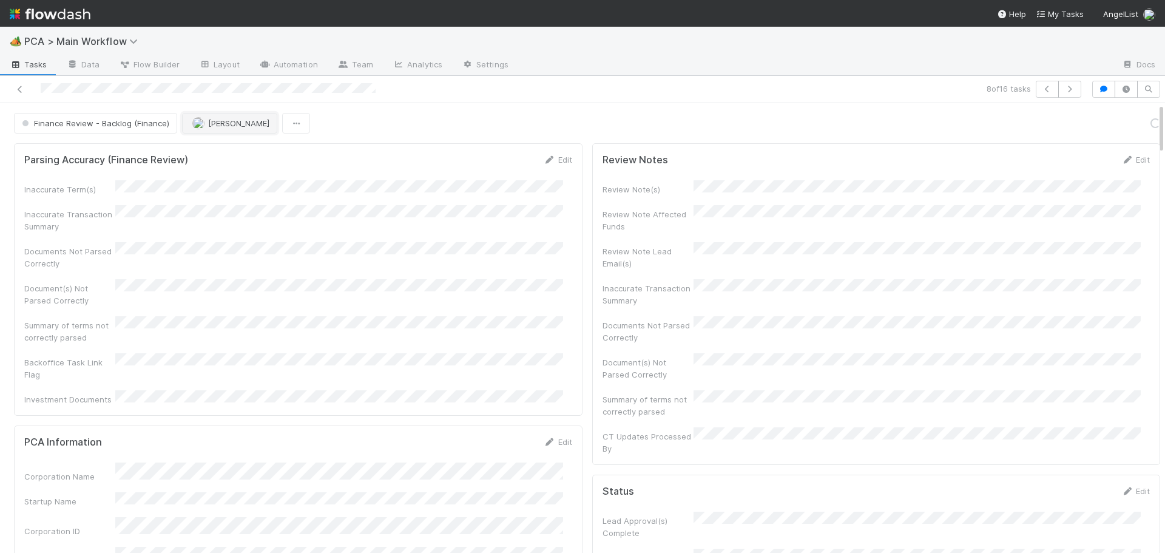
click at [226, 130] on button "[PERSON_NAME]" at bounding box center [229, 123] width 95 height 21
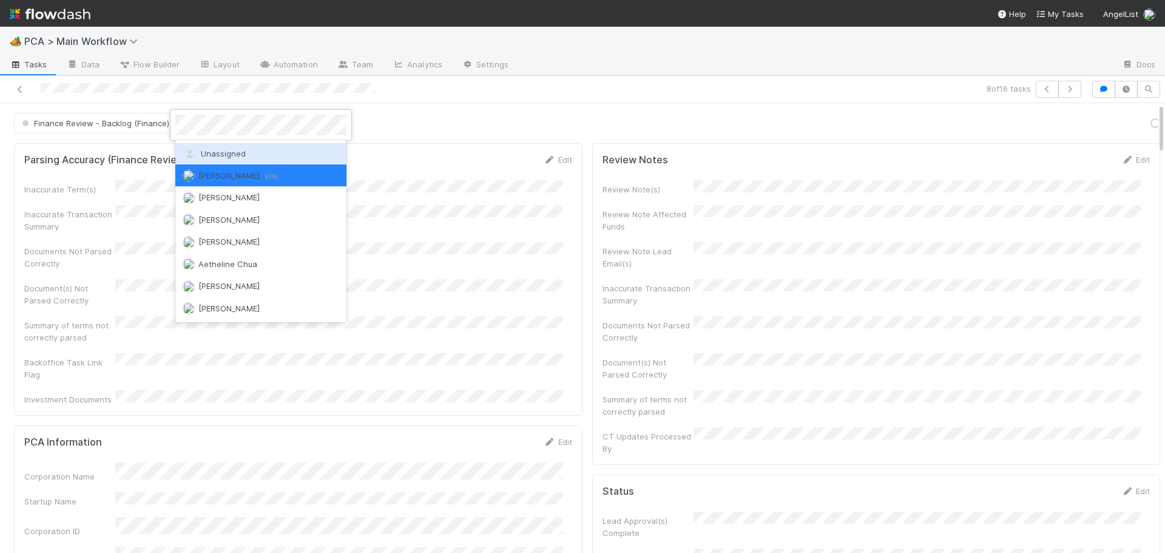
click at [223, 157] on span "Unassigned" at bounding box center [214, 154] width 63 height 10
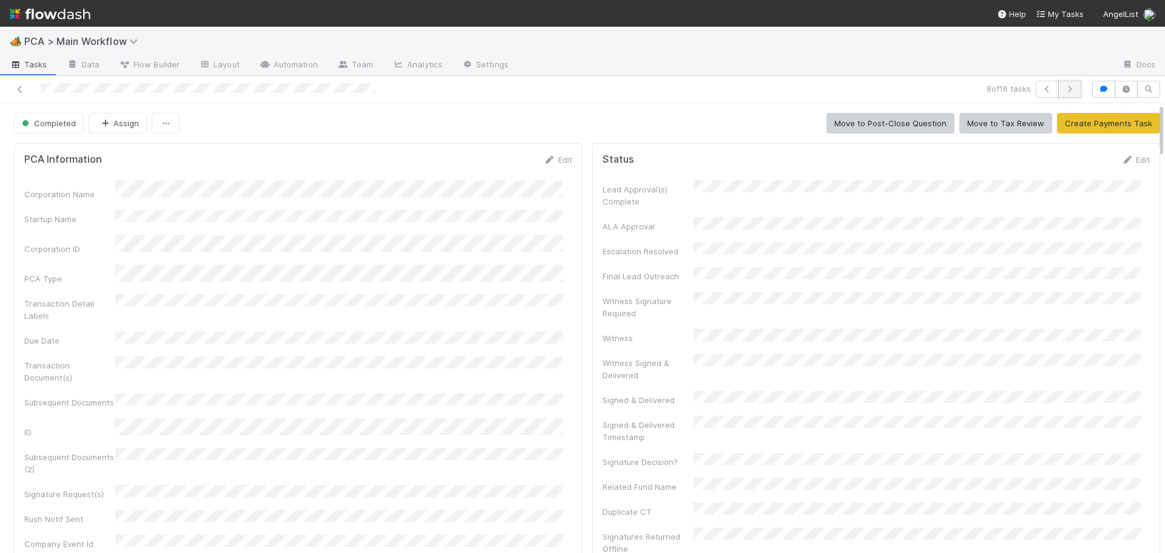
click at [1063, 86] on icon "button" at bounding box center [1069, 89] width 12 height 7
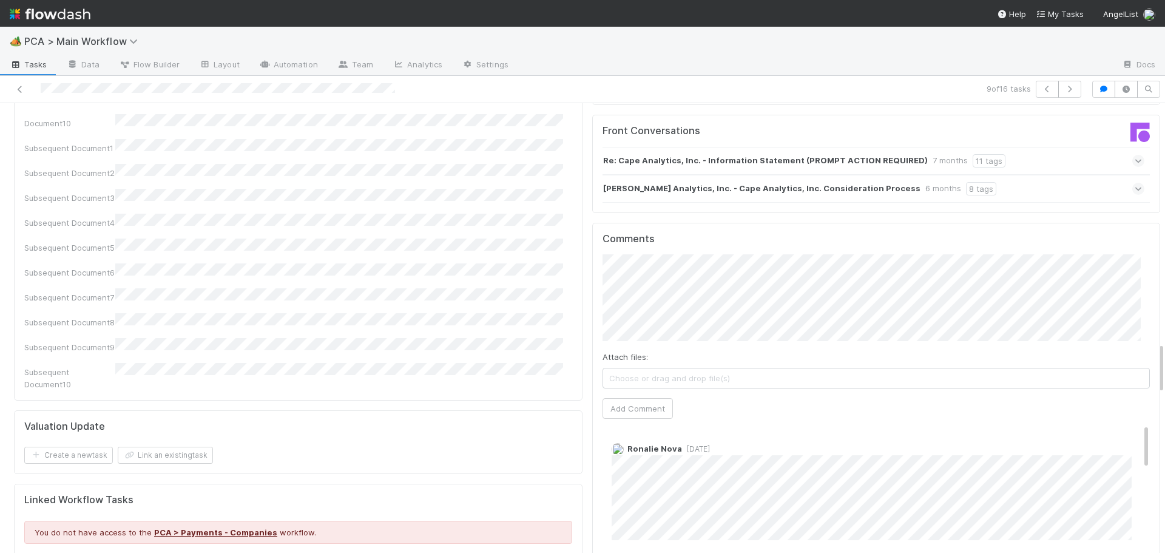
scroll to position [2123, 0]
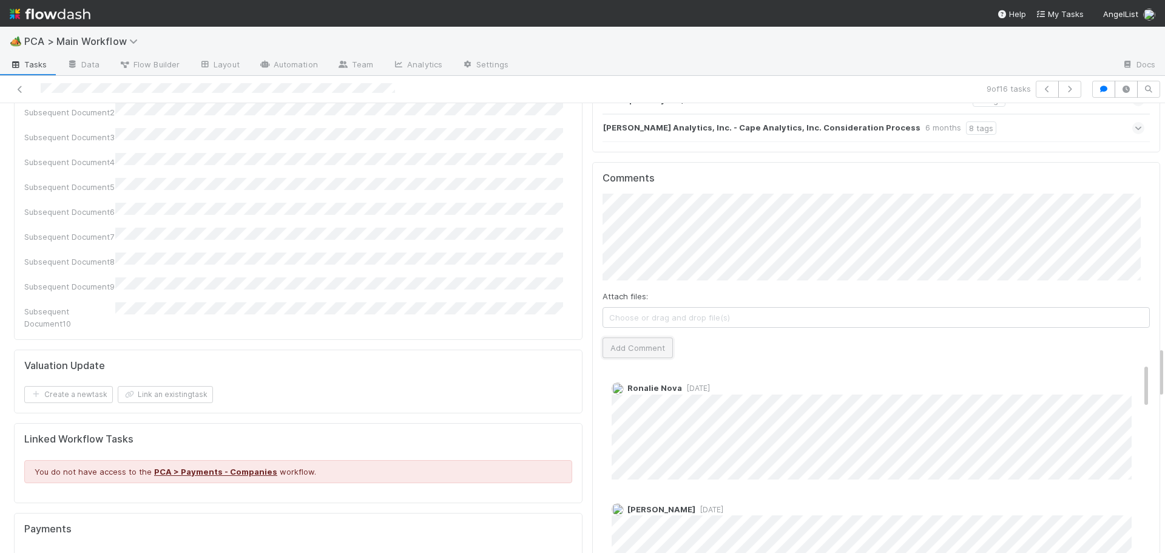
click at [638, 337] on button "Add Comment" at bounding box center [637, 347] width 70 height 21
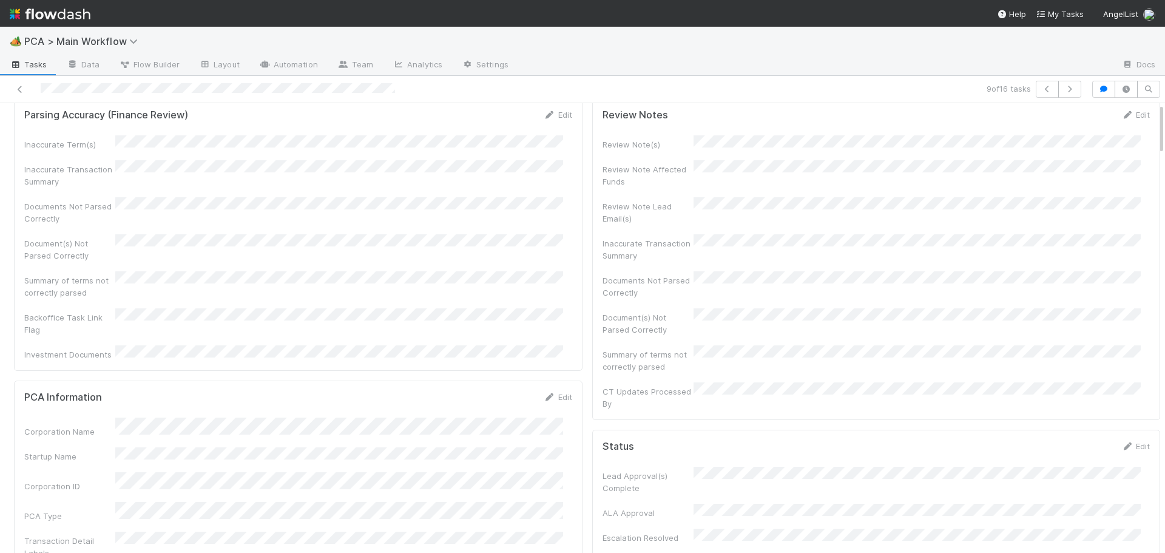
scroll to position [0, 0]
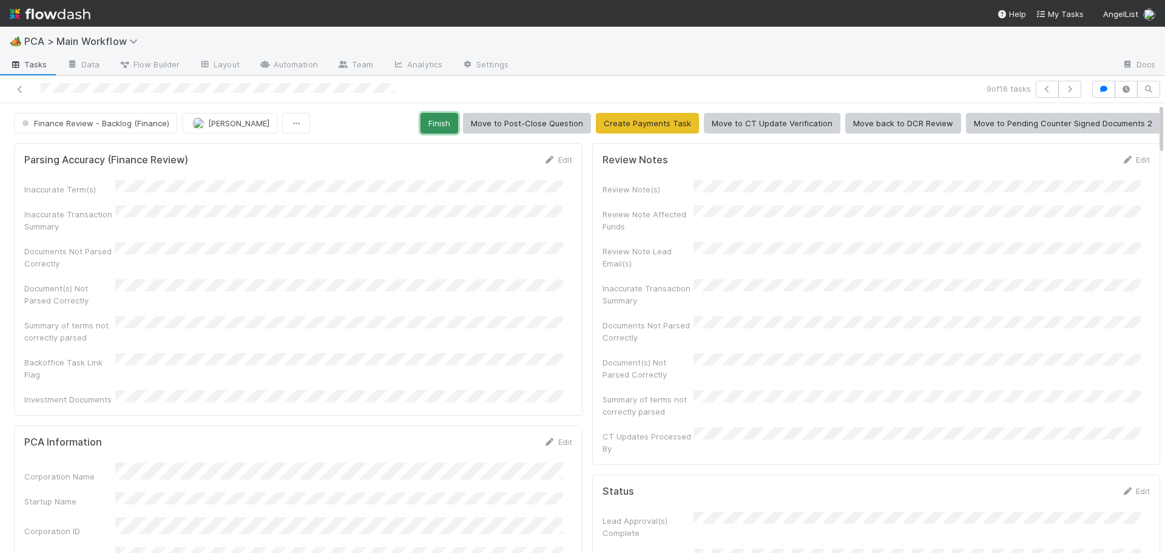
click at [442, 124] on button "Finish" at bounding box center [439, 123] width 38 height 21
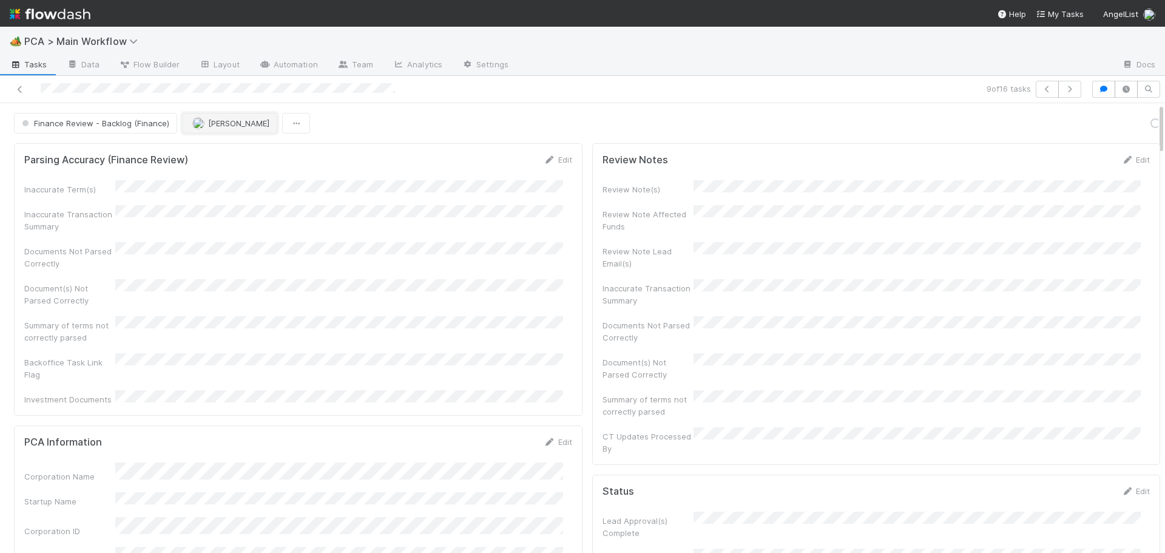
click at [208, 123] on span "[PERSON_NAME]" at bounding box center [238, 123] width 61 height 10
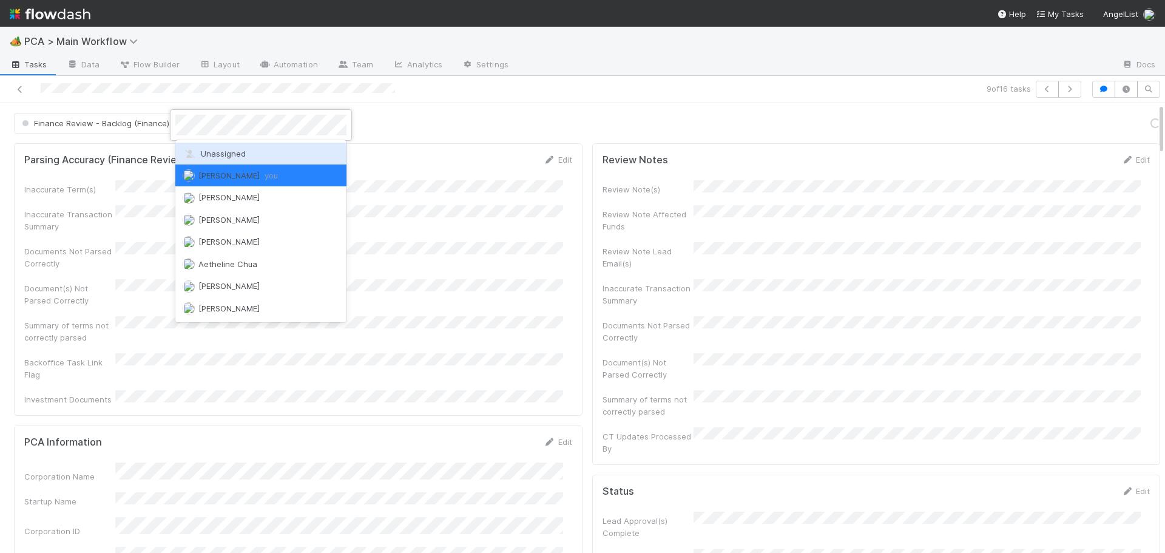
click at [211, 146] on div "Unassigned" at bounding box center [260, 154] width 171 height 22
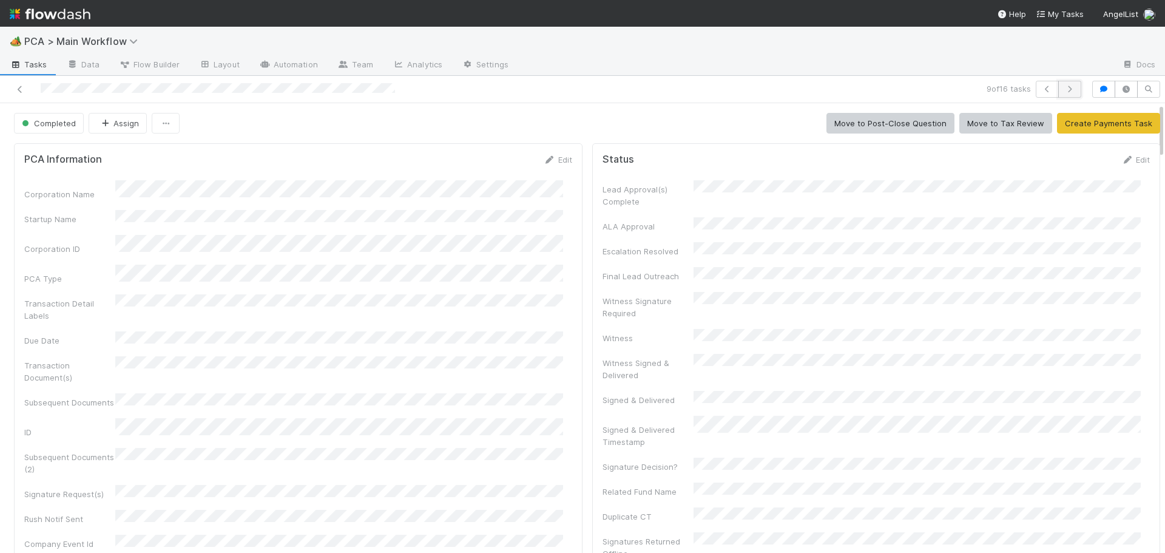
click at [1063, 89] on icon "button" at bounding box center [1069, 89] width 12 height 7
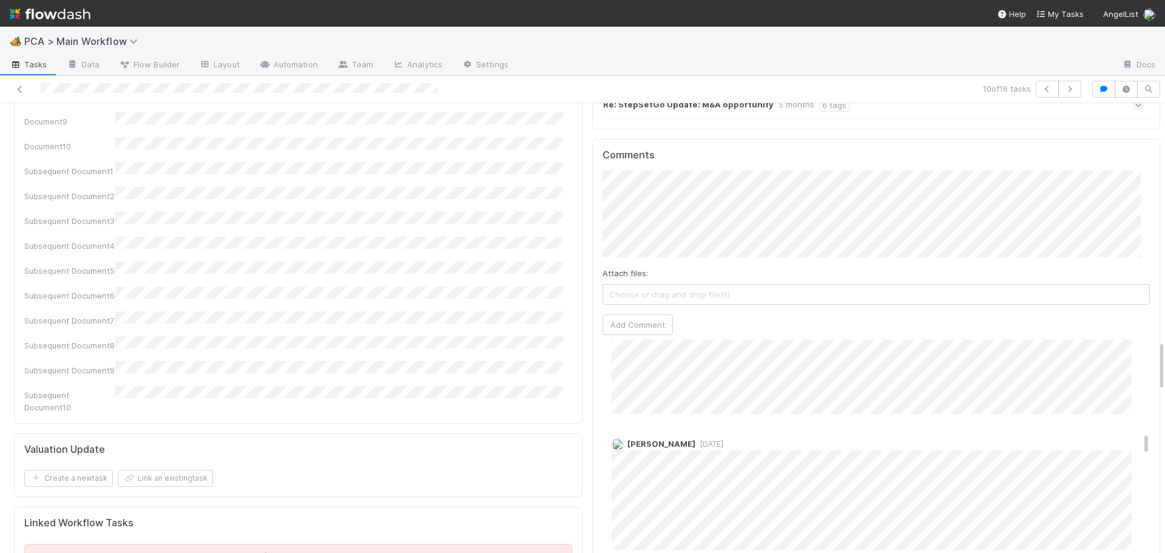
scroll to position [2116, 0]
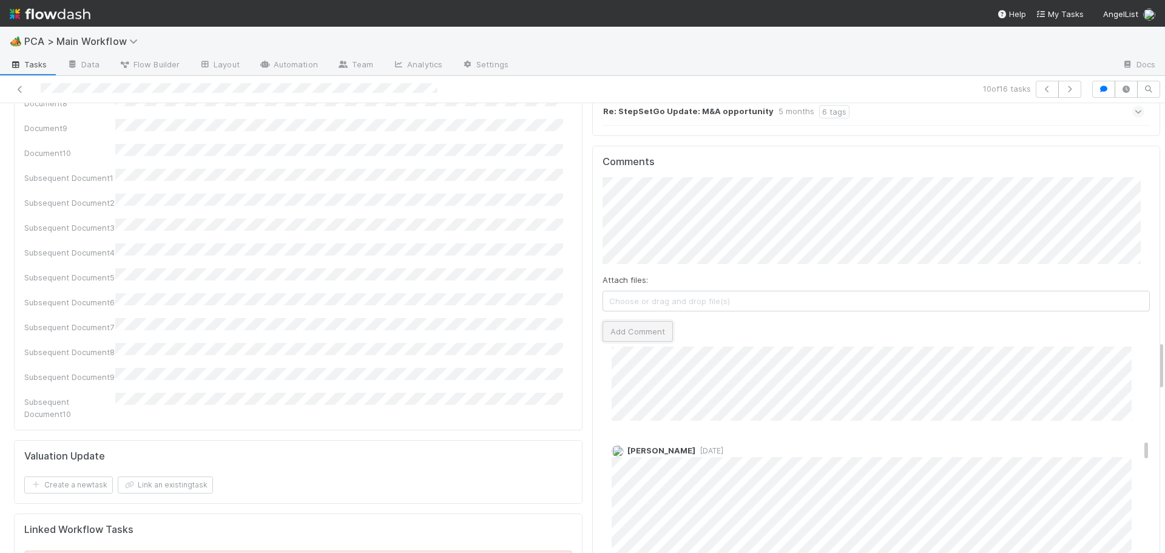
click at [608, 321] on button "Add Comment" at bounding box center [637, 331] width 70 height 21
click at [576, 288] on div "Parsing Accuracy (Finance Review) Edit Inaccurate Term(s) Inaccurate Transactio…" at bounding box center [298, 113] width 578 height 4183
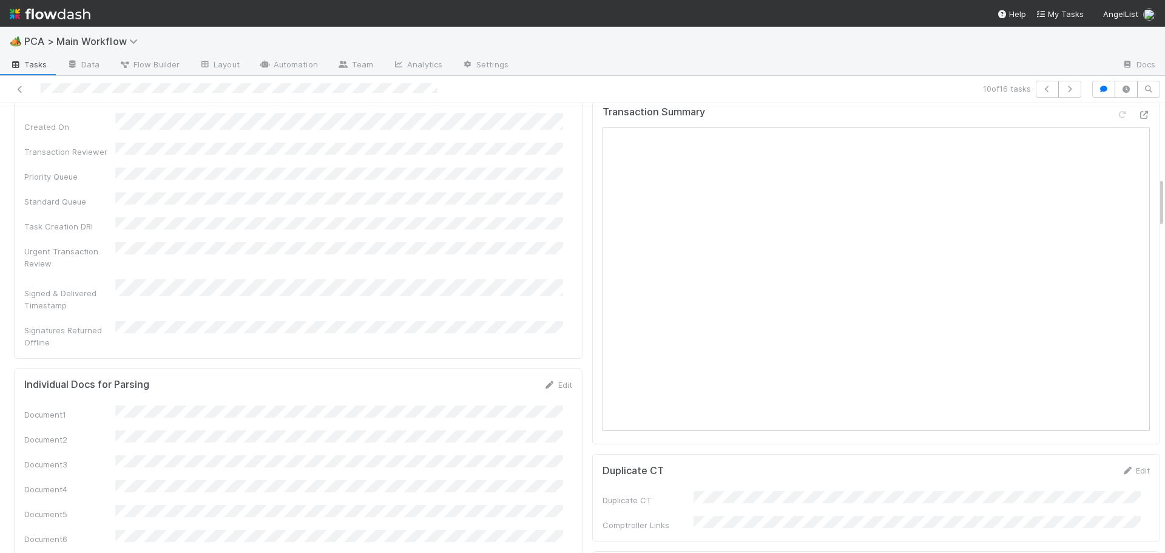
scroll to position [0, 0]
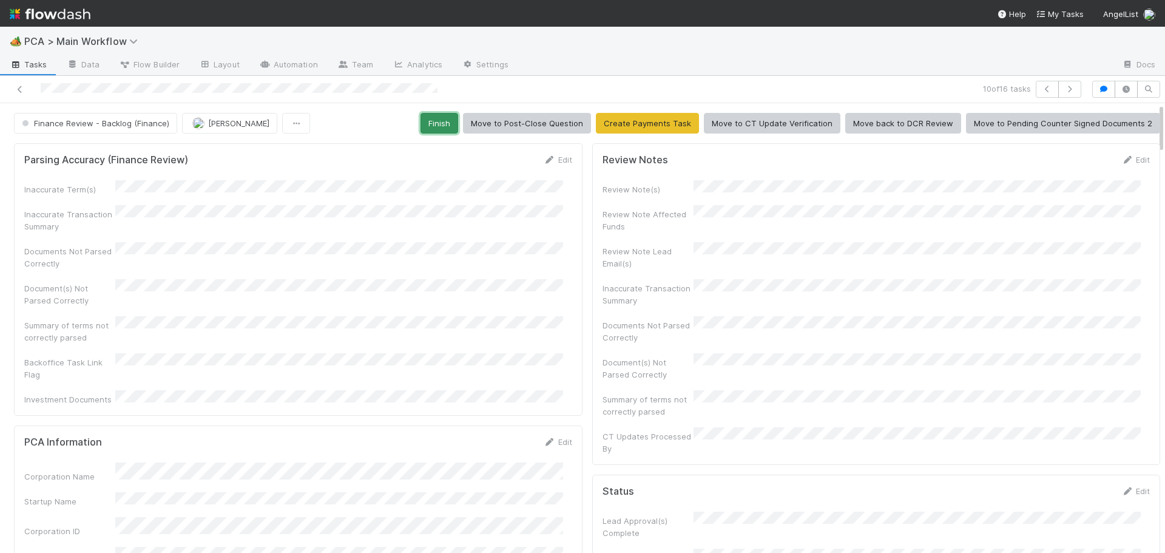
click at [451, 131] on button "Finish" at bounding box center [439, 123] width 38 height 21
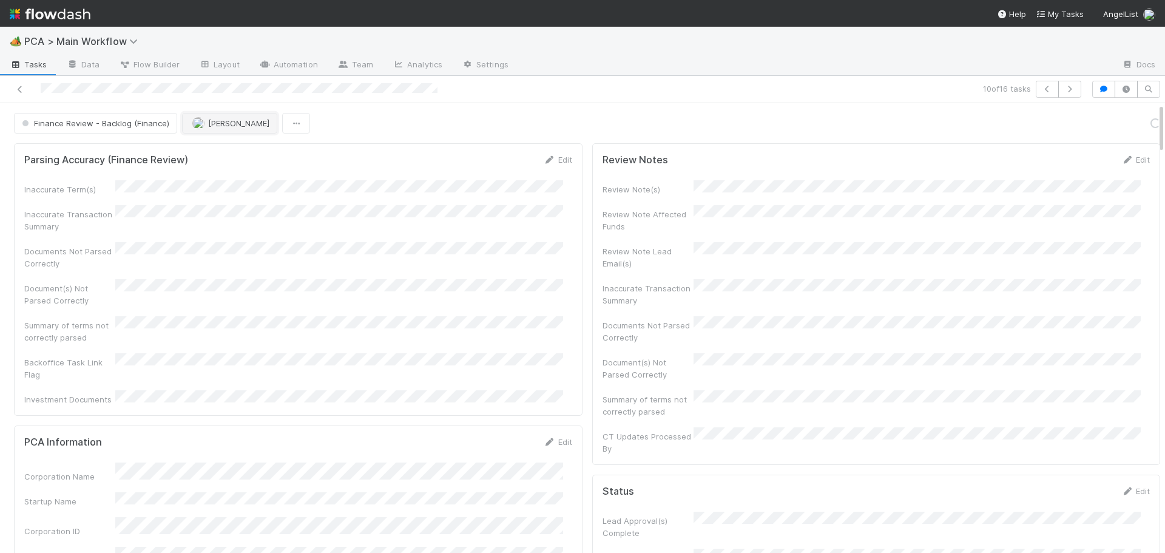
click at [208, 126] on span "[PERSON_NAME]" at bounding box center [238, 123] width 61 height 10
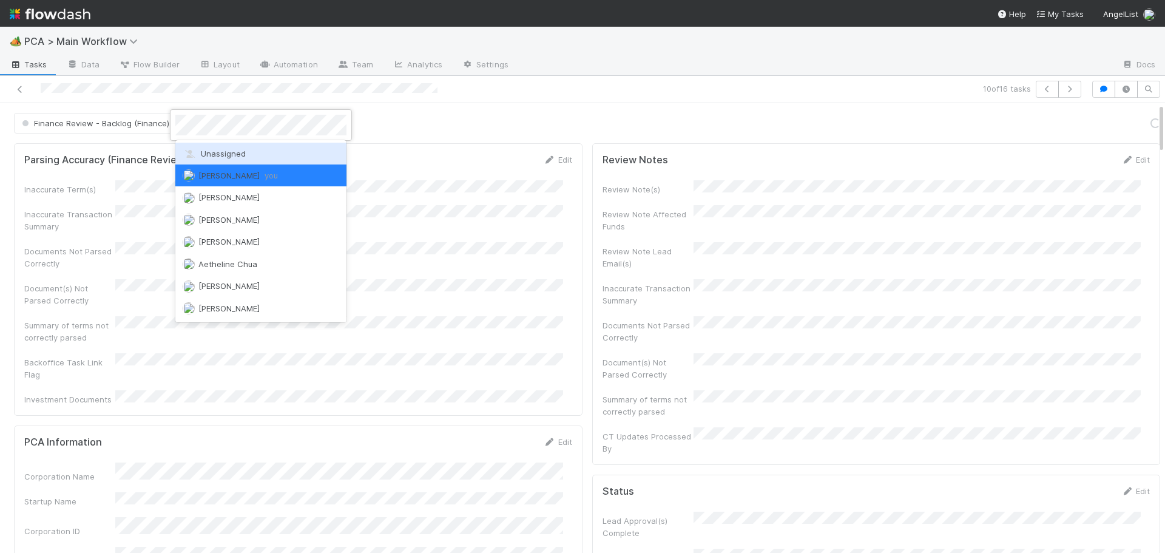
click at [206, 147] on div "Unassigned" at bounding box center [260, 154] width 171 height 22
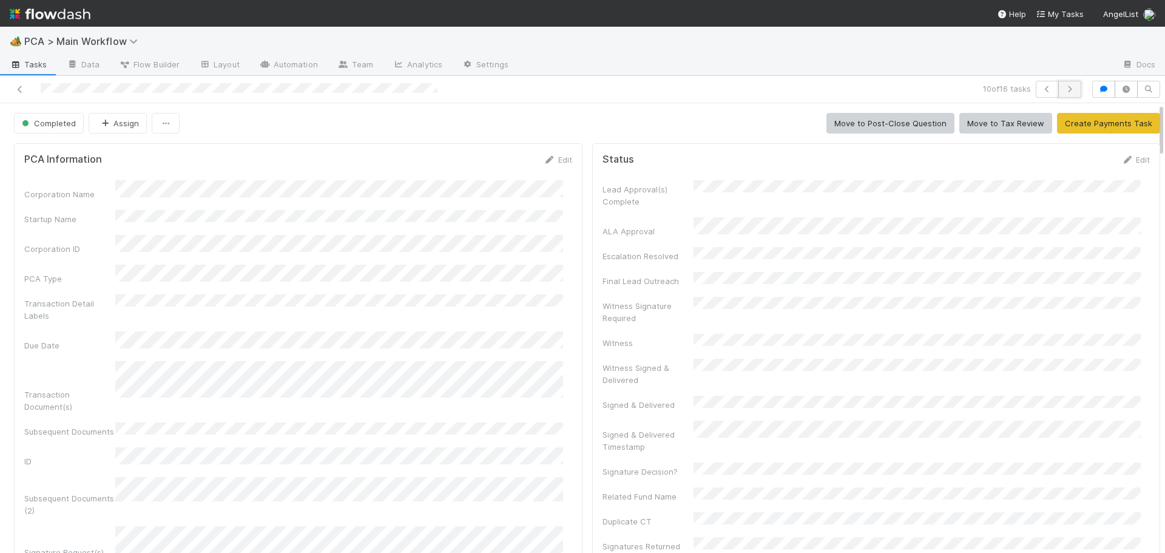
click at [1071, 90] on button "button" at bounding box center [1069, 89] width 23 height 17
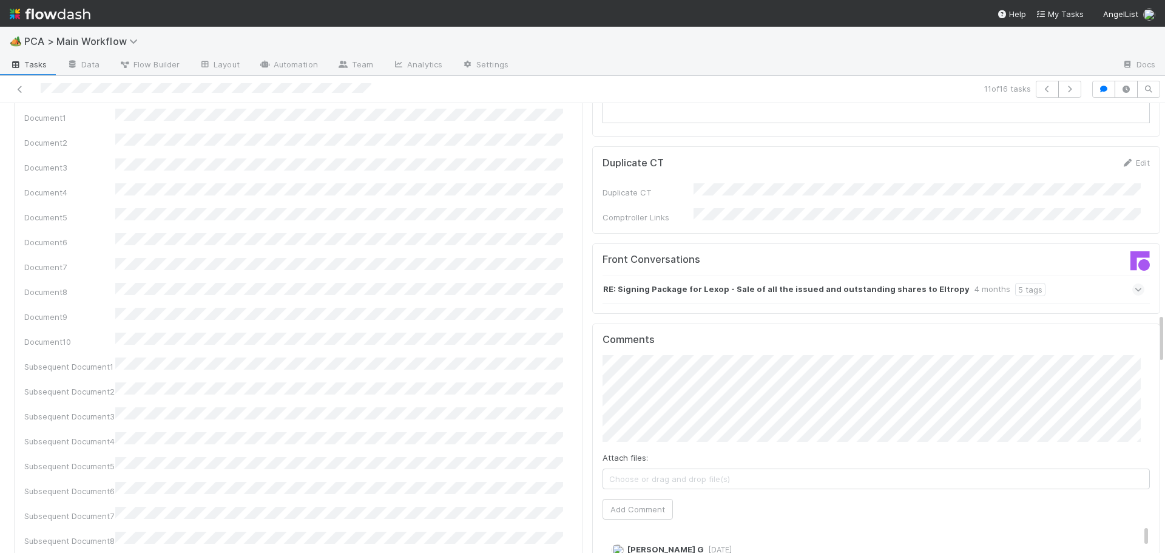
scroll to position [1880, 0]
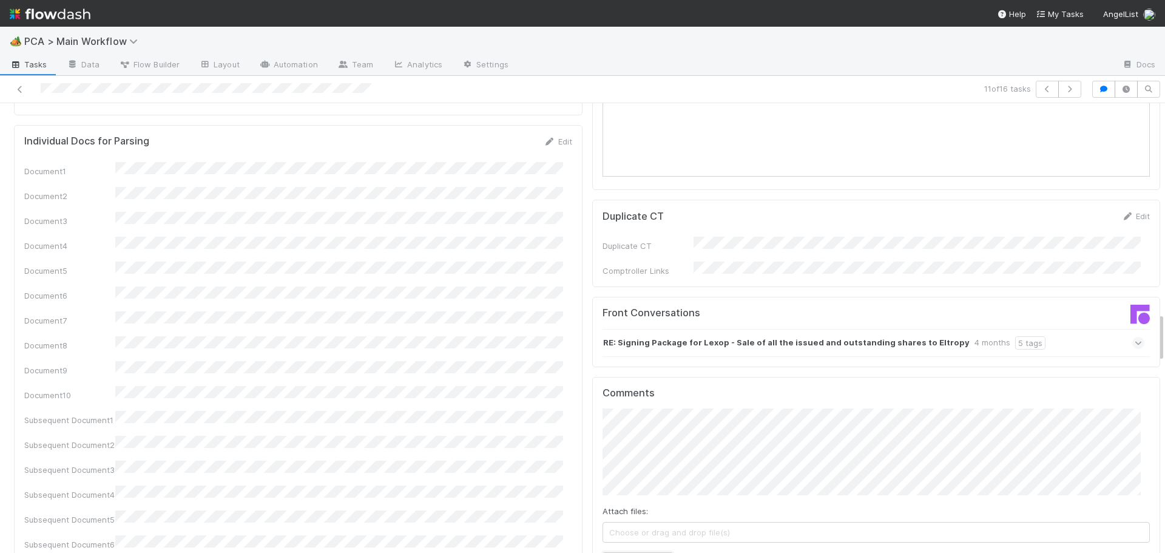
click at [620, 552] on button "Add Comment" at bounding box center [637, 562] width 70 height 21
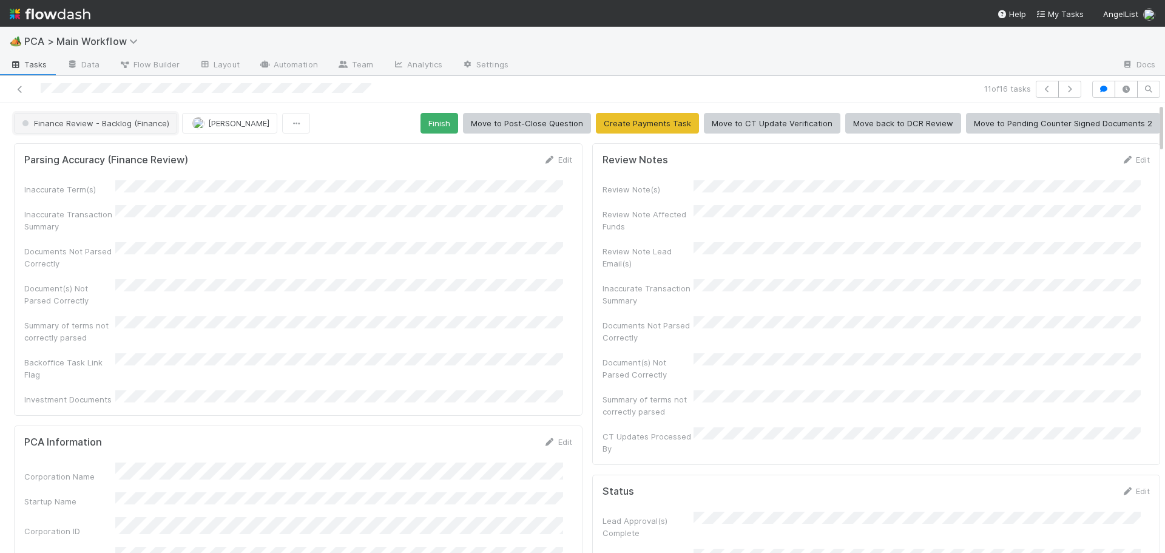
click at [94, 126] on span "Finance Review - Backlog (Finance)" at bounding box center [94, 123] width 150 height 10
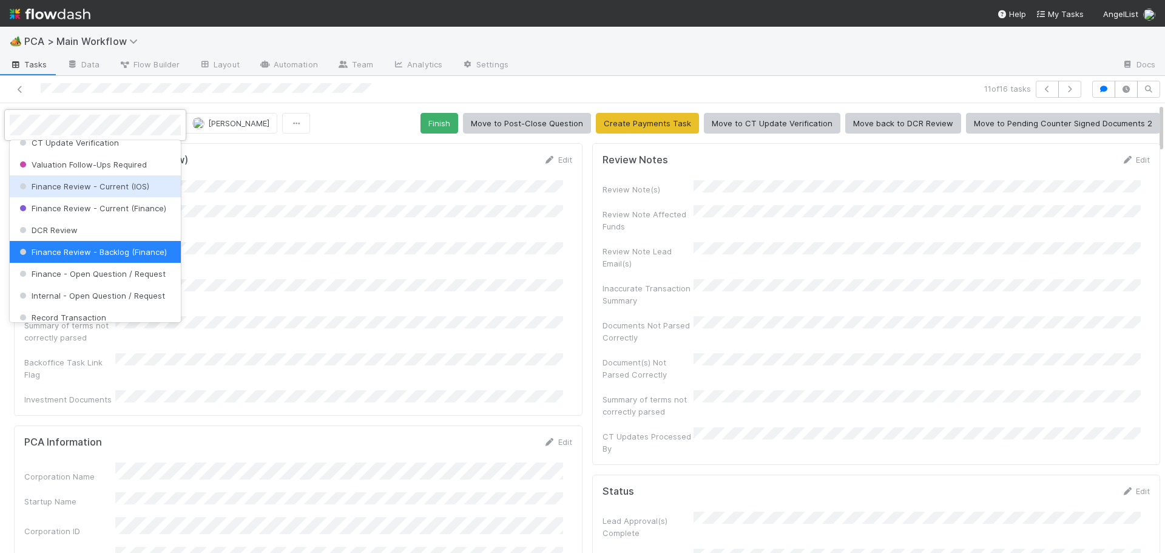
scroll to position [599, 0]
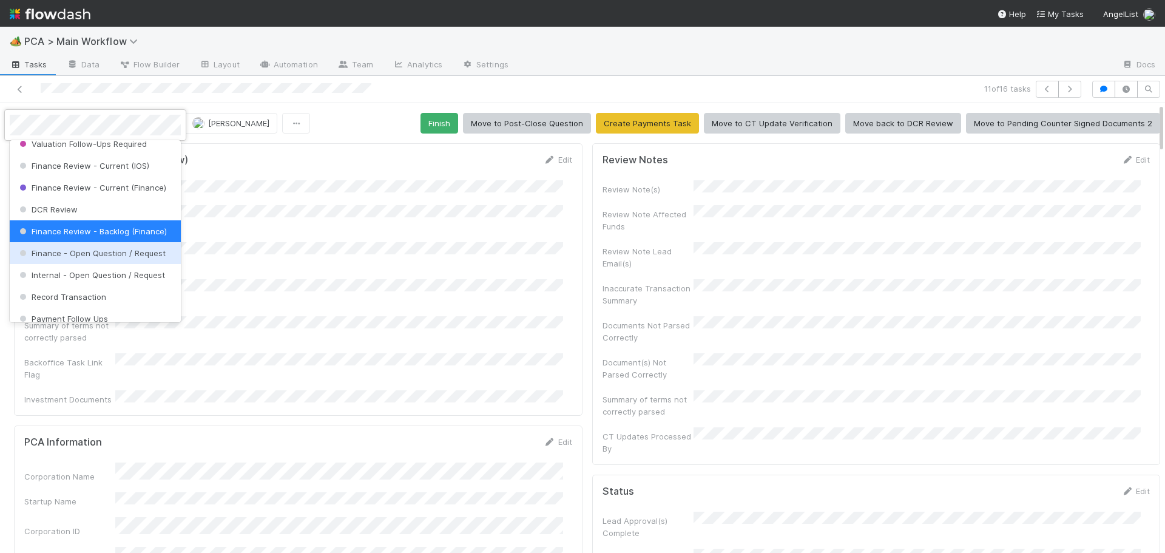
click at [84, 264] on div "Finance - Open Question / Request" at bounding box center [95, 253] width 171 height 22
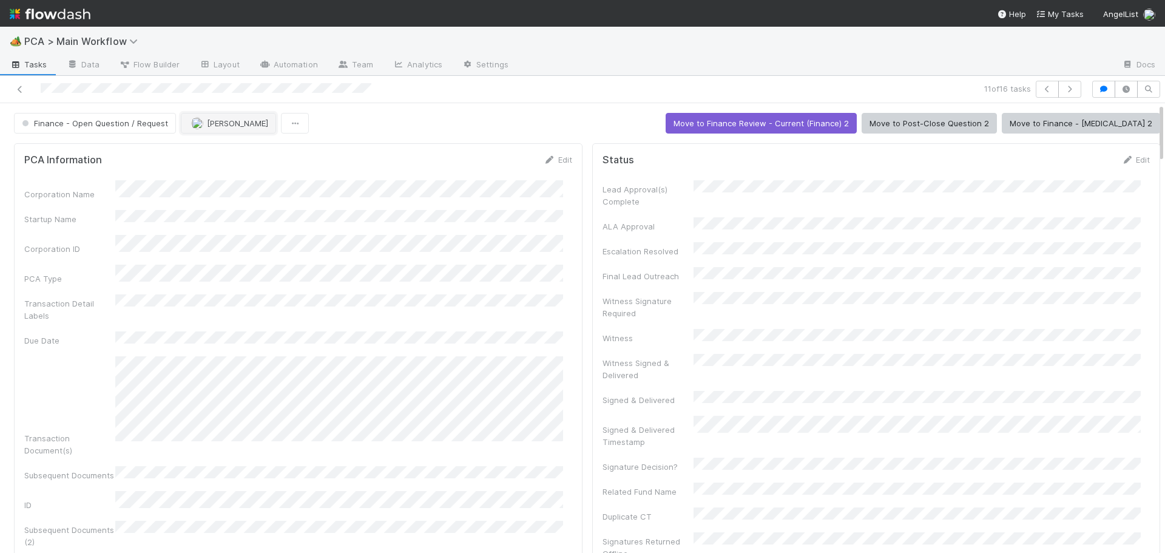
click at [207, 123] on span "[PERSON_NAME]" at bounding box center [237, 123] width 61 height 10
click at [1064, 84] on button "button" at bounding box center [1069, 89] width 23 height 17
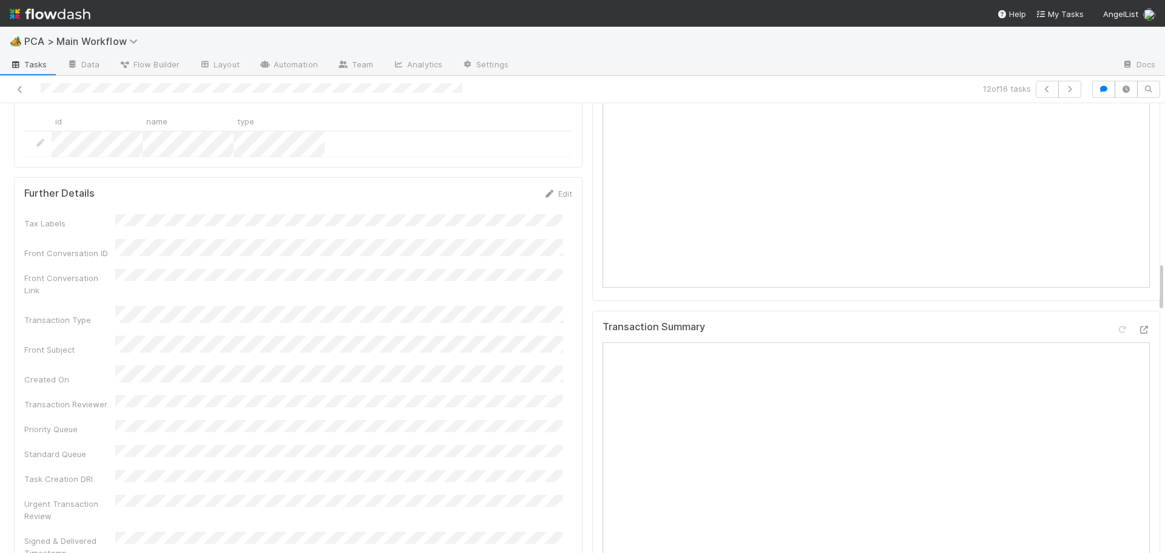
scroll to position [1456, 0]
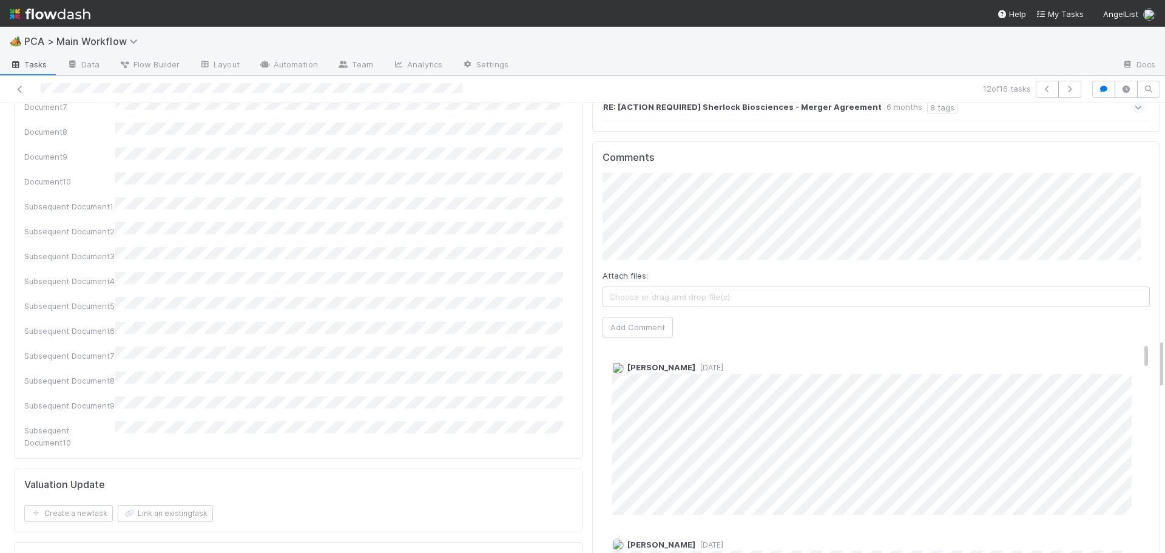
scroll to position [2110, 0]
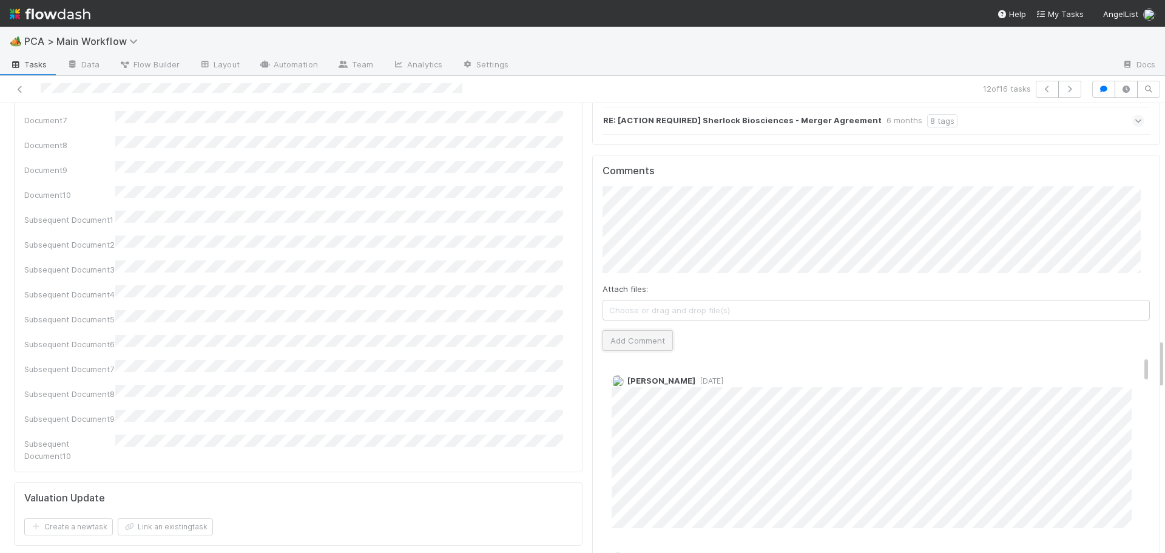
click at [645, 330] on button "Add Comment" at bounding box center [637, 340] width 70 height 21
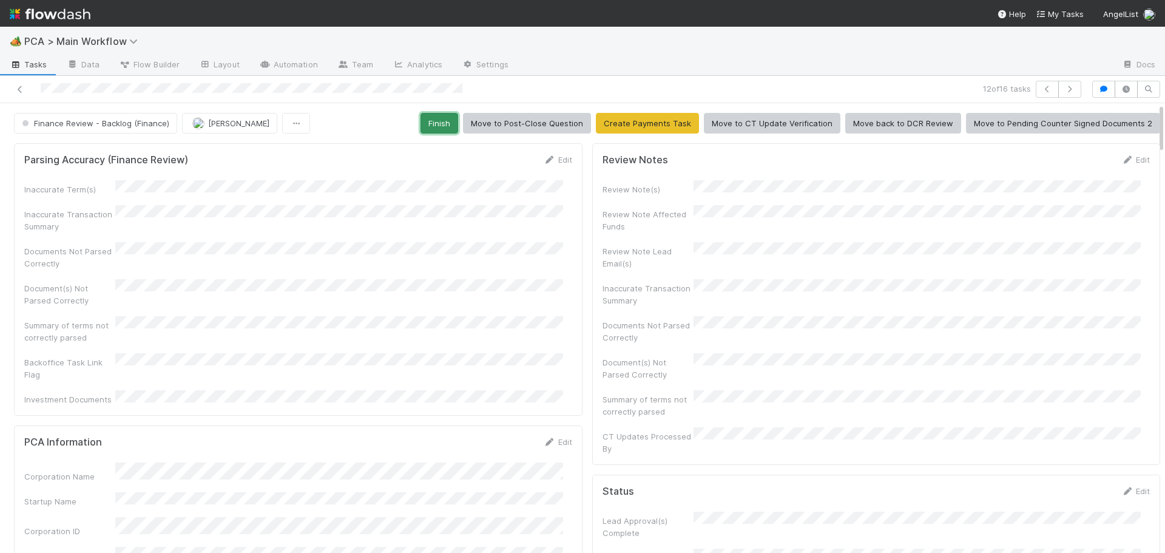
click at [441, 125] on button "Finish" at bounding box center [439, 123] width 38 height 21
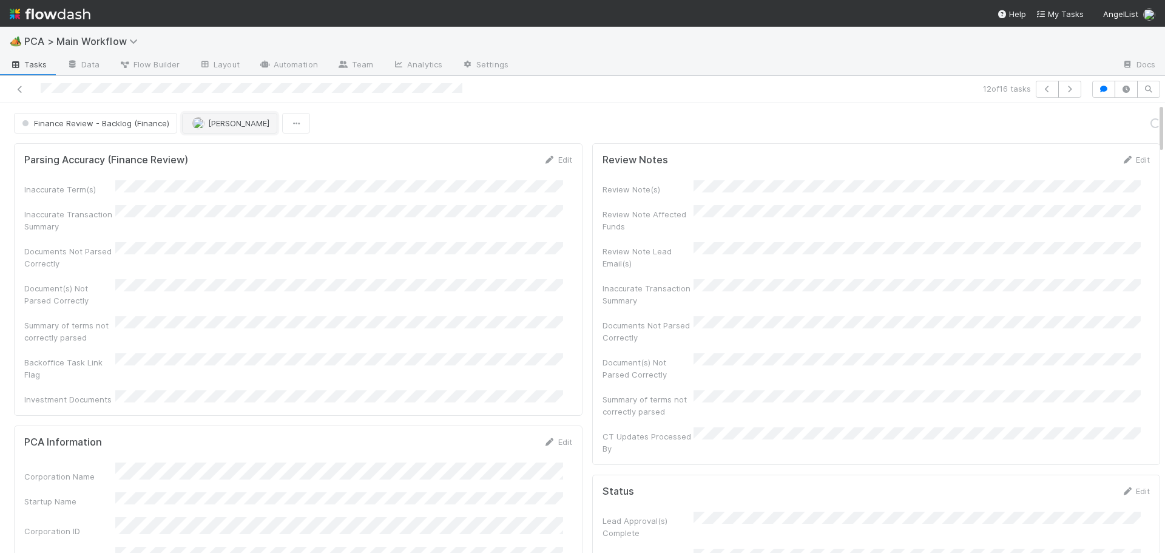
click at [241, 128] on button "[PERSON_NAME]" at bounding box center [229, 123] width 95 height 21
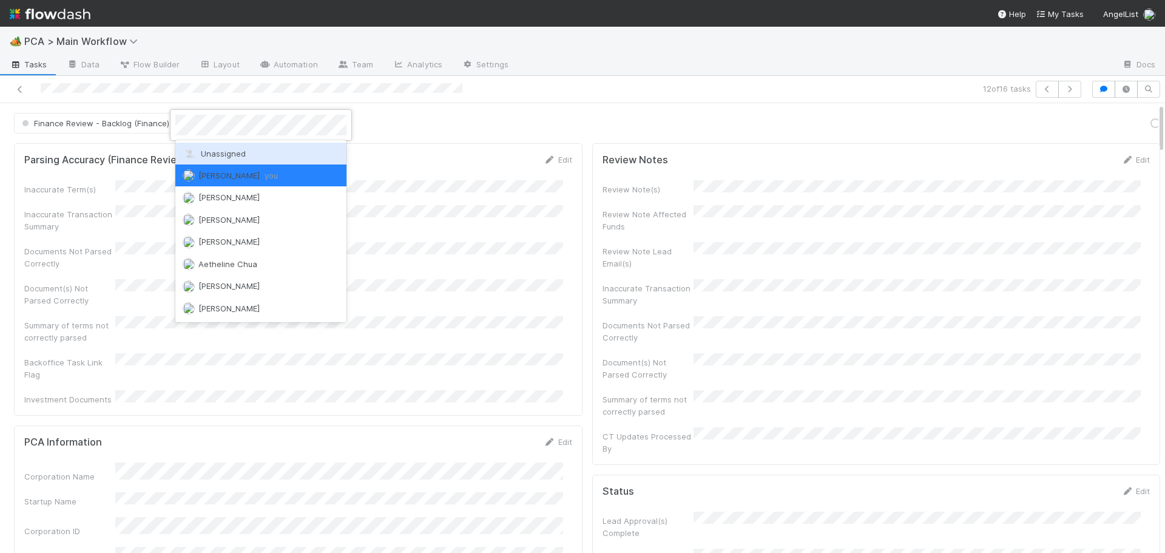
click at [234, 153] on span "Unassigned" at bounding box center [214, 154] width 63 height 10
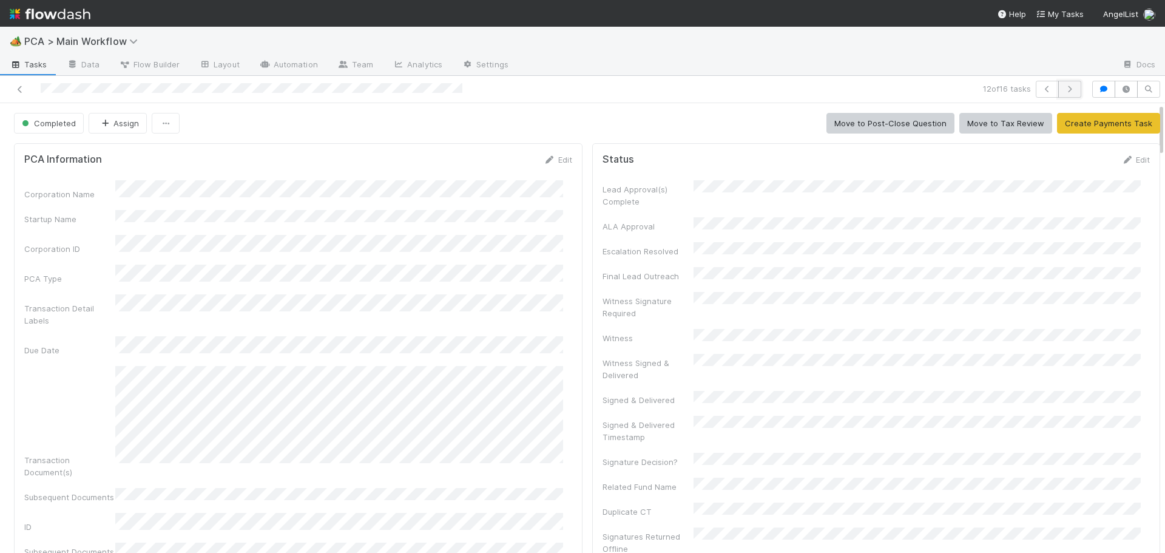
click at [1063, 89] on icon "button" at bounding box center [1069, 89] width 12 height 7
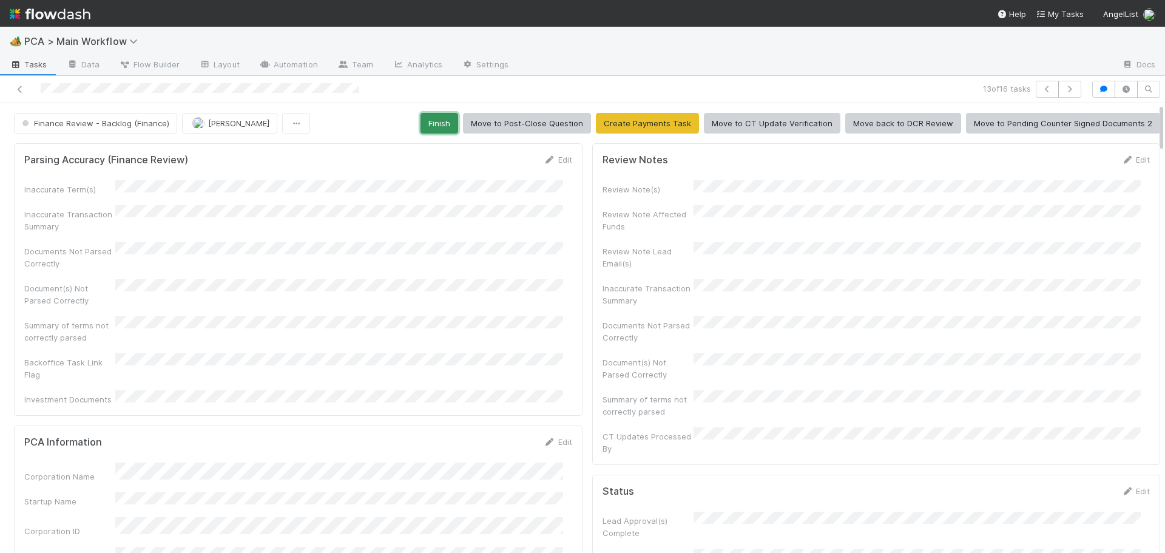
click at [441, 131] on button "Finish" at bounding box center [439, 123] width 38 height 21
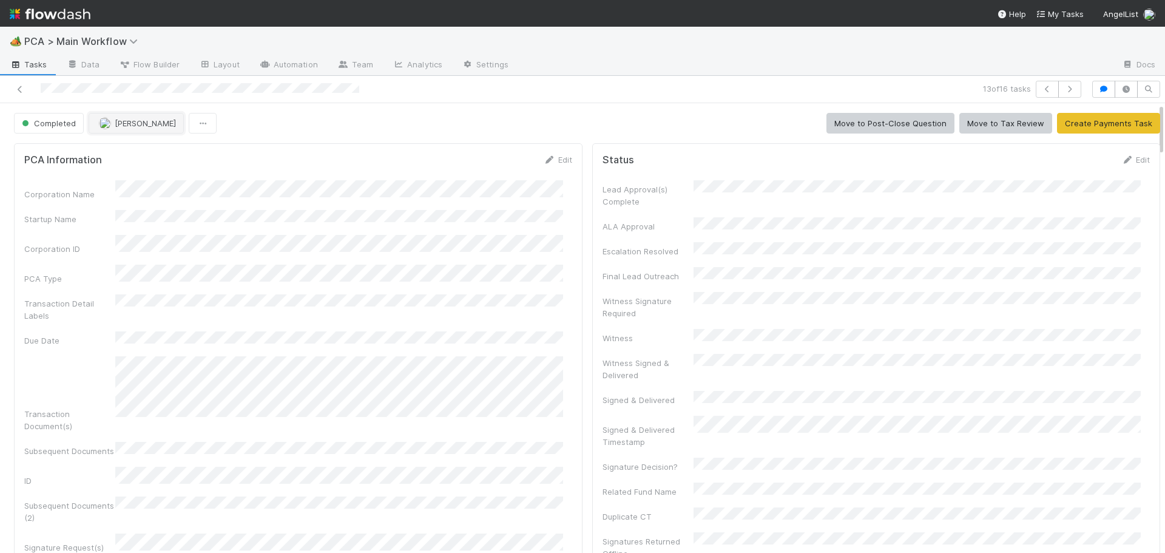
click at [118, 122] on span "[PERSON_NAME]" at bounding box center [145, 123] width 61 height 10
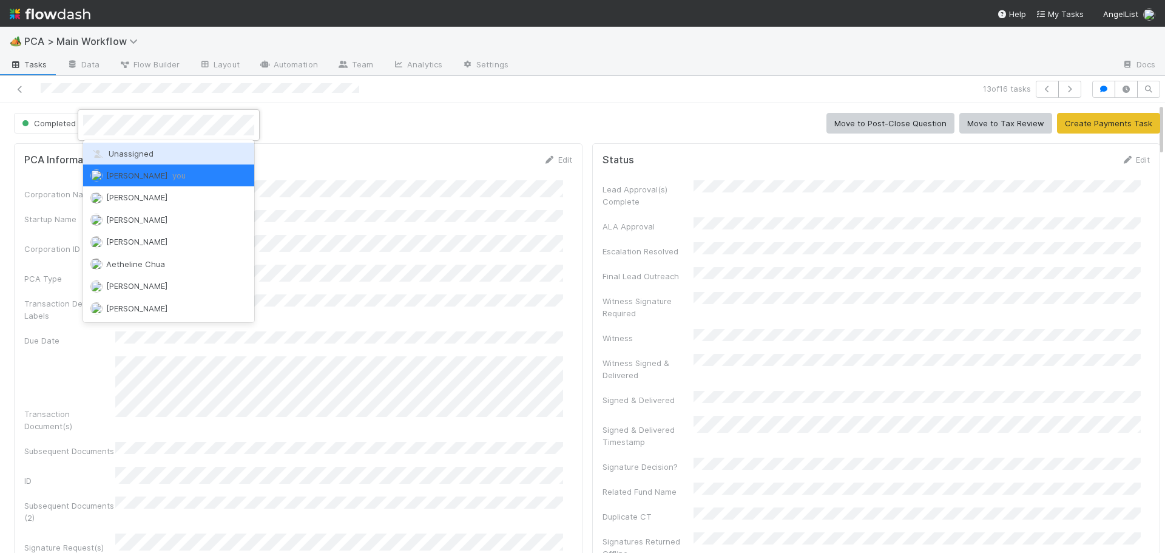
click at [113, 153] on span "Unassigned" at bounding box center [121, 154] width 63 height 10
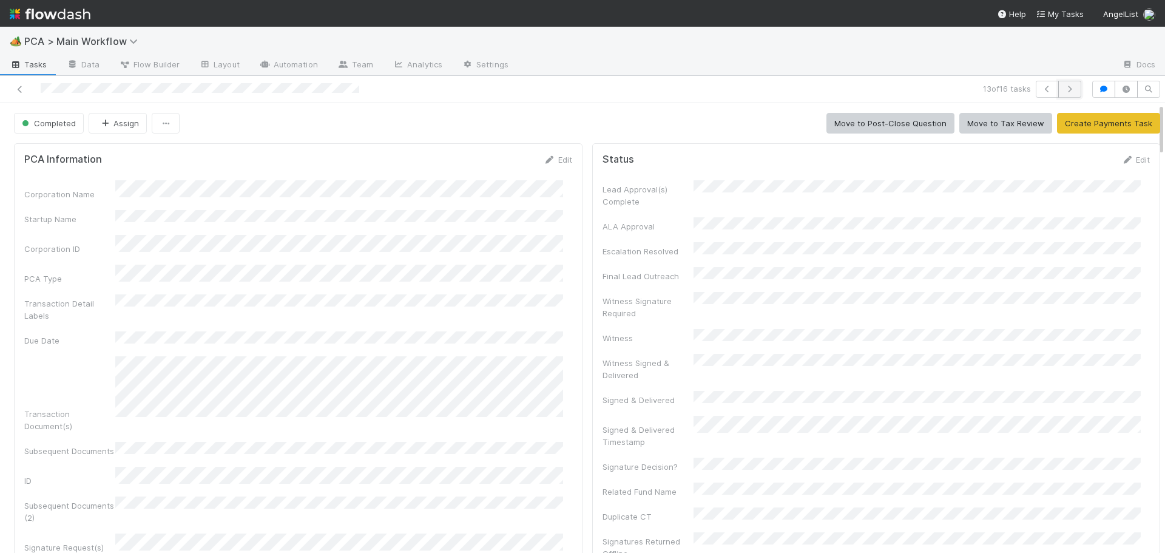
click at [1058, 93] on button "button" at bounding box center [1069, 89] width 23 height 17
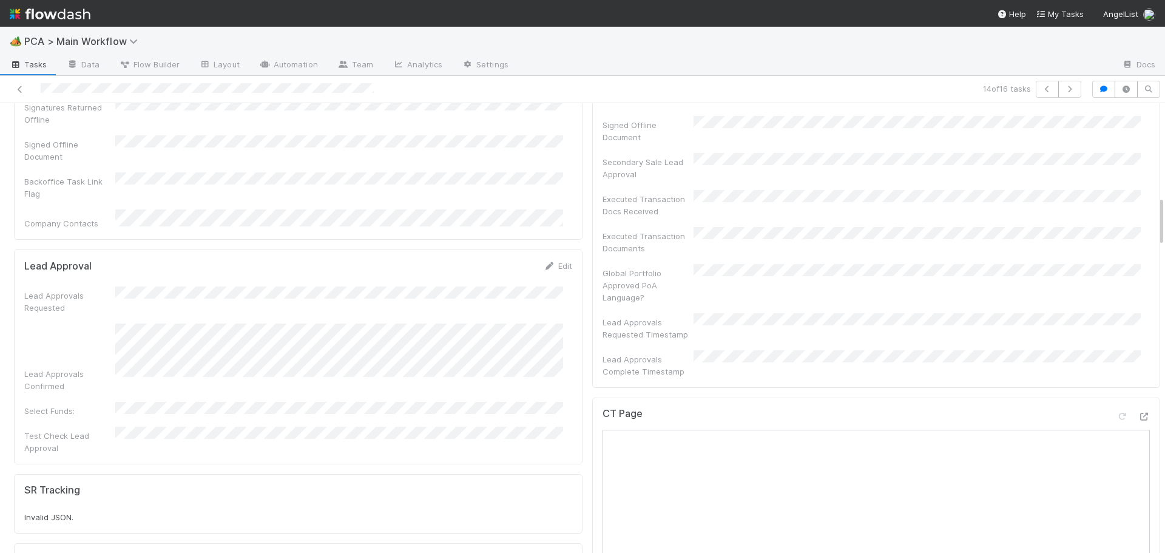
scroll to position [906, 0]
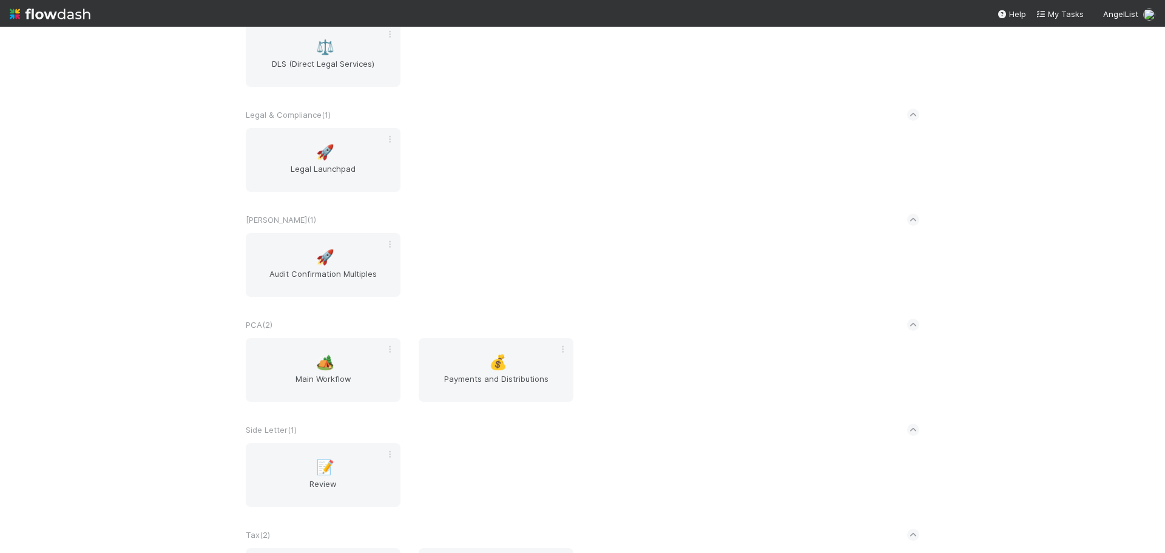
scroll to position [1698, 0]
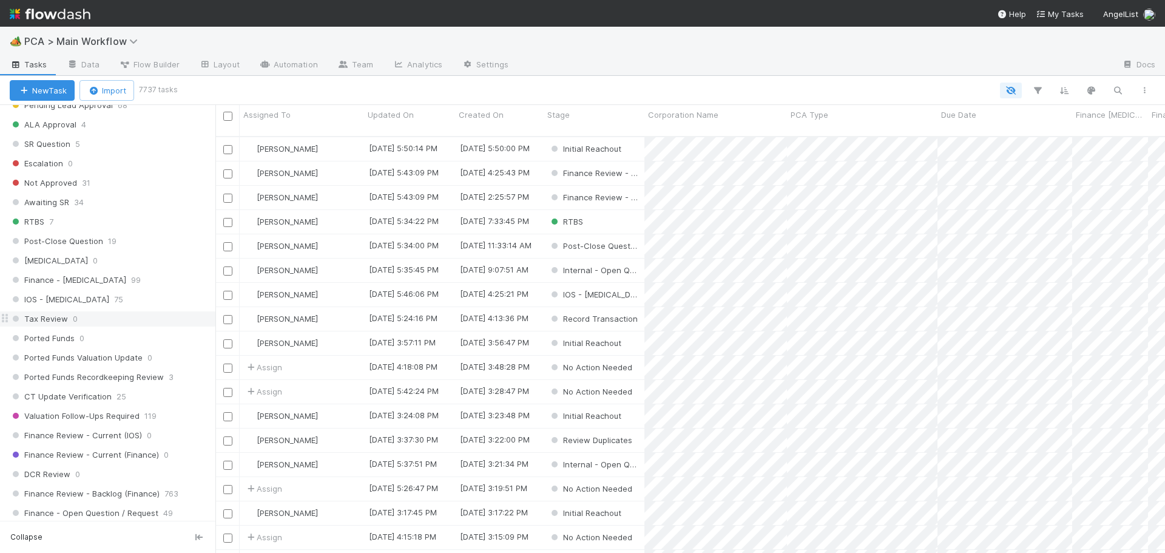
scroll to position [728, 0]
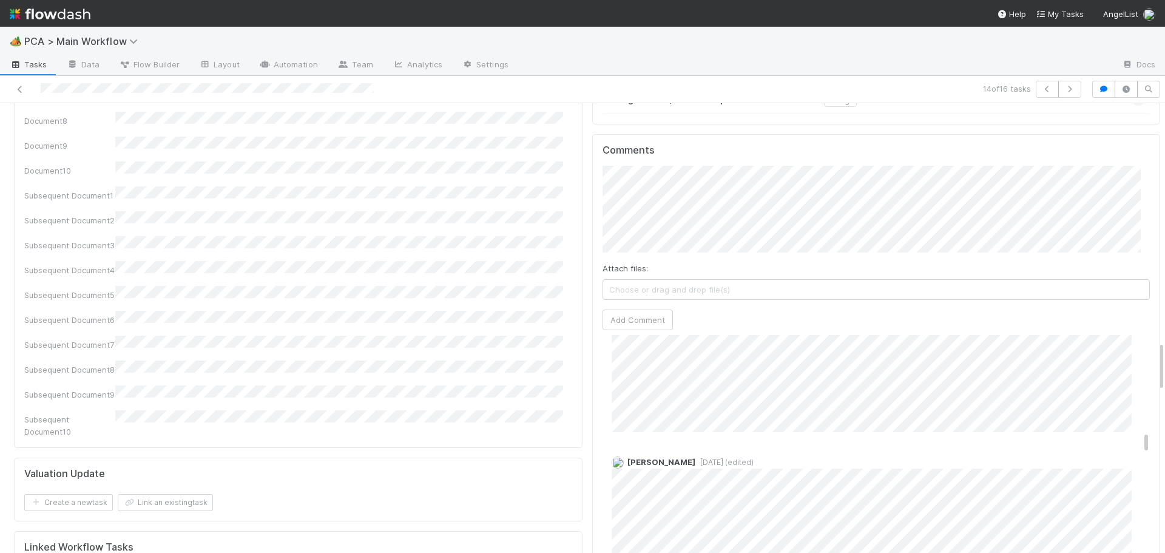
scroll to position [2111, 0]
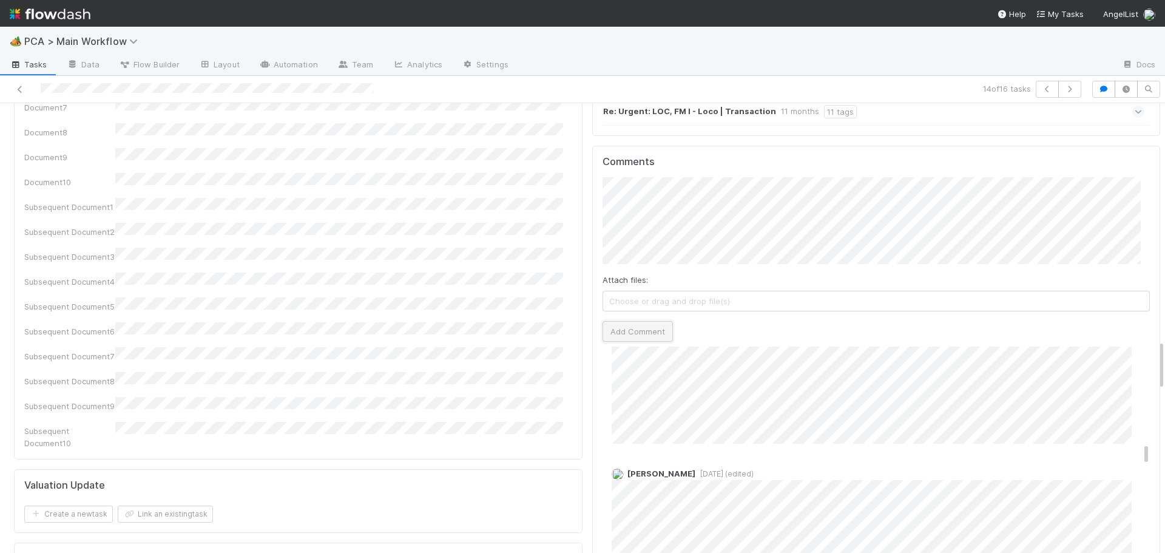
click at [635, 321] on button "Add Comment" at bounding box center [637, 331] width 70 height 21
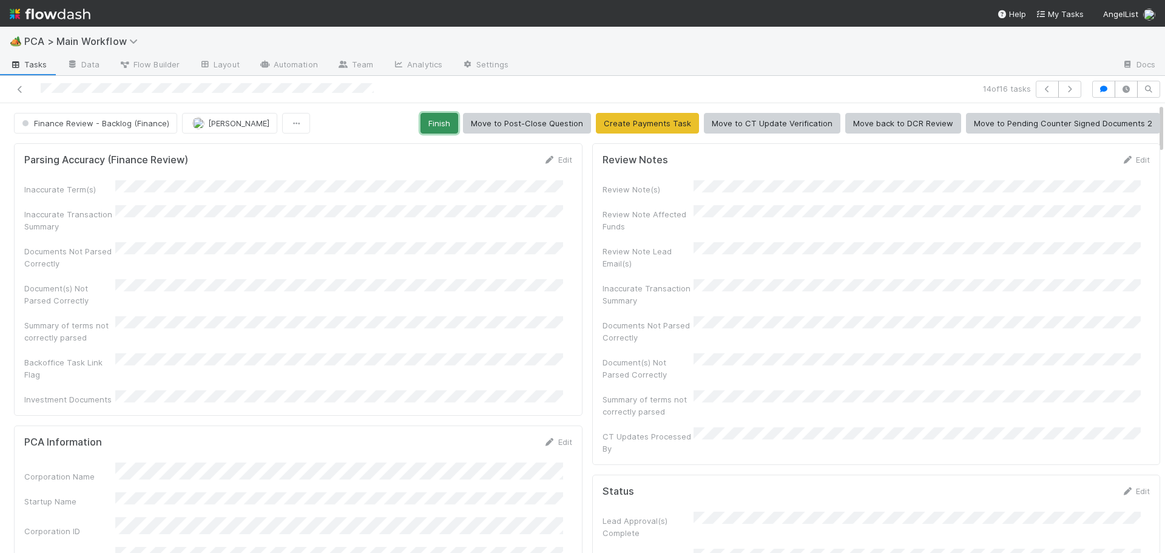
click at [431, 121] on button "Finish" at bounding box center [439, 123] width 38 height 21
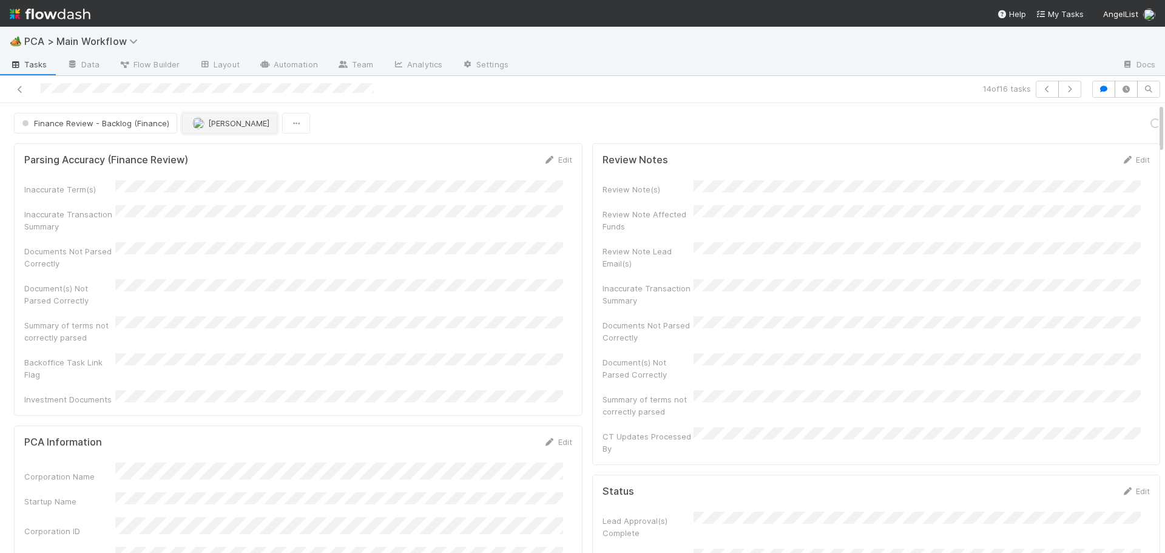
click at [210, 128] on button "[PERSON_NAME]" at bounding box center [229, 123] width 95 height 21
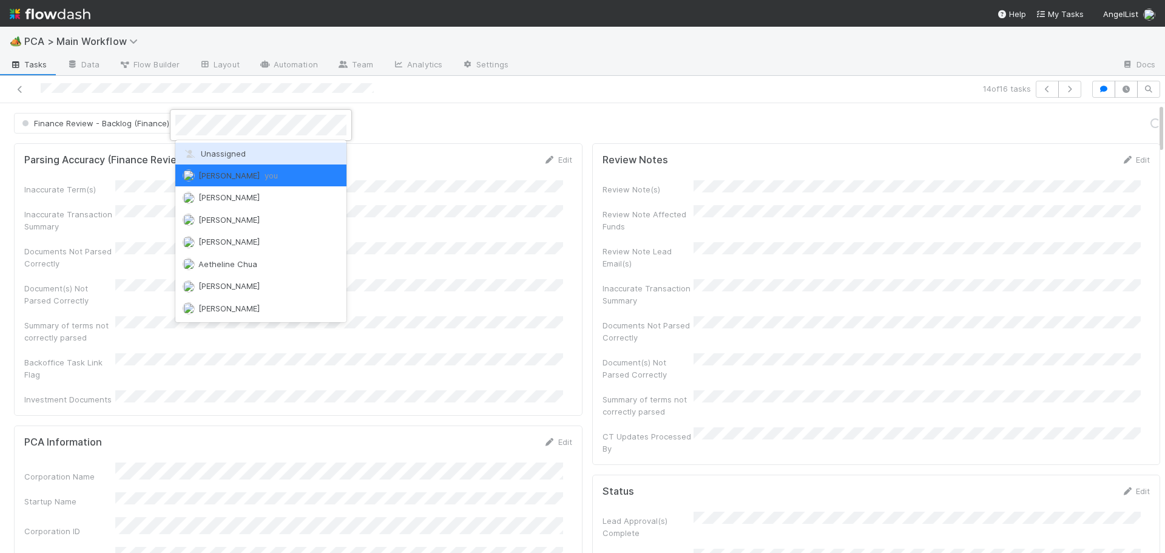
click at [208, 150] on span "Unassigned" at bounding box center [214, 154] width 63 height 10
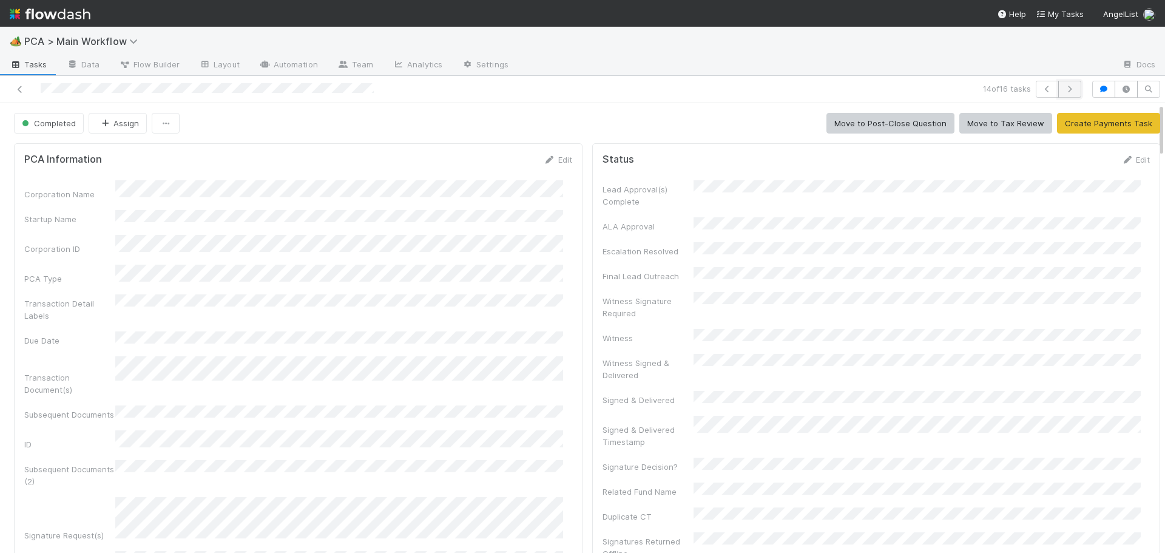
click at [1064, 87] on icon "button" at bounding box center [1069, 89] width 12 height 7
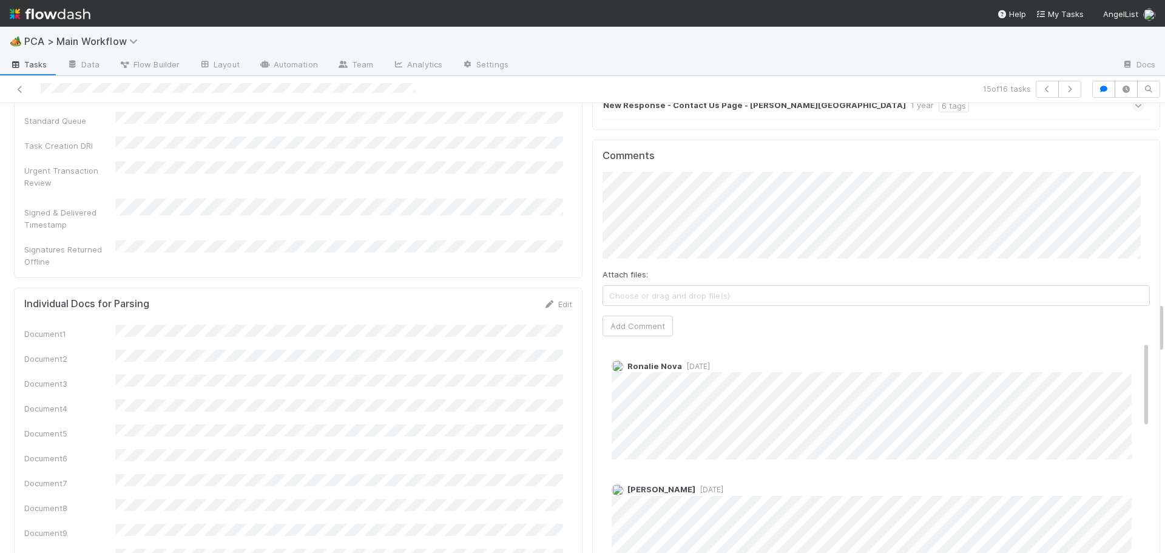
scroll to position [1753, 0]
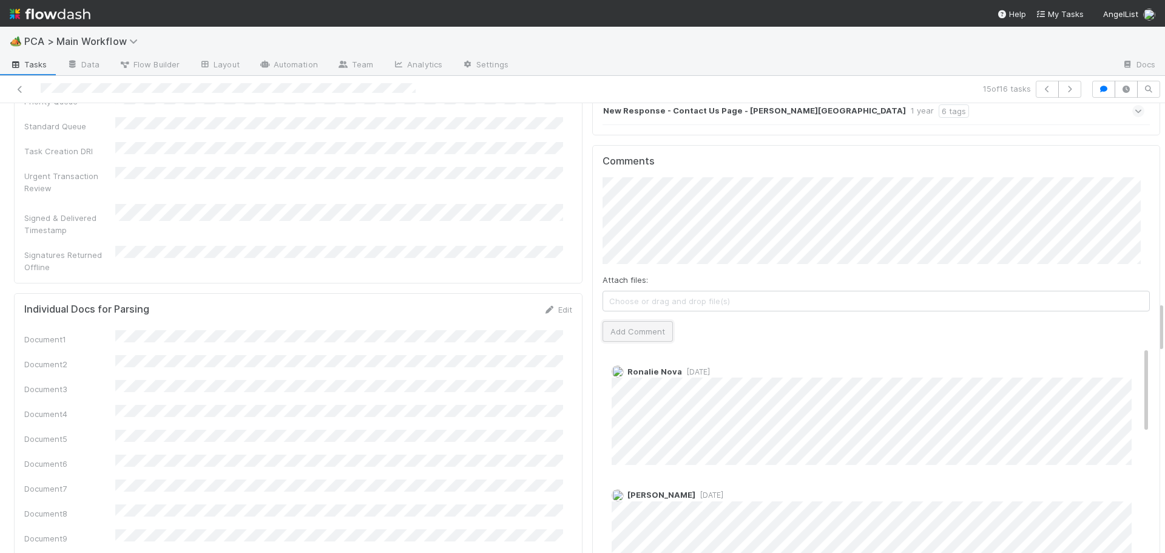
click at [633, 321] on button "Add Comment" at bounding box center [637, 331] width 70 height 21
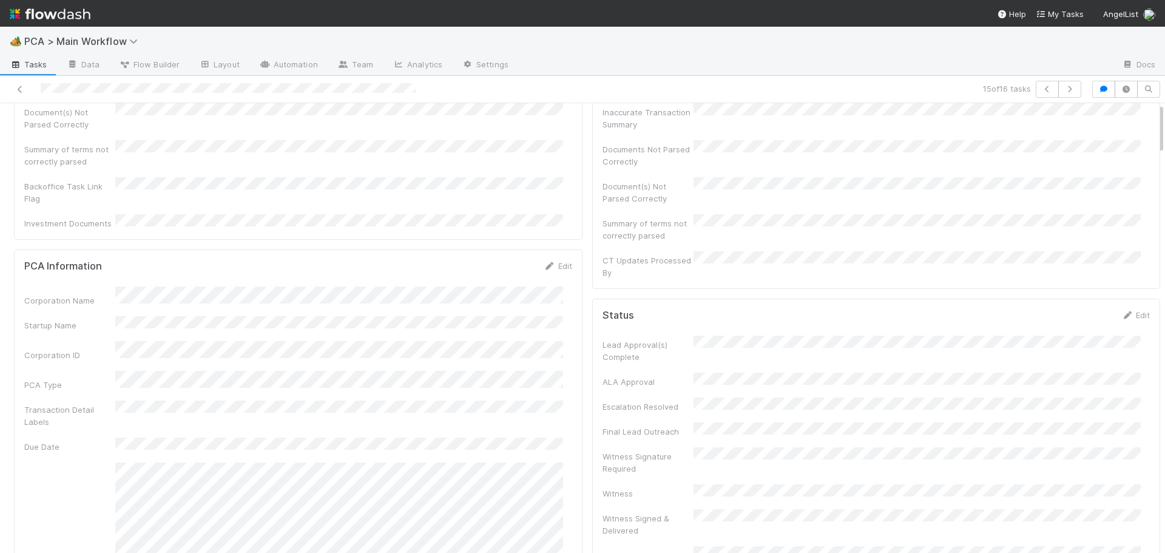
scroll to position [0, 0]
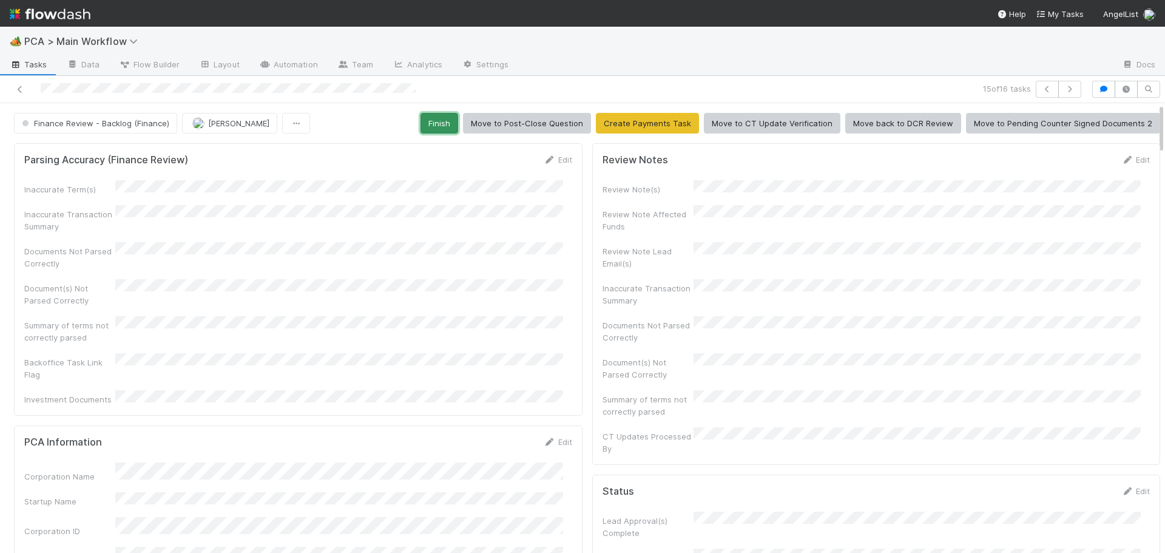
click at [437, 127] on button "Finish" at bounding box center [439, 123] width 38 height 21
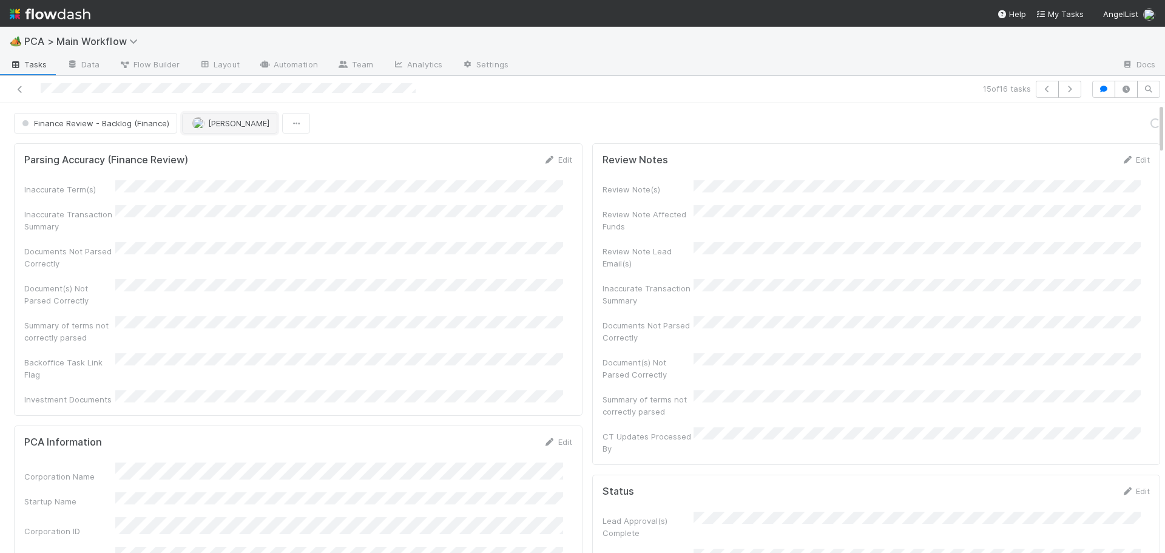
click at [230, 125] on span "[PERSON_NAME]" at bounding box center [238, 123] width 61 height 10
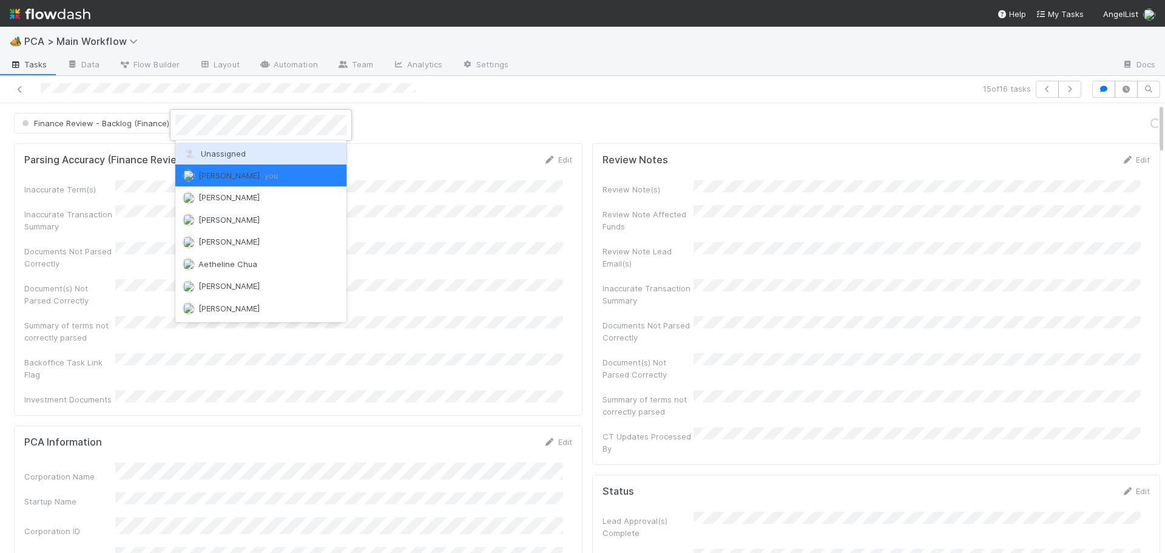
click at [223, 152] on span "Unassigned" at bounding box center [214, 154] width 63 height 10
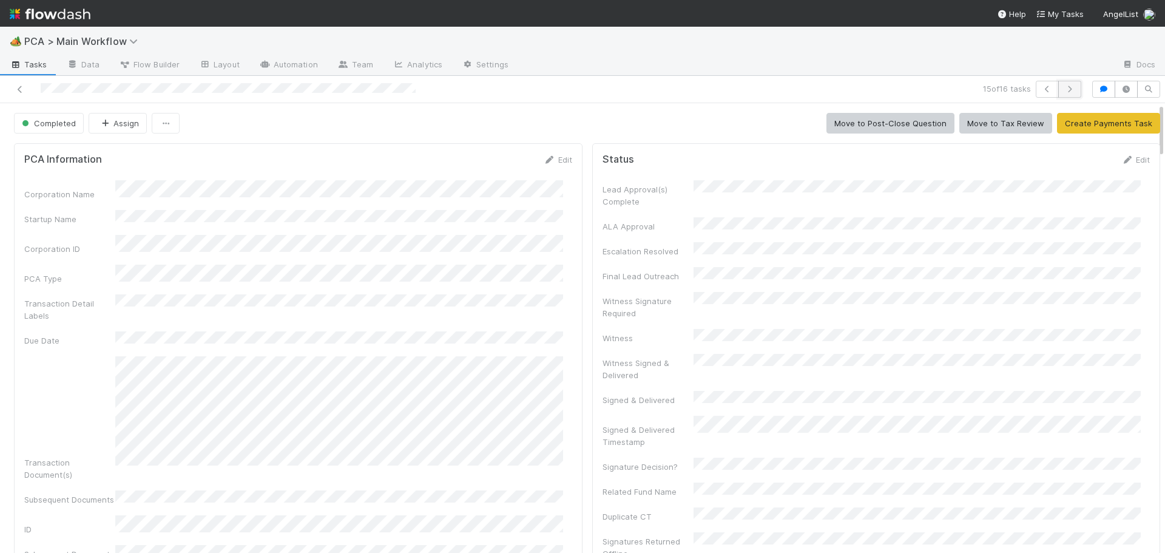
click at [1063, 92] on icon "button" at bounding box center [1069, 89] width 12 height 7
click at [19, 87] on icon at bounding box center [20, 90] width 12 height 8
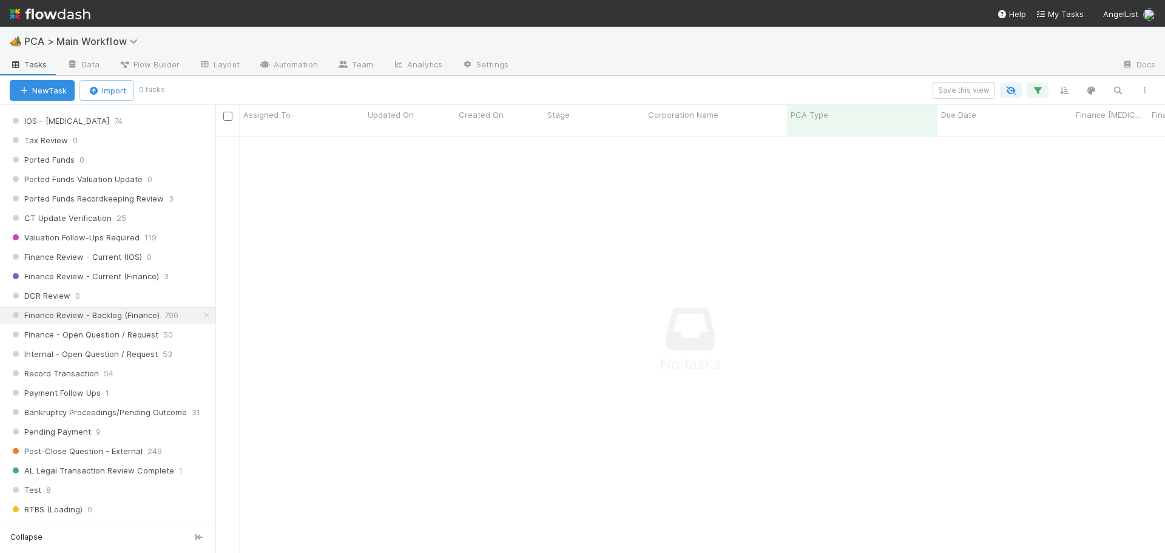
scroll to position [849, 0]
click at [201, 308] on icon at bounding box center [207, 312] width 12 height 8
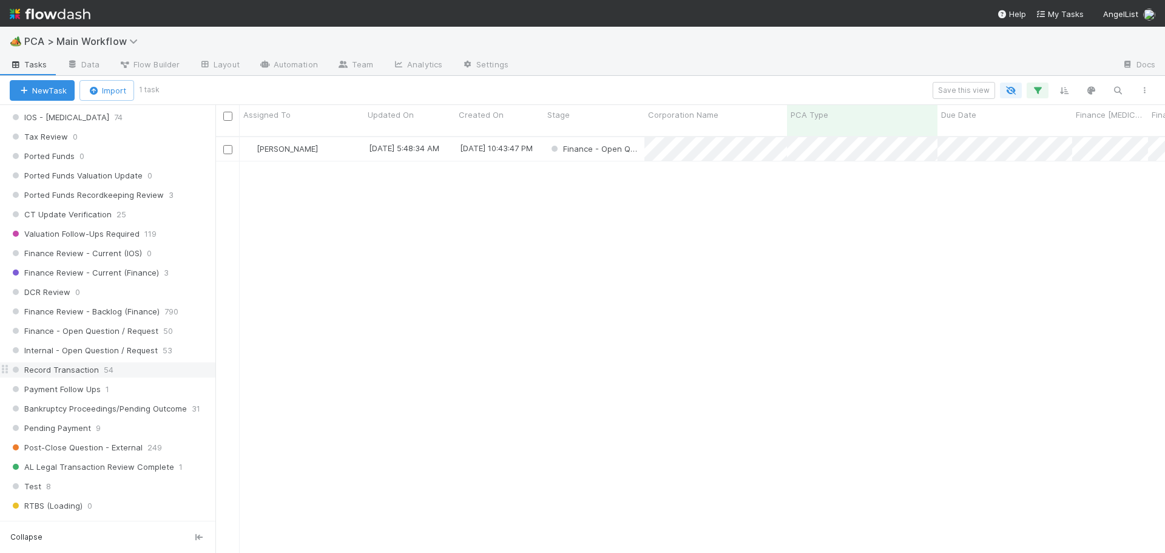
scroll to position [417, 940]
click at [144, 308] on span "Finance Review - Backlog (Finance)" at bounding box center [85, 311] width 150 height 15
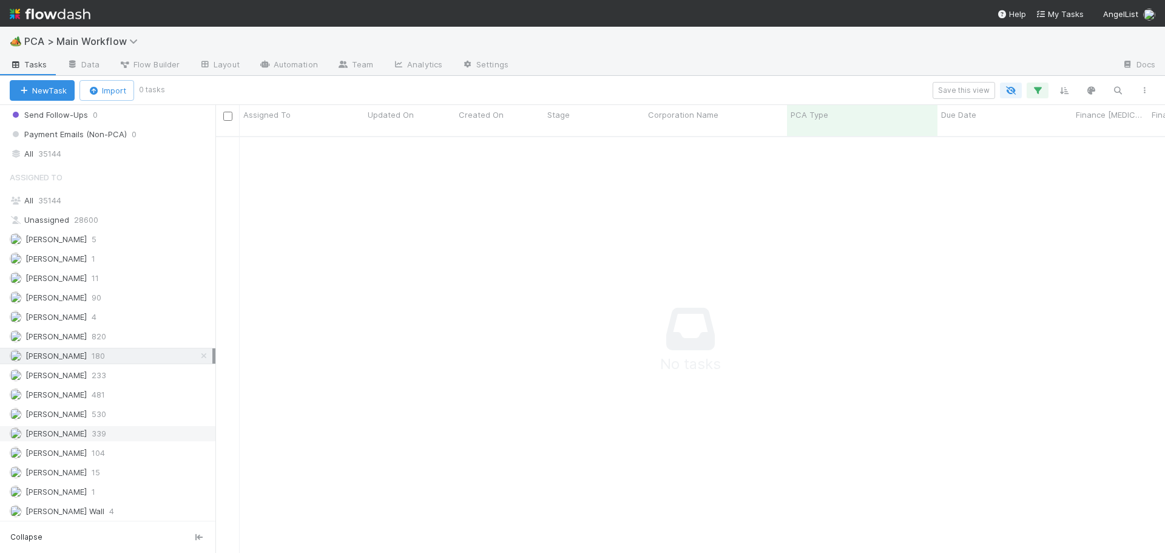
scroll to position [408, 940]
click at [198, 354] on icon at bounding box center [204, 356] width 12 height 8
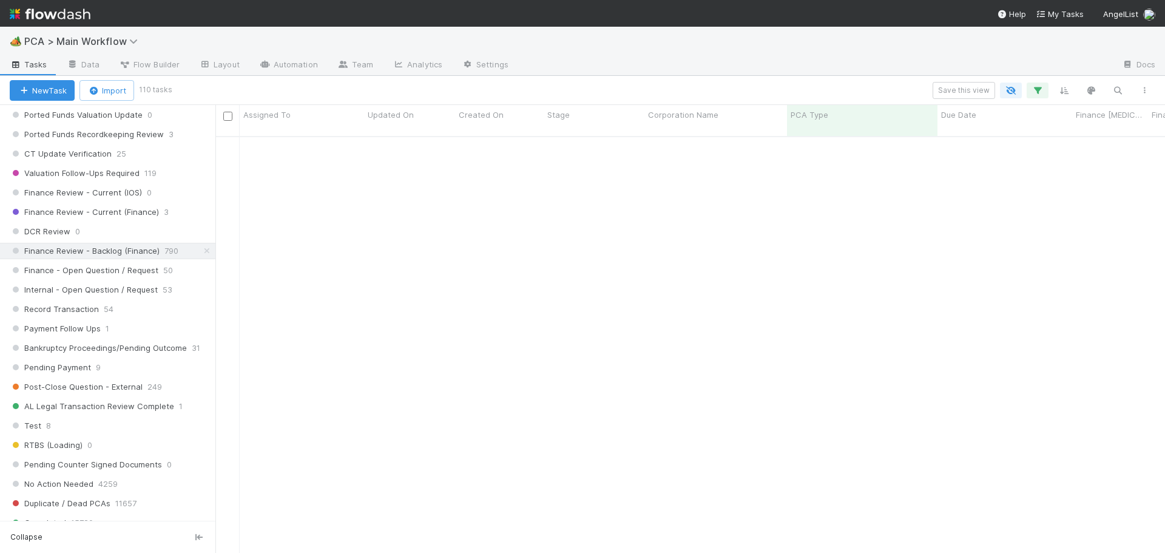
scroll to position [667, 0]
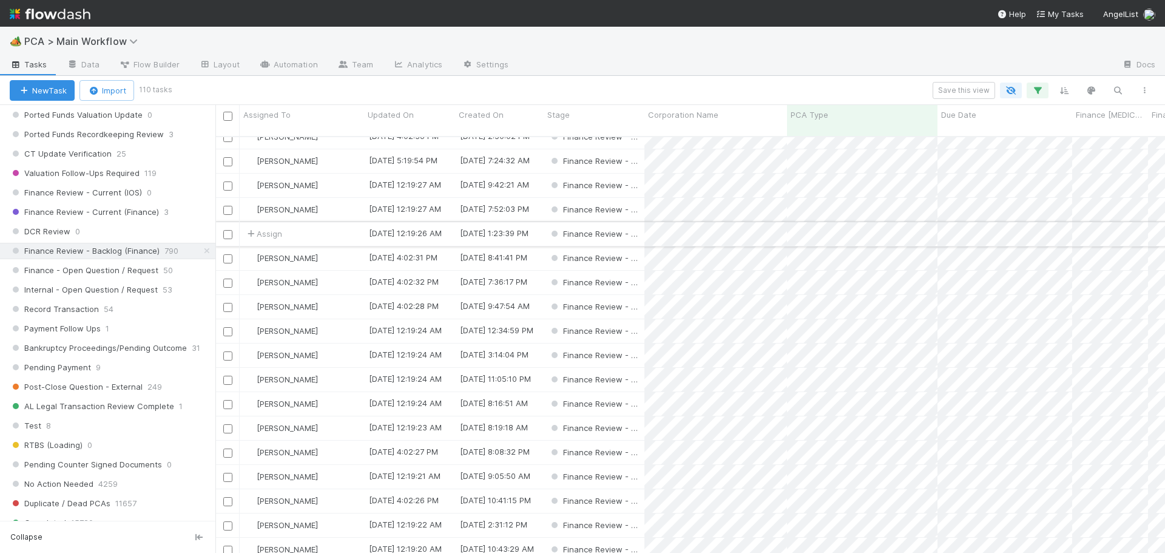
click at [226, 230] on input "checkbox" at bounding box center [227, 234] width 9 height 9
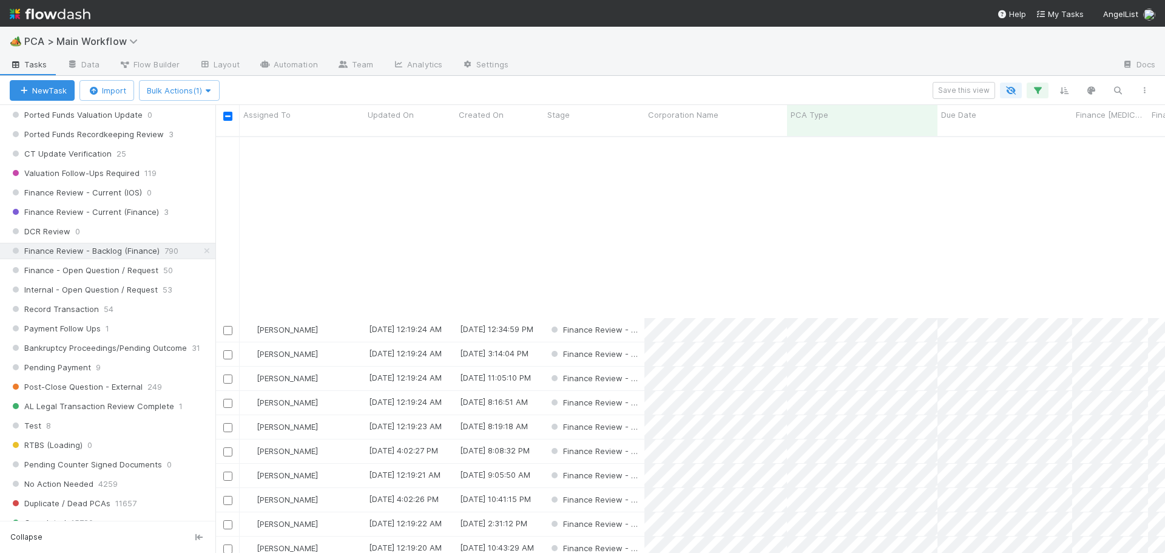
scroll to position [910, 0]
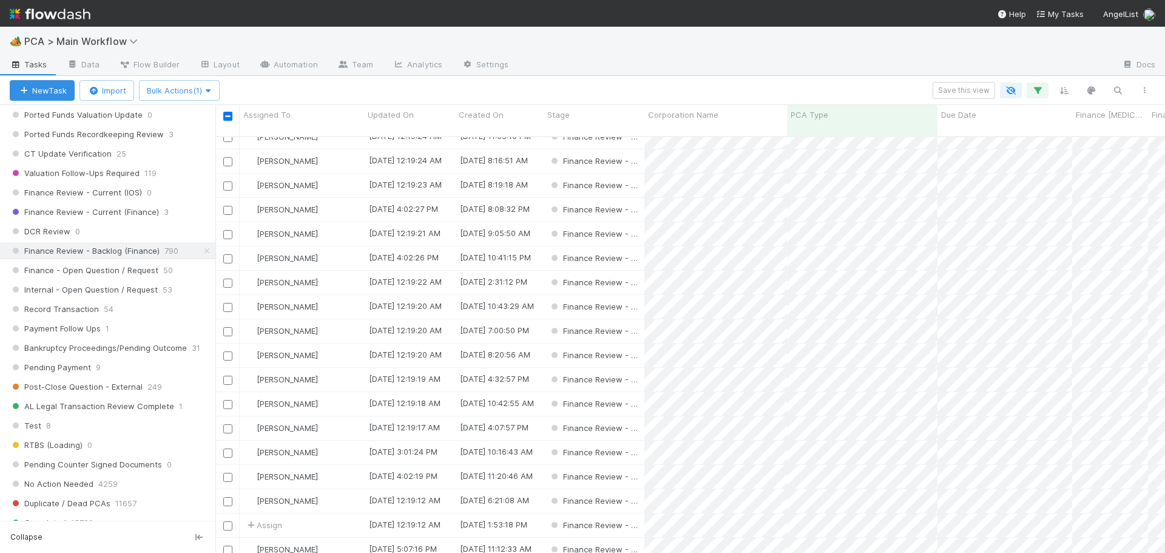
click at [227, 521] on input "checkbox" at bounding box center [227, 525] width 9 height 9
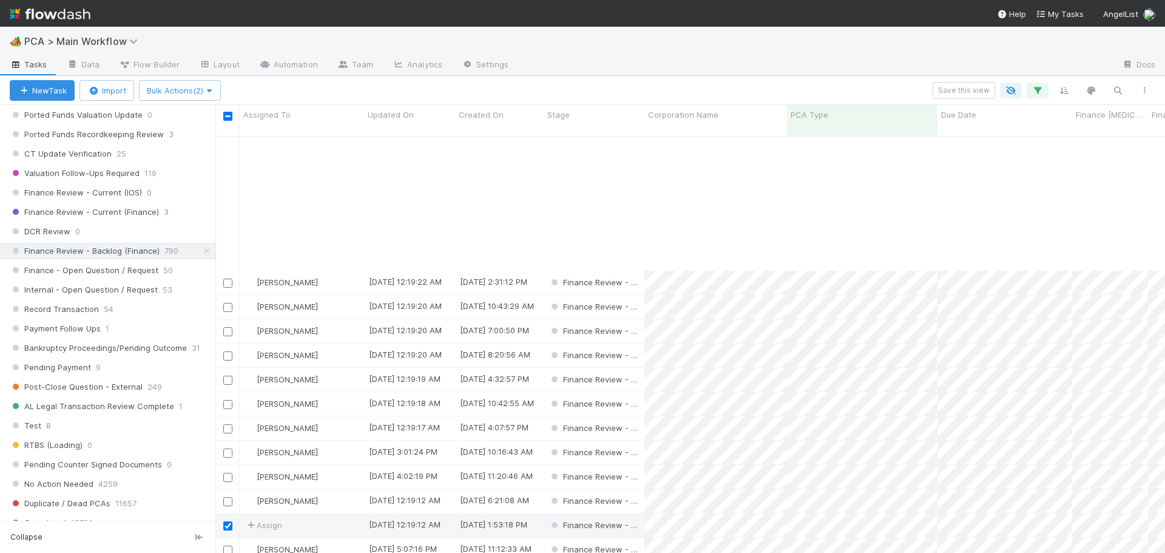
scroll to position [1092, 0]
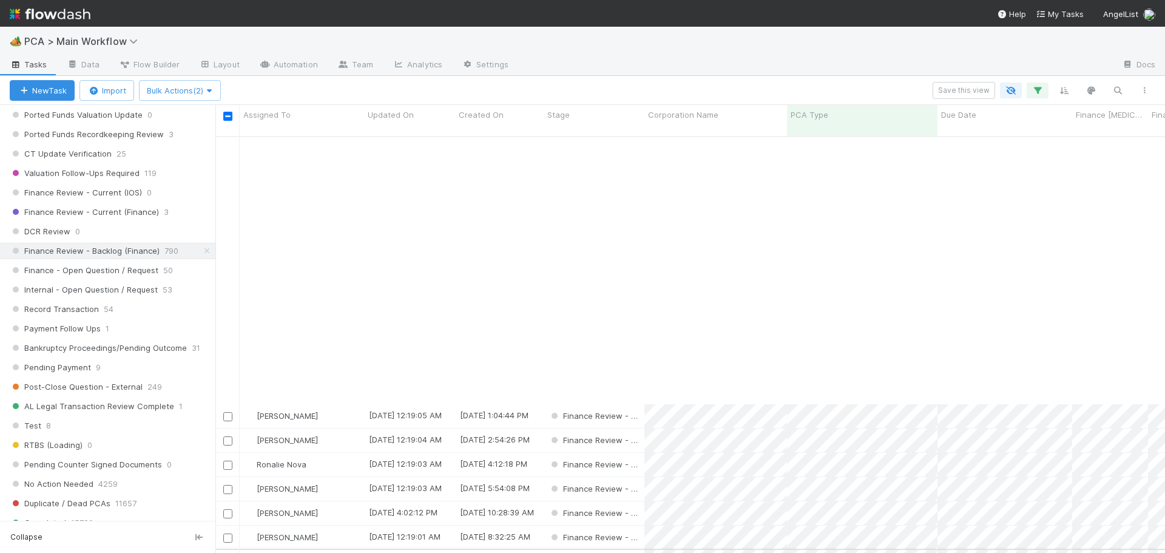
click at [224, 552] on input "checkbox" at bounding box center [227, 561] width 9 height 9
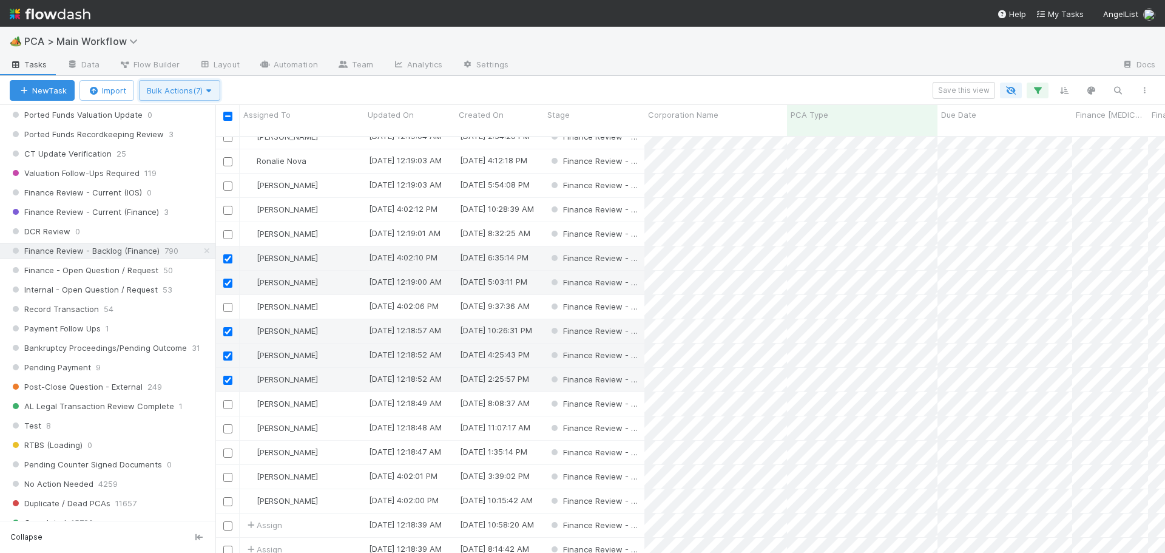
click at [188, 91] on span "Bulk Actions (7)" at bounding box center [180, 91] width 66 height 10
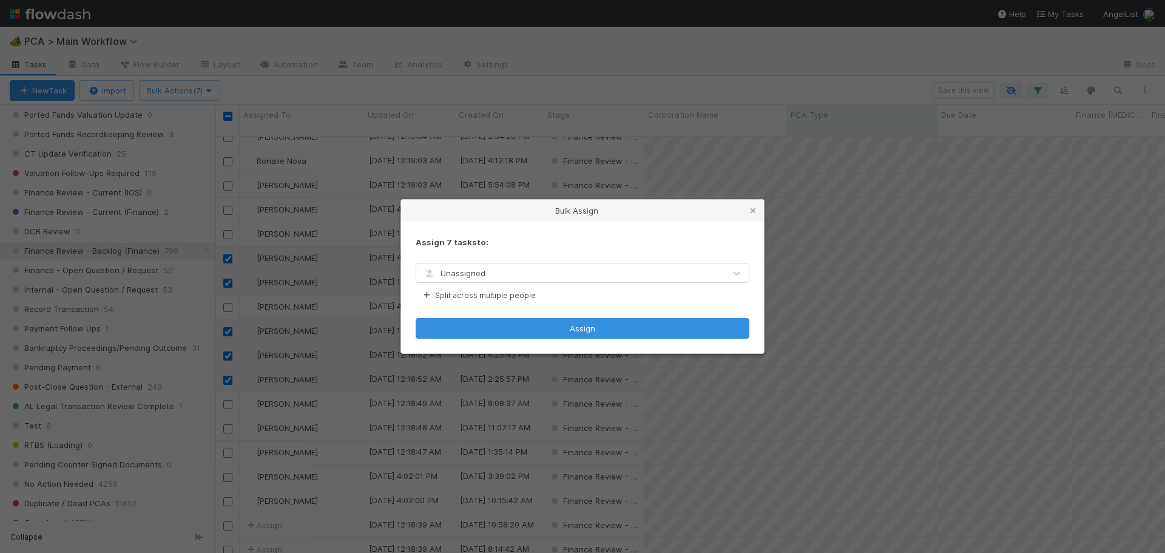
click at [458, 268] on span "Unassigned" at bounding box center [453, 273] width 63 height 10
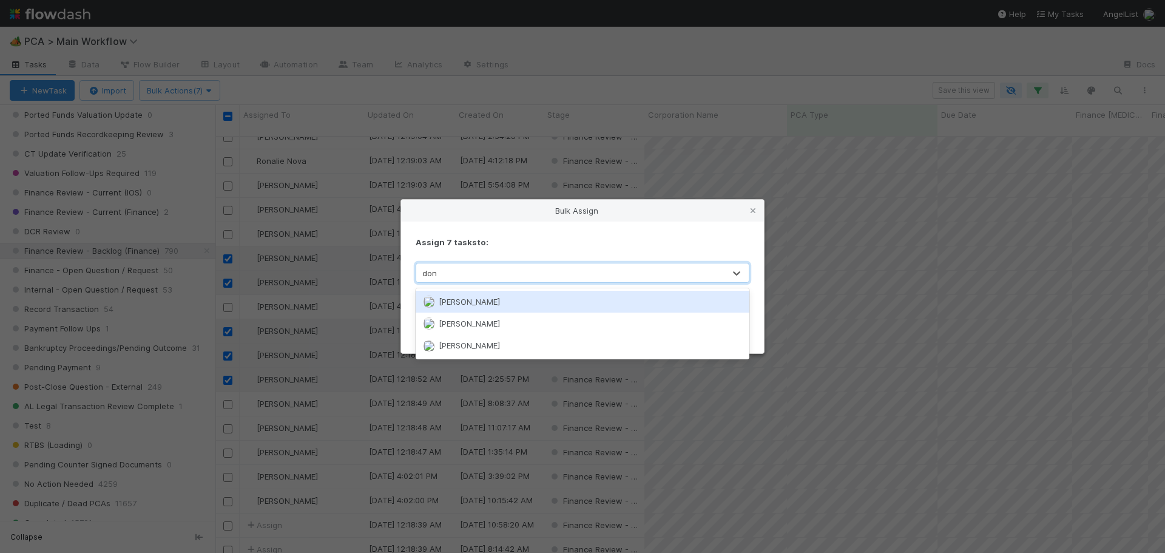
type input "[PERSON_NAME]"
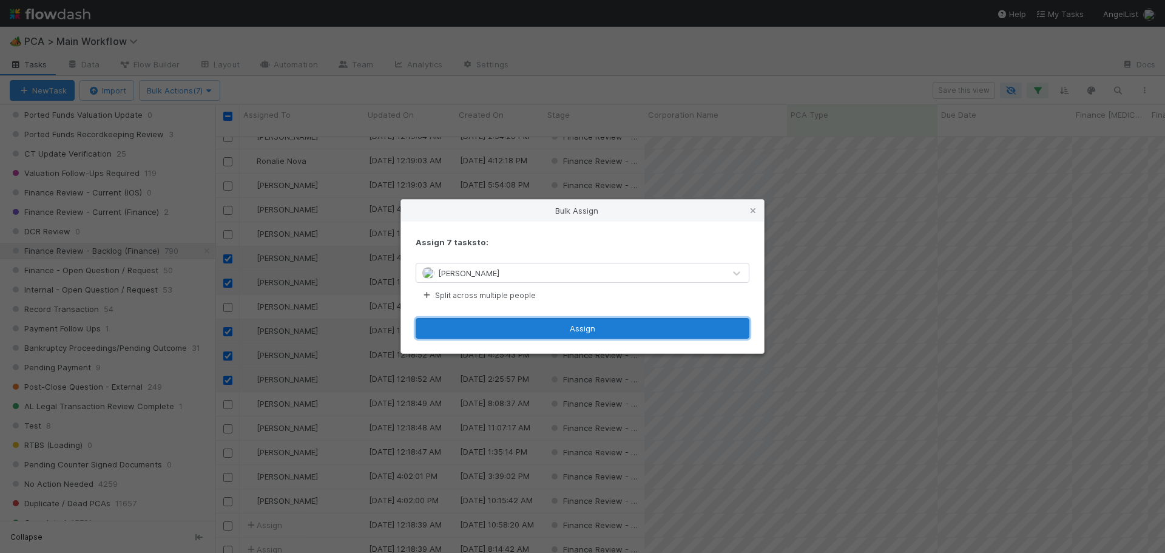
click at [531, 326] on button "Assign" at bounding box center [582, 328] width 334 height 21
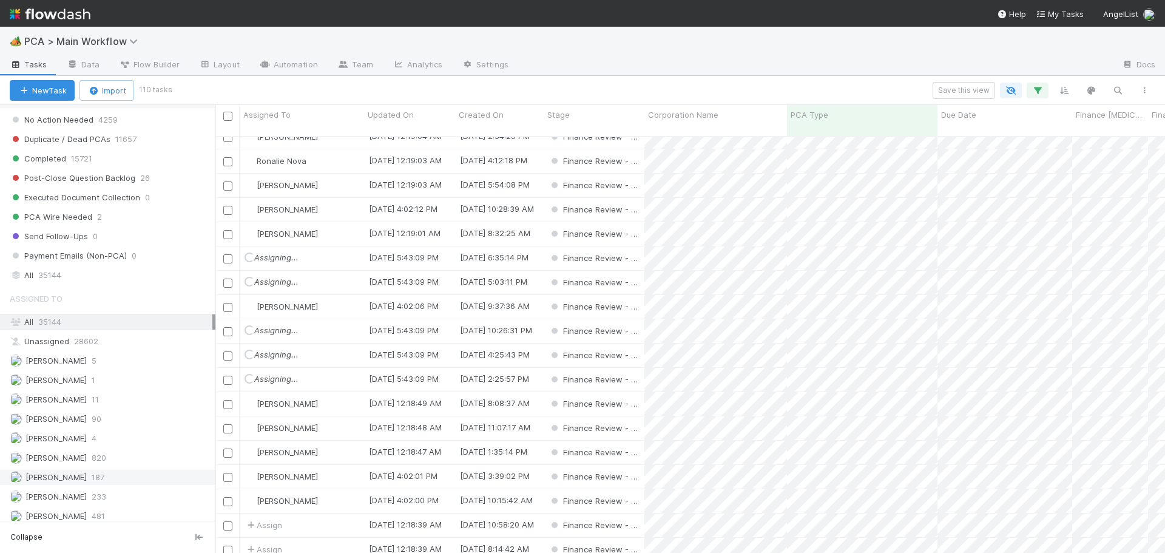
scroll to position [1334, 0]
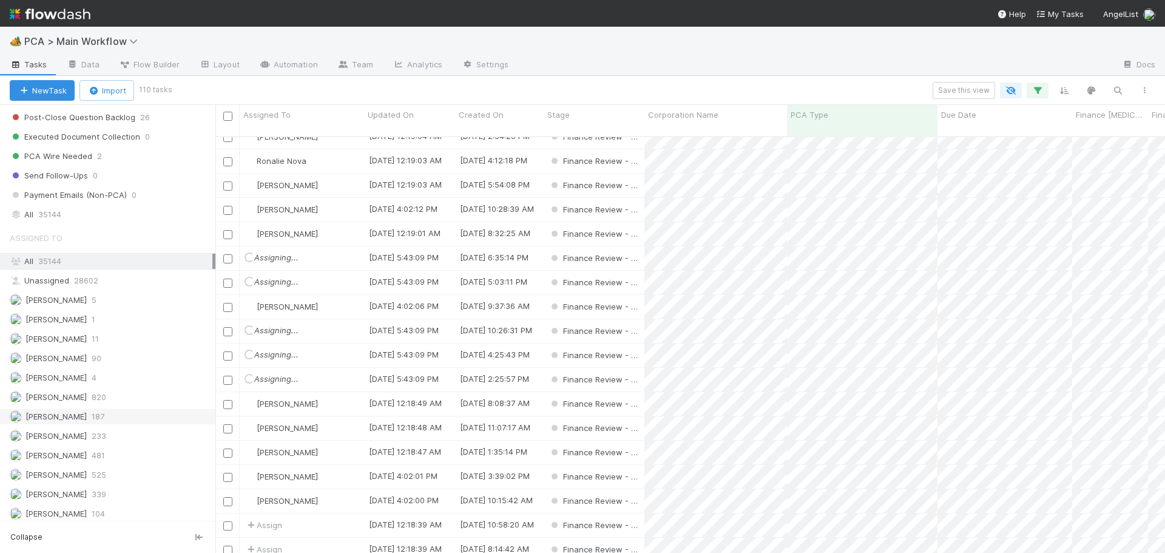
click at [107, 418] on div "[PERSON_NAME] 187" at bounding box center [111, 416] width 203 height 15
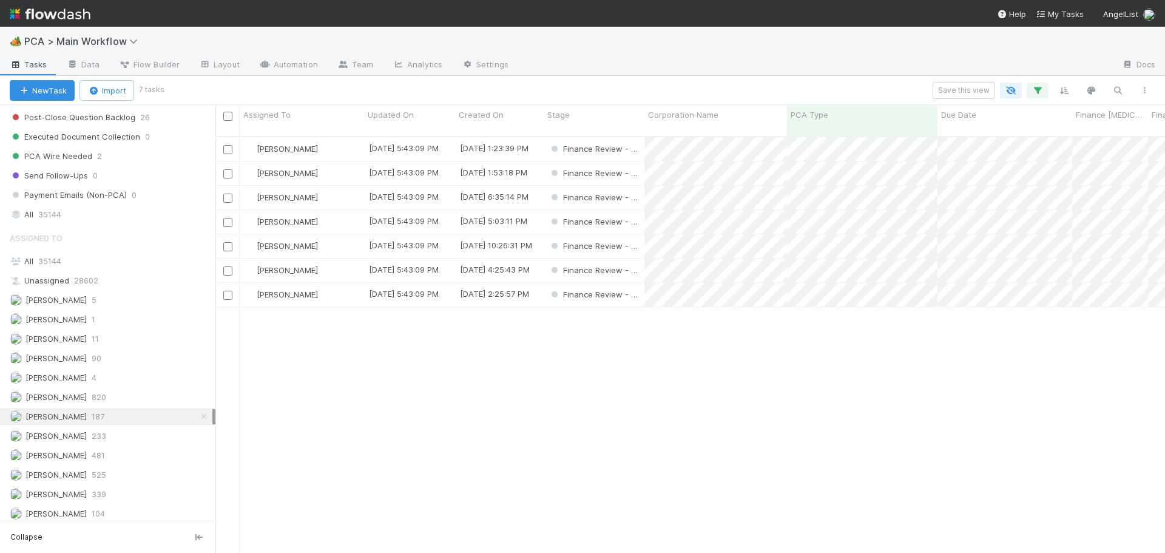
scroll to position [417, 940]
click at [332, 137] on div "[PERSON_NAME]" at bounding box center [302, 149] width 124 height 24
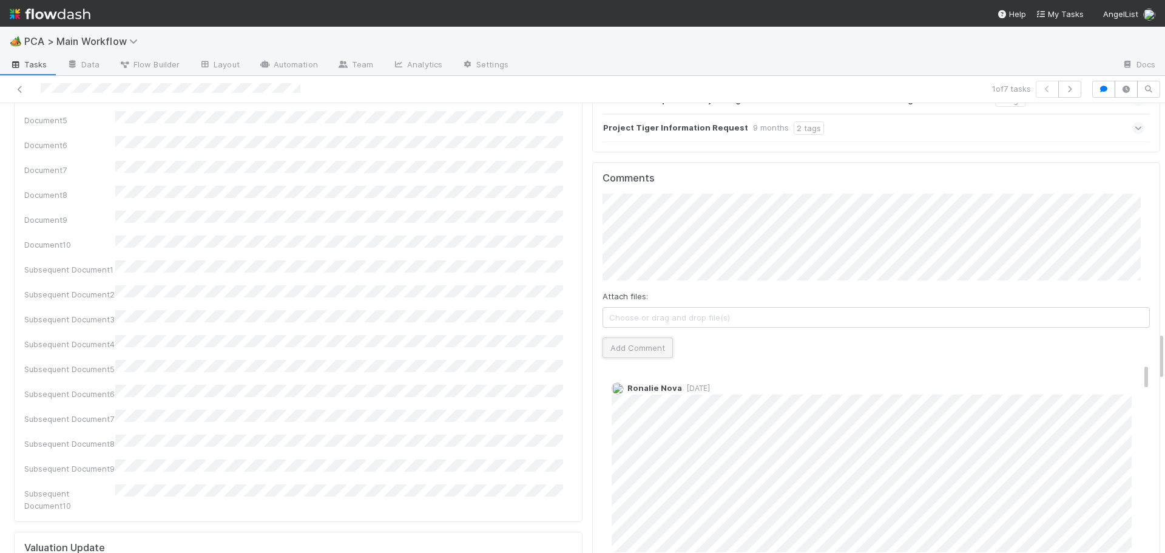
click at [612, 337] on button "Add Comment" at bounding box center [637, 347] width 70 height 21
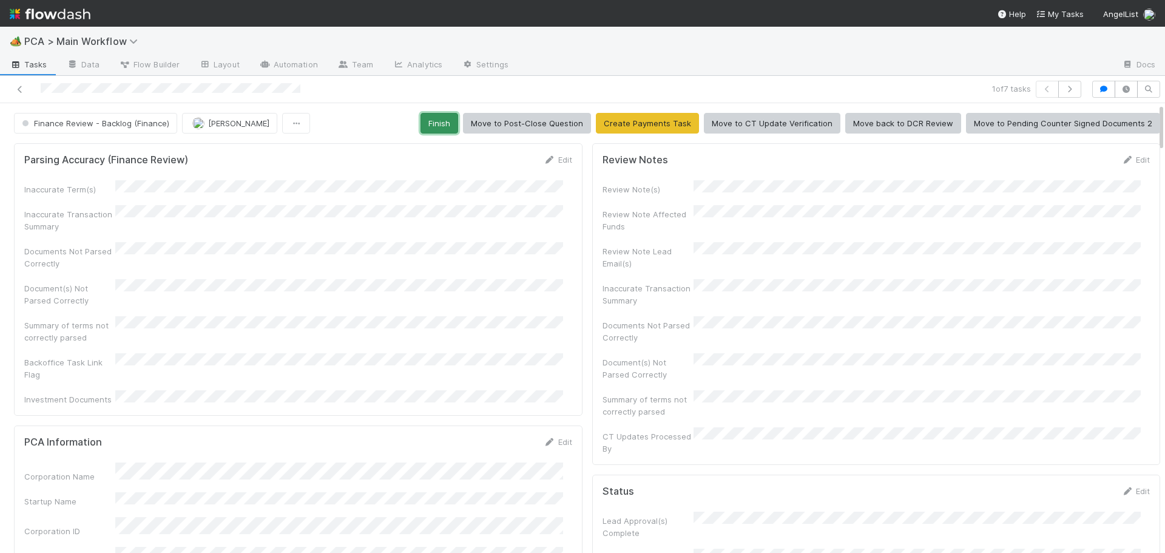
click at [437, 121] on button "Finish" at bounding box center [439, 123] width 38 height 21
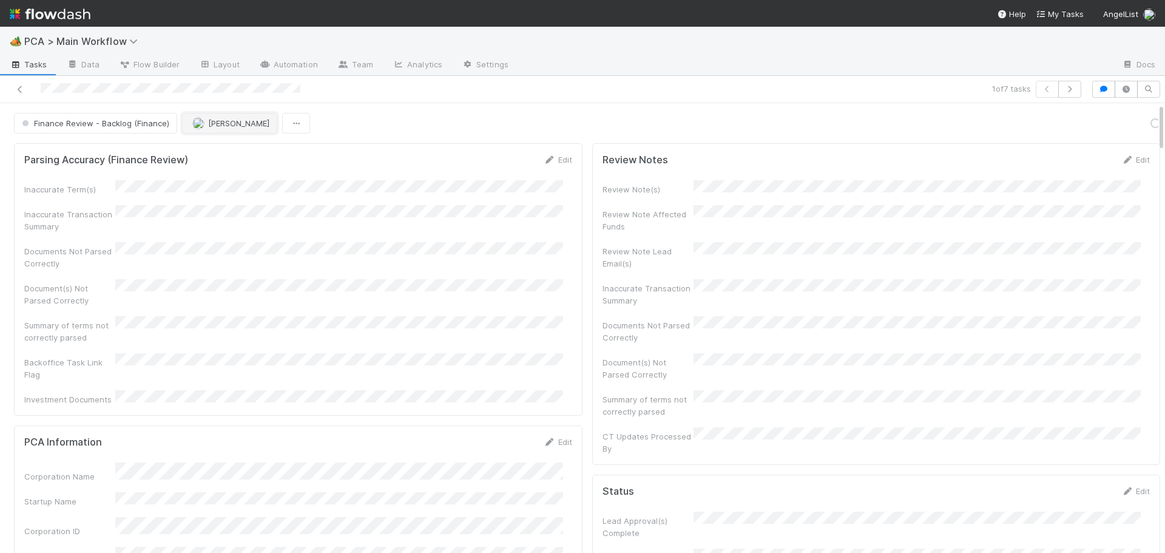
click at [197, 124] on img "button" at bounding box center [198, 123] width 12 height 12
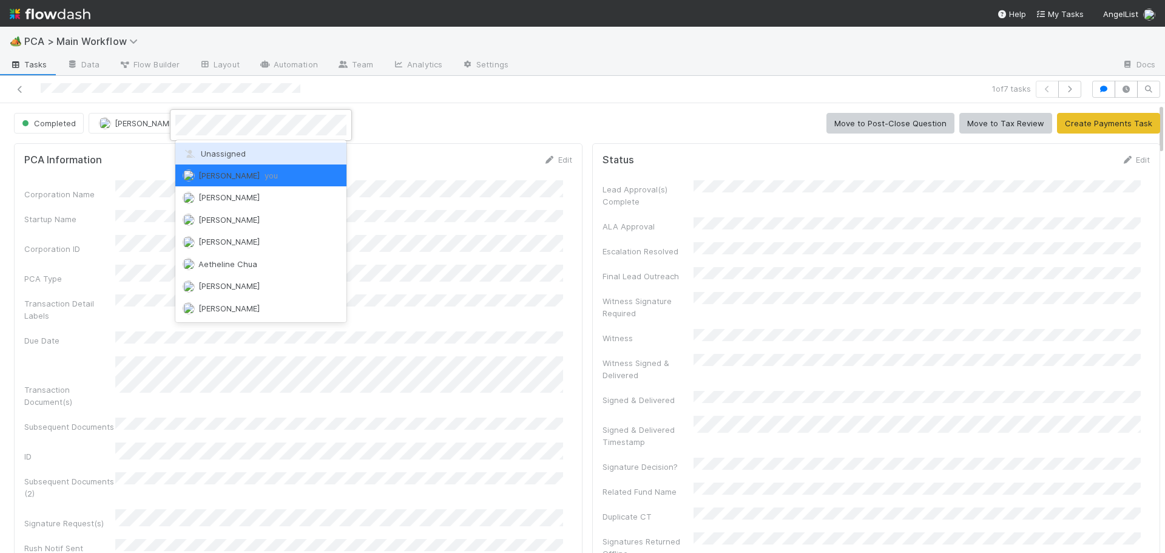
click at [204, 156] on span "Unassigned" at bounding box center [214, 154] width 63 height 10
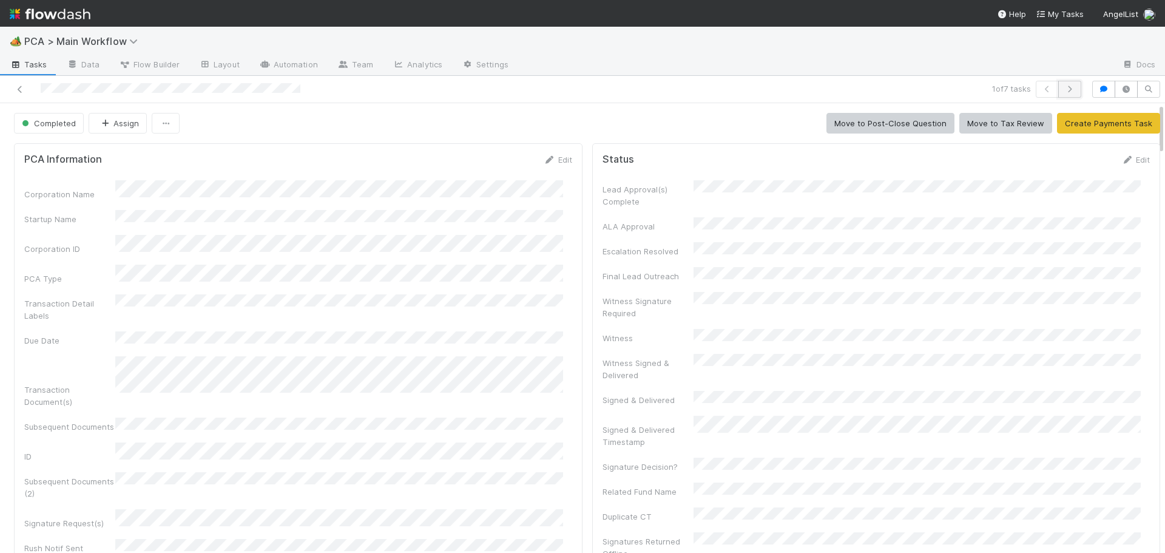
click at [1063, 90] on icon "button" at bounding box center [1069, 89] width 12 height 7
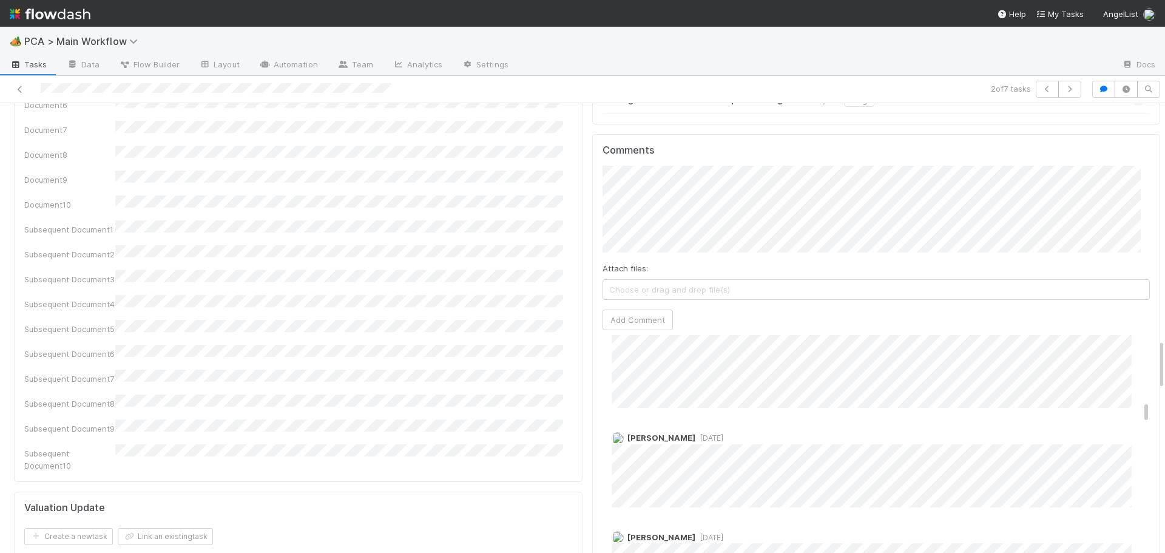
scroll to position [2111, 0]
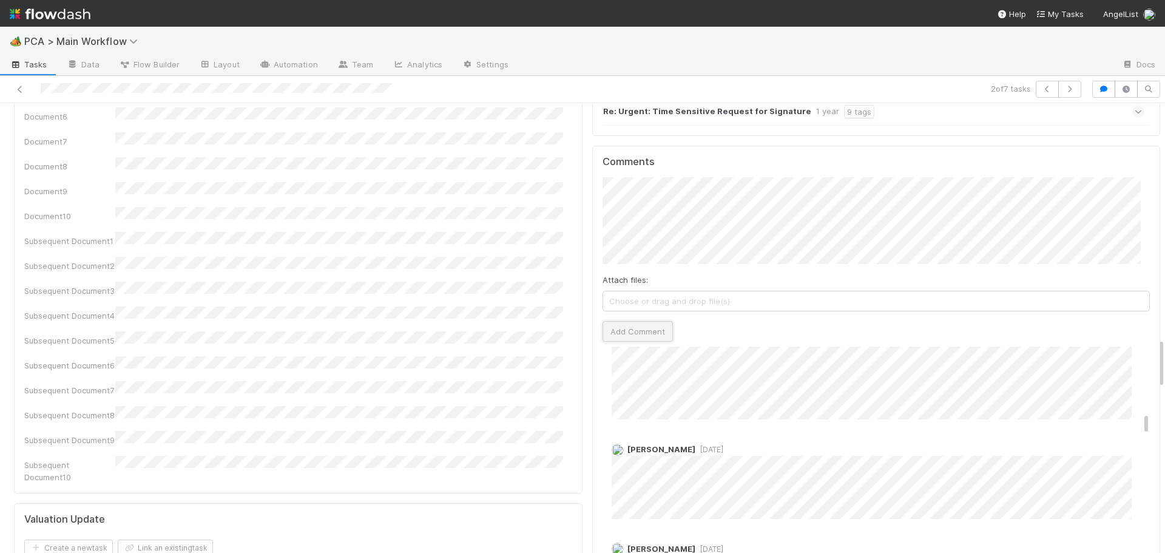
click at [626, 321] on button "Add Comment" at bounding box center [637, 331] width 70 height 21
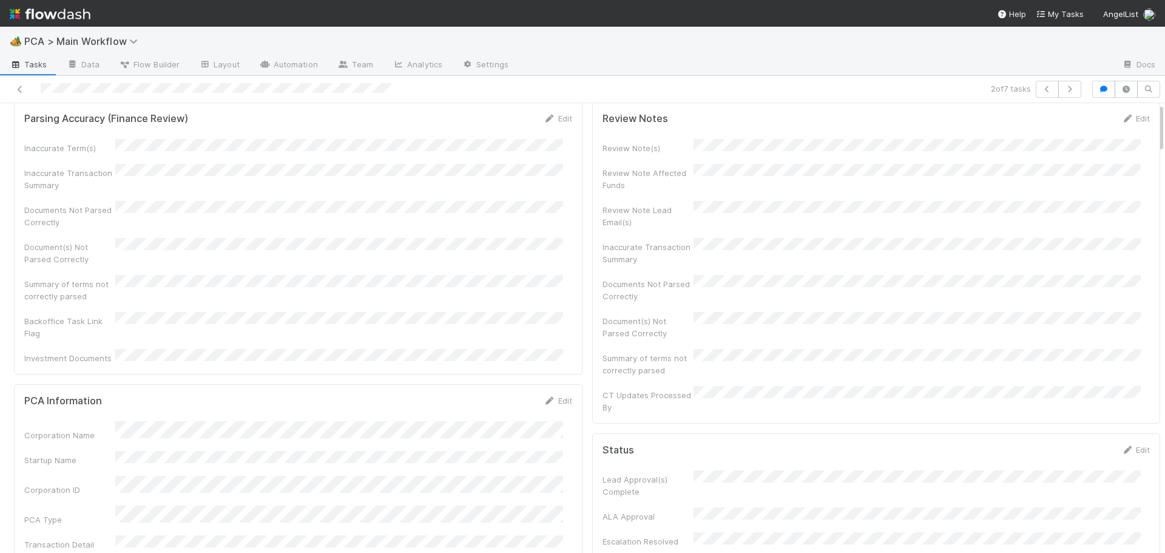
scroll to position [0, 0]
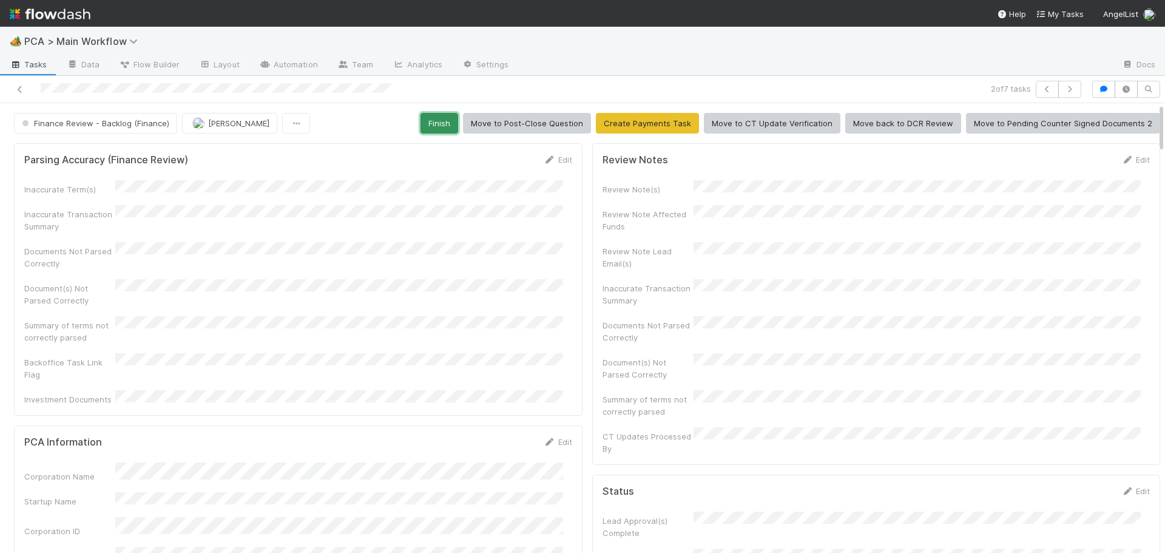
click at [440, 127] on button "Finish" at bounding box center [439, 123] width 38 height 21
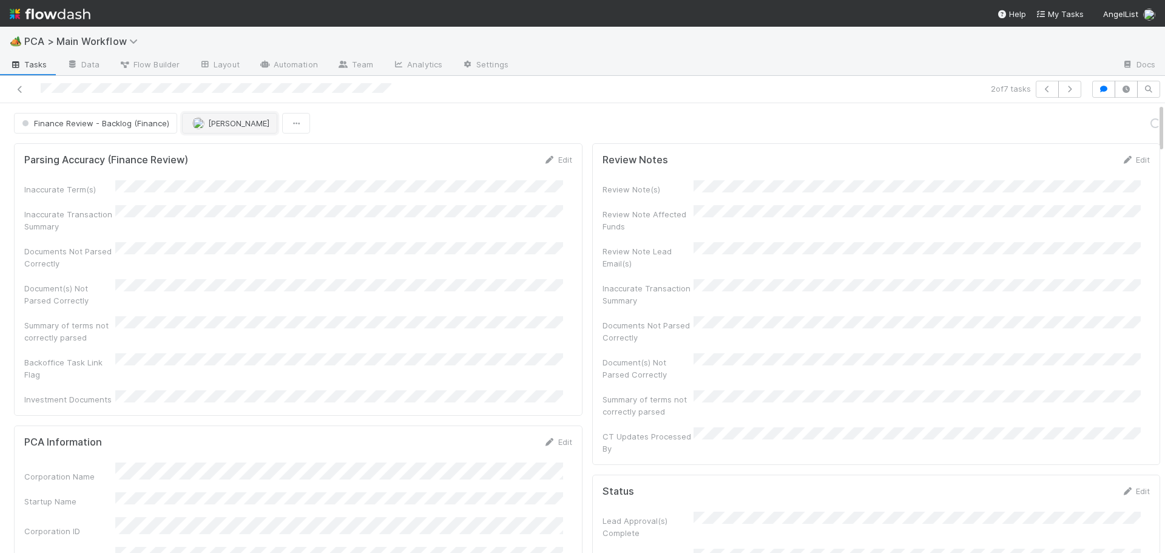
click at [208, 127] on span "[PERSON_NAME]" at bounding box center [238, 123] width 61 height 10
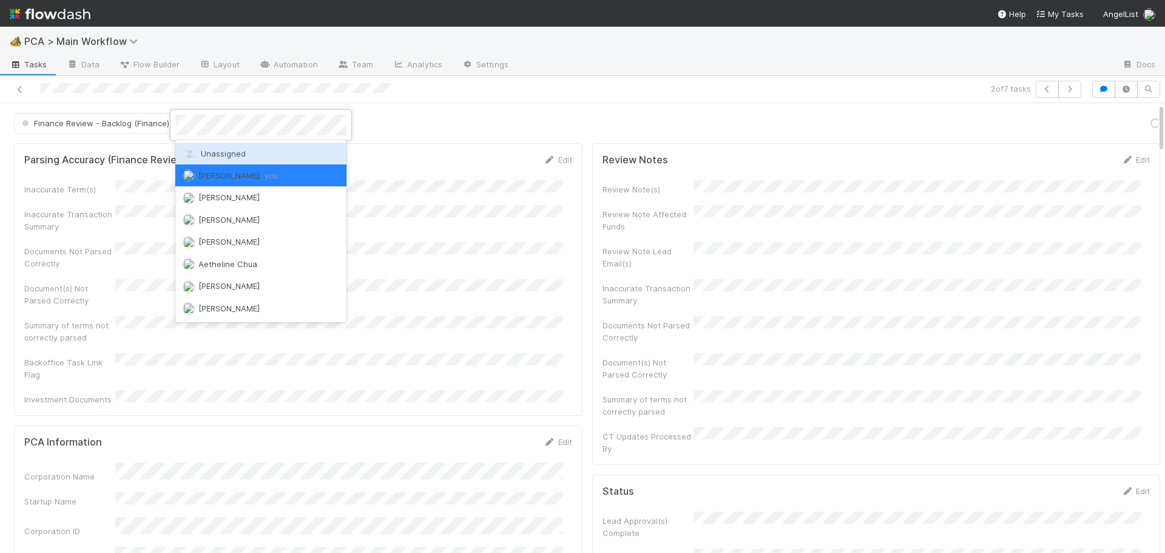
click at [213, 151] on span "Unassigned" at bounding box center [214, 154] width 63 height 10
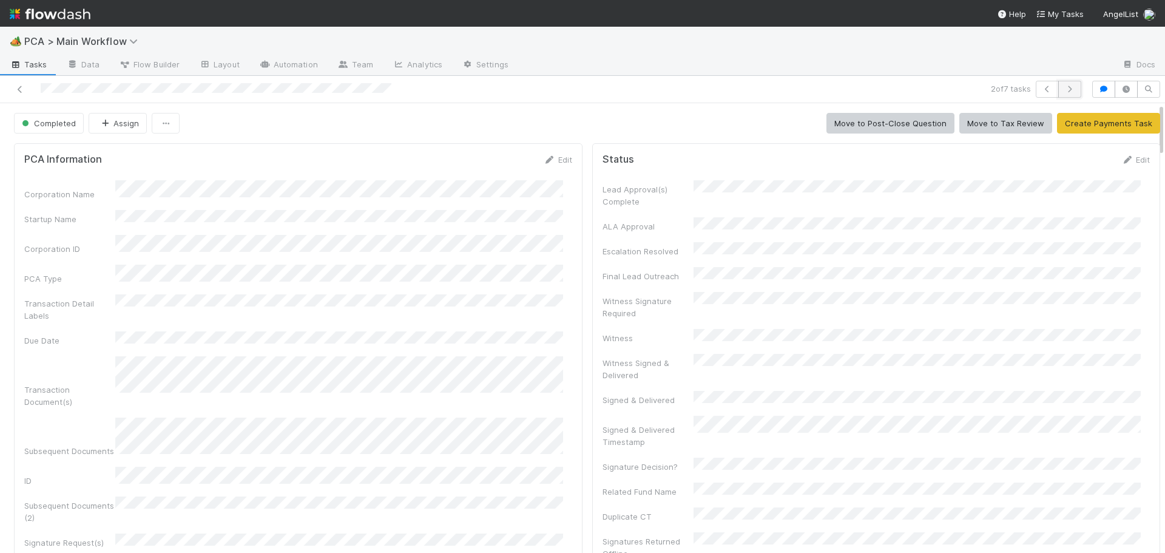
click at [1065, 88] on icon "button" at bounding box center [1069, 89] width 12 height 7
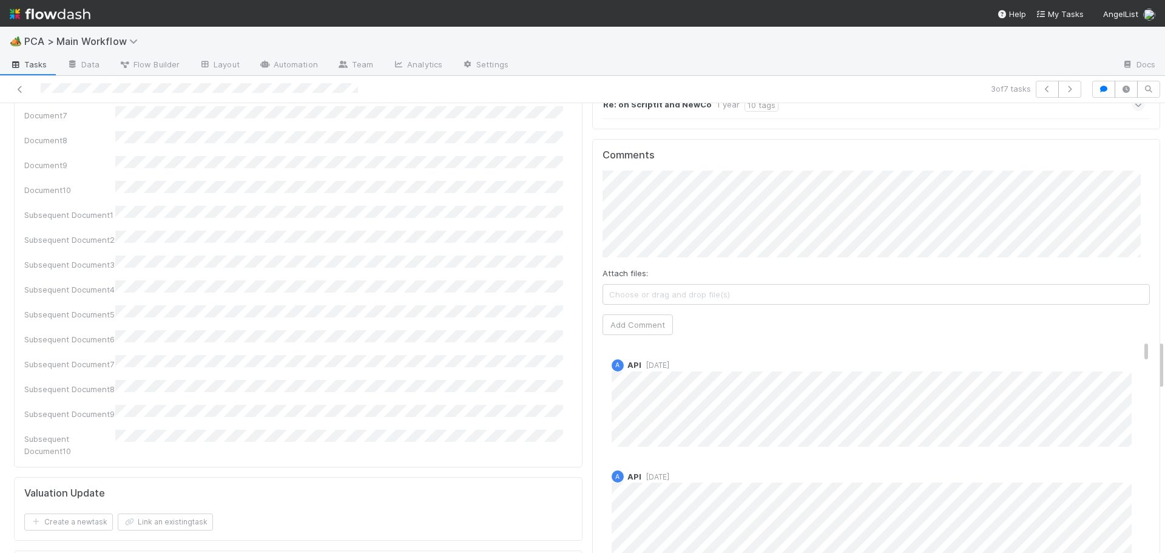
scroll to position [2116, 0]
click at [645, 321] on button "Add Comment" at bounding box center [637, 331] width 70 height 21
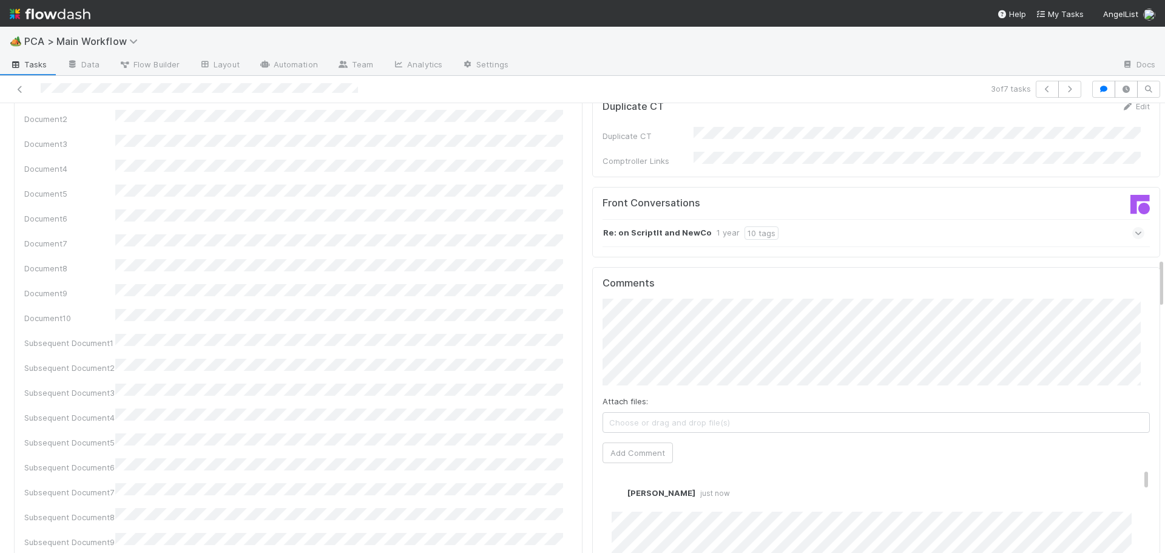
scroll to position [0, 0]
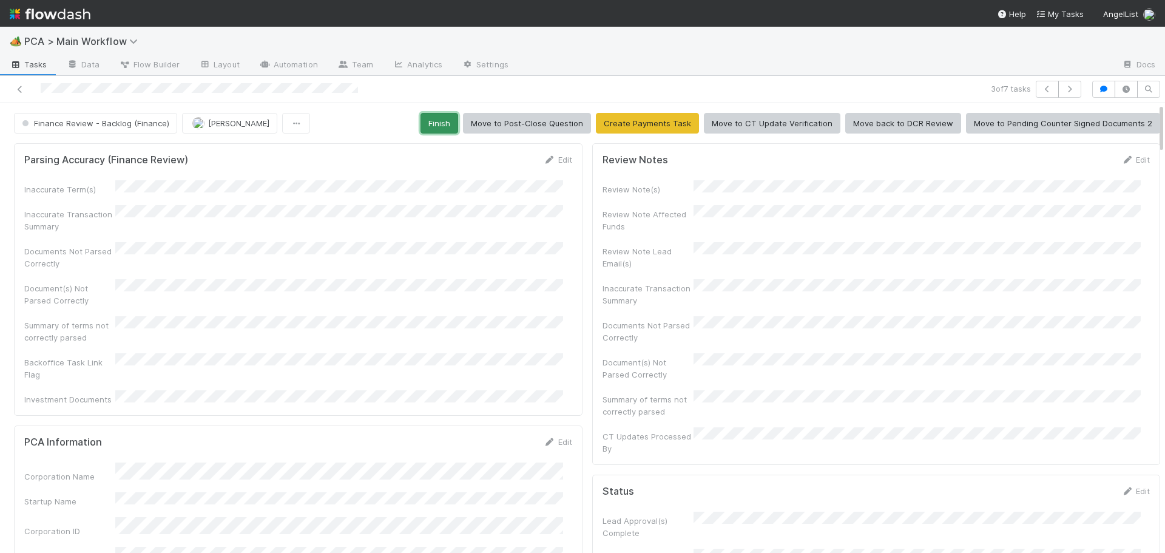
click at [434, 124] on button "Finish" at bounding box center [439, 123] width 38 height 21
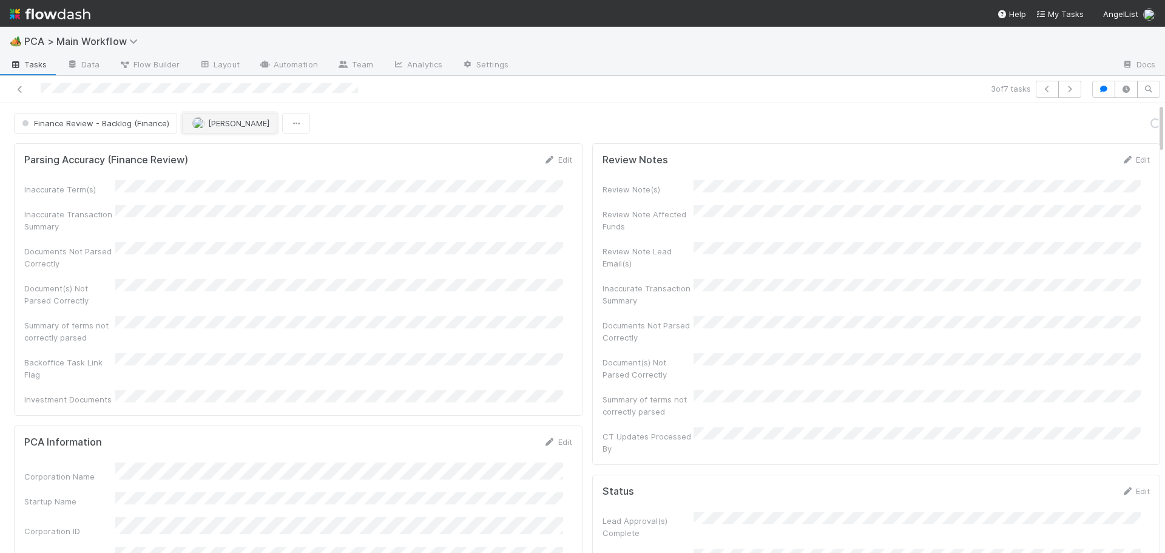
click at [209, 121] on span "[PERSON_NAME]" at bounding box center [238, 123] width 61 height 10
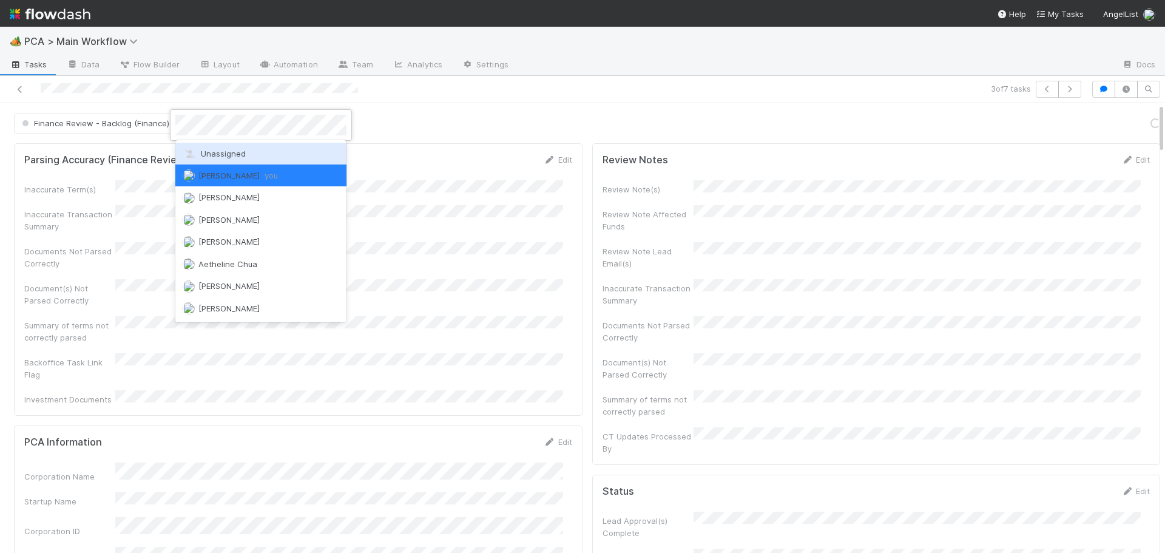
click at [209, 156] on span "Unassigned" at bounding box center [214, 154] width 63 height 10
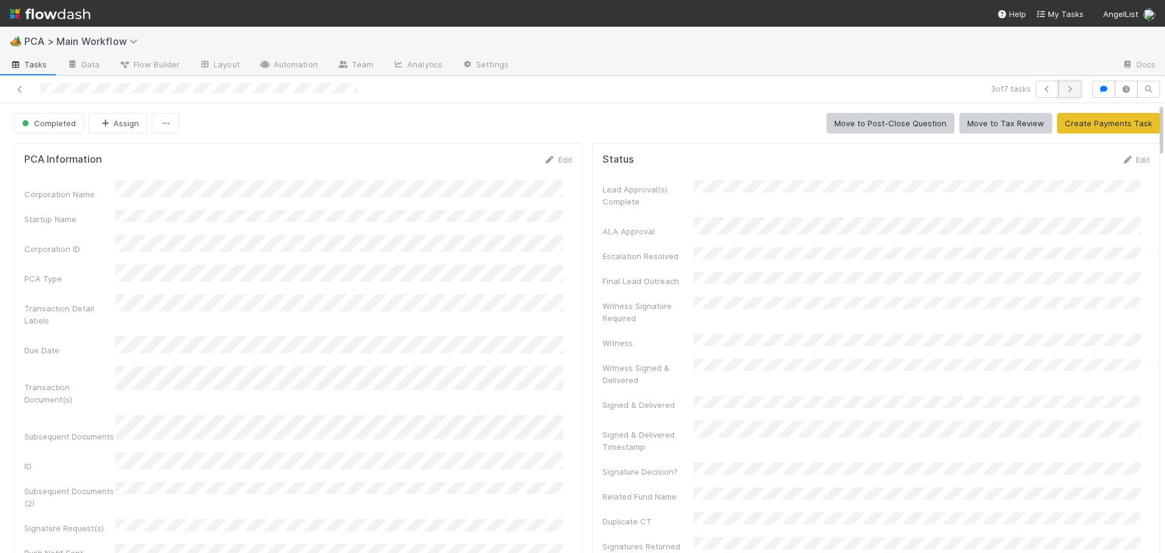
click at [1063, 90] on icon "button" at bounding box center [1069, 89] width 12 height 7
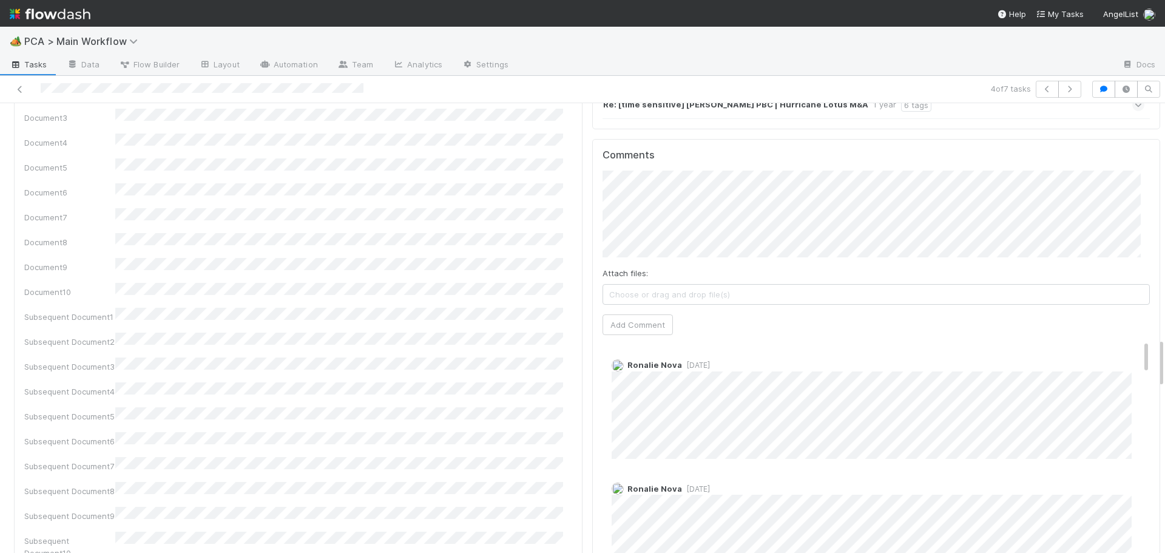
scroll to position [2116, 0]
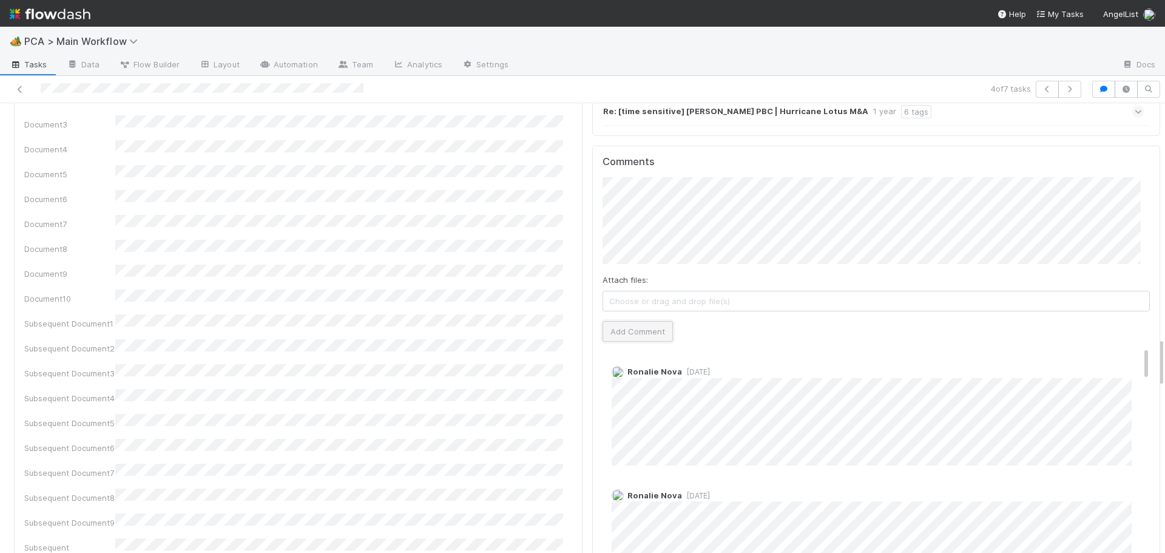
click at [622, 321] on button "Add Comment" at bounding box center [637, 331] width 70 height 21
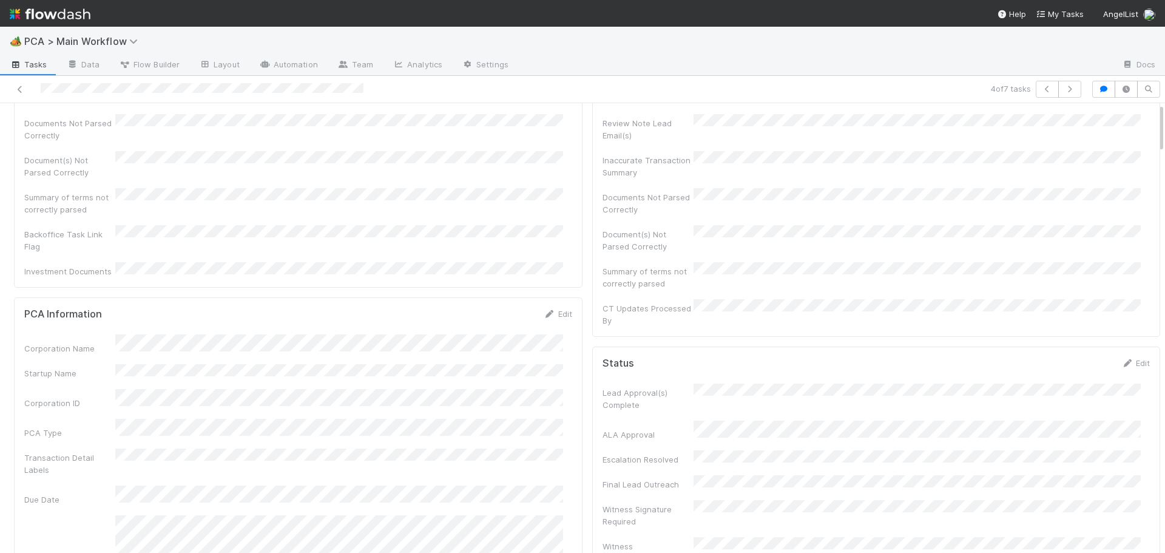
scroll to position [0, 0]
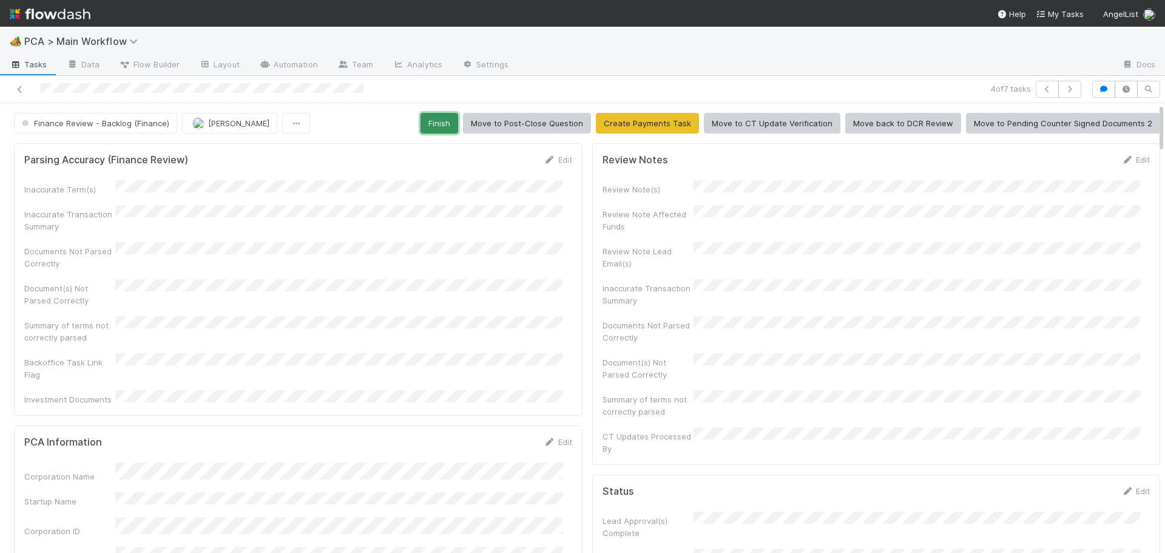
click at [424, 119] on button "Finish" at bounding box center [439, 123] width 38 height 21
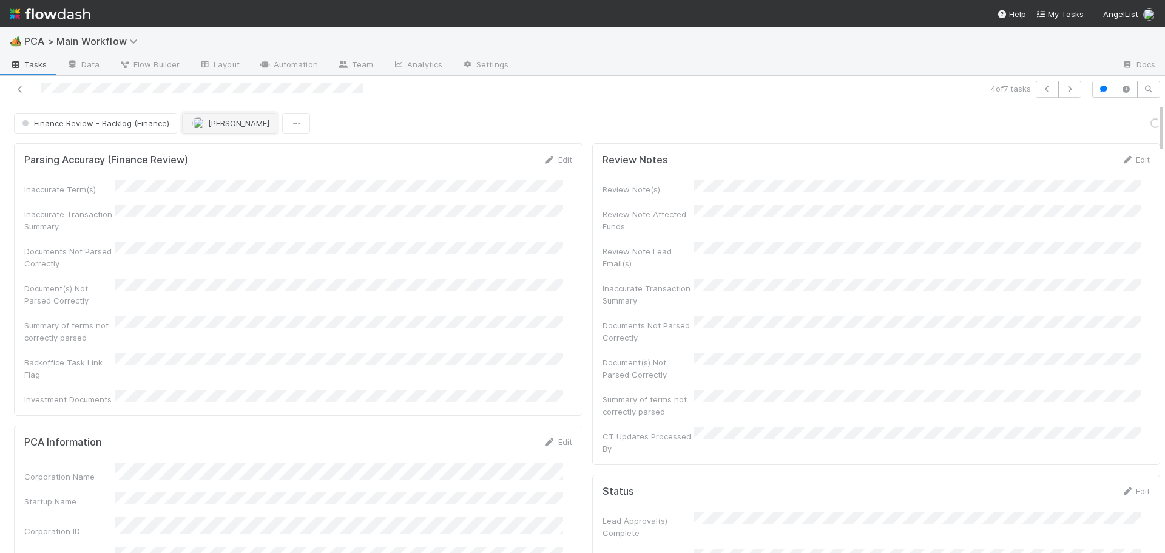
click at [204, 125] on span "[PERSON_NAME]" at bounding box center [230, 123] width 77 height 10
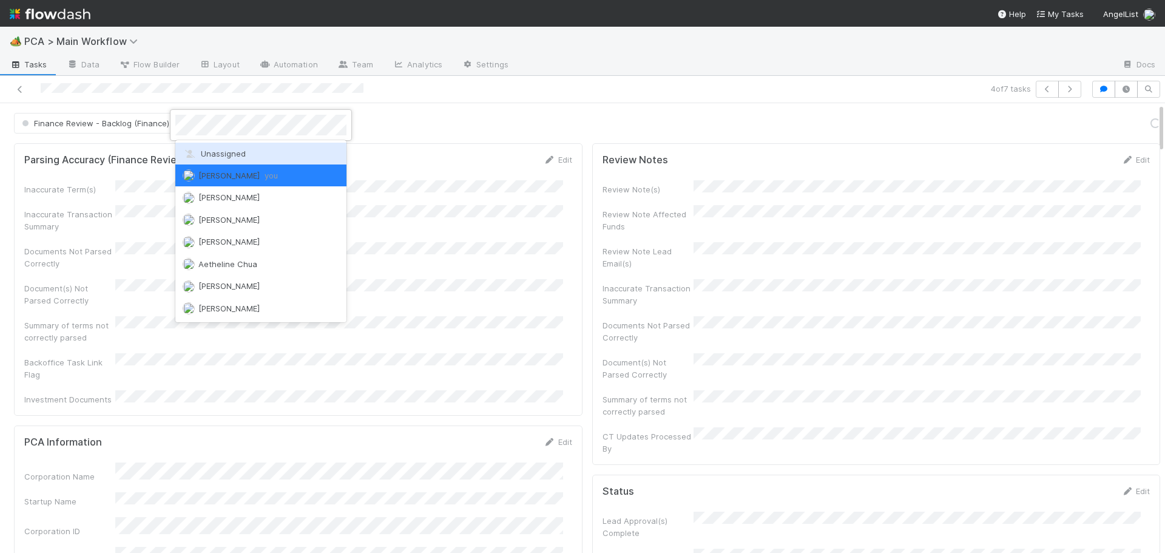
click at [206, 156] on span "Unassigned" at bounding box center [214, 154] width 63 height 10
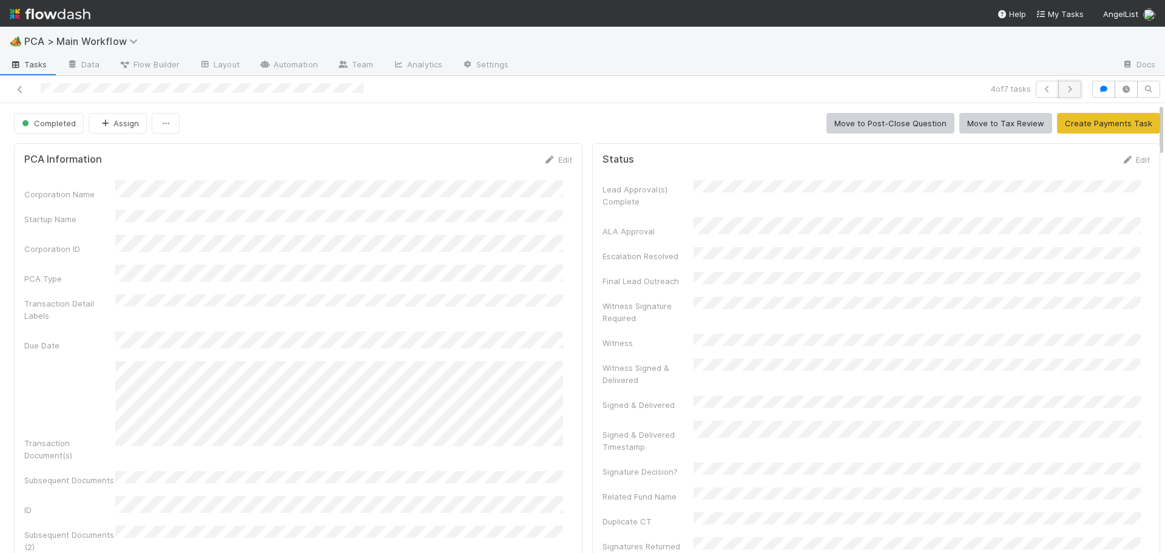
click at [1063, 88] on icon "button" at bounding box center [1069, 89] width 12 height 7
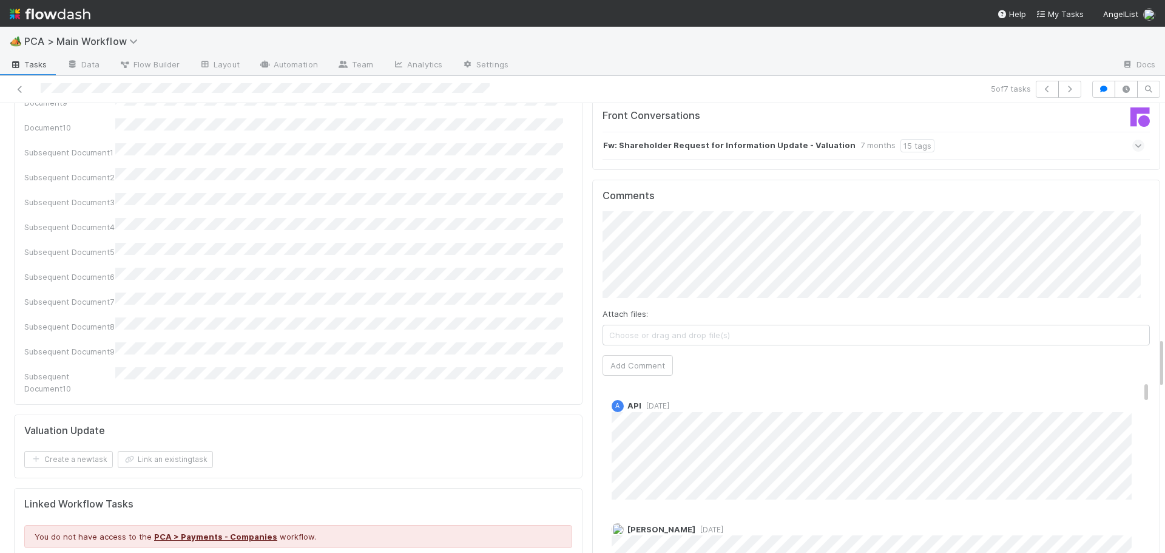
scroll to position [2062, 0]
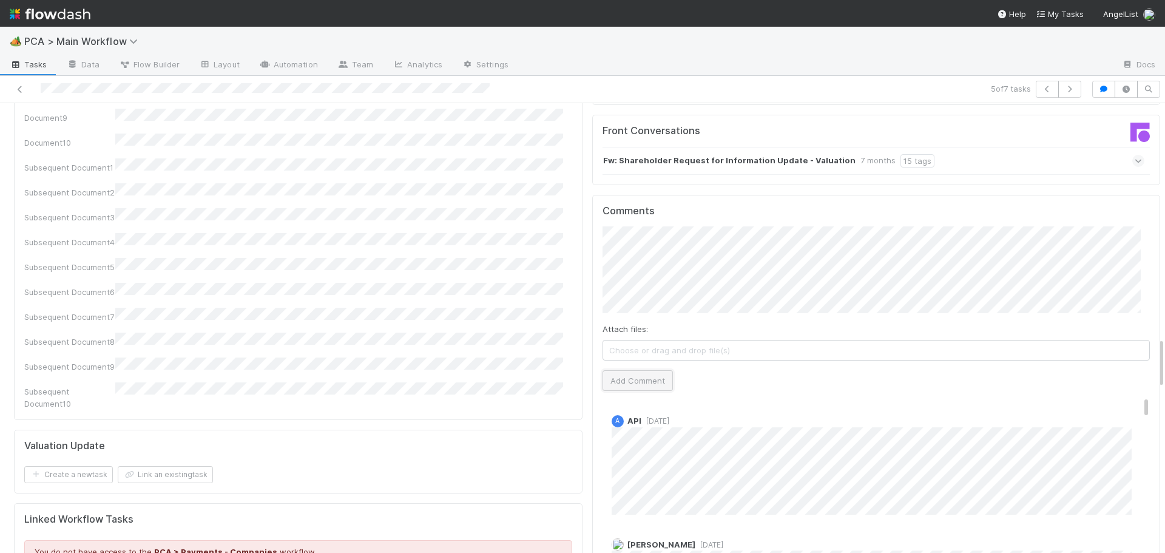
click at [638, 370] on button "Add Comment" at bounding box center [637, 380] width 70 height 21
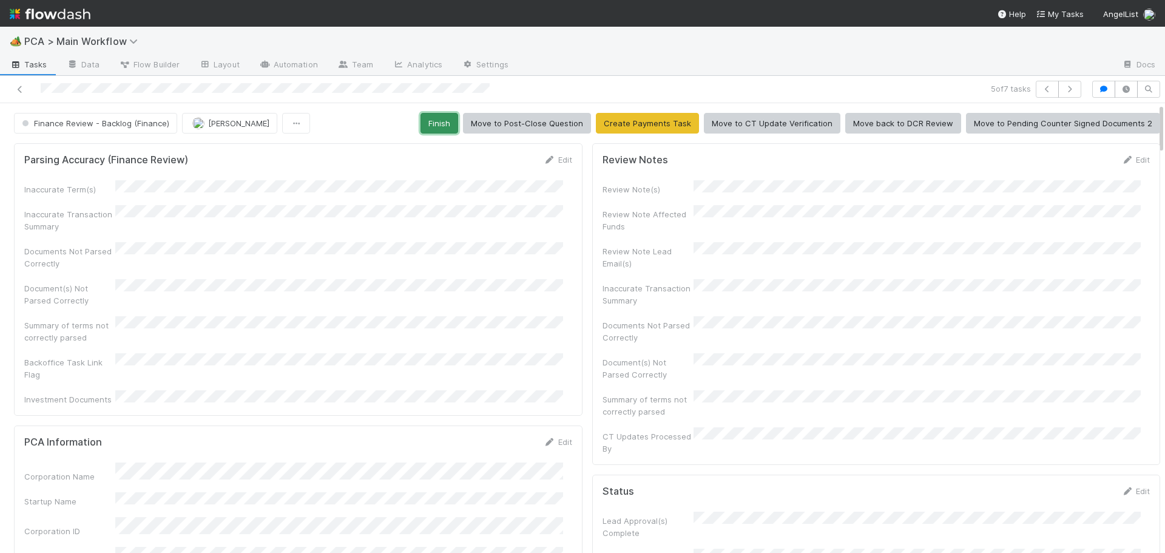
click at [442, 119] on button "Finish" at bounding box center [439, 123] width 38 height 21
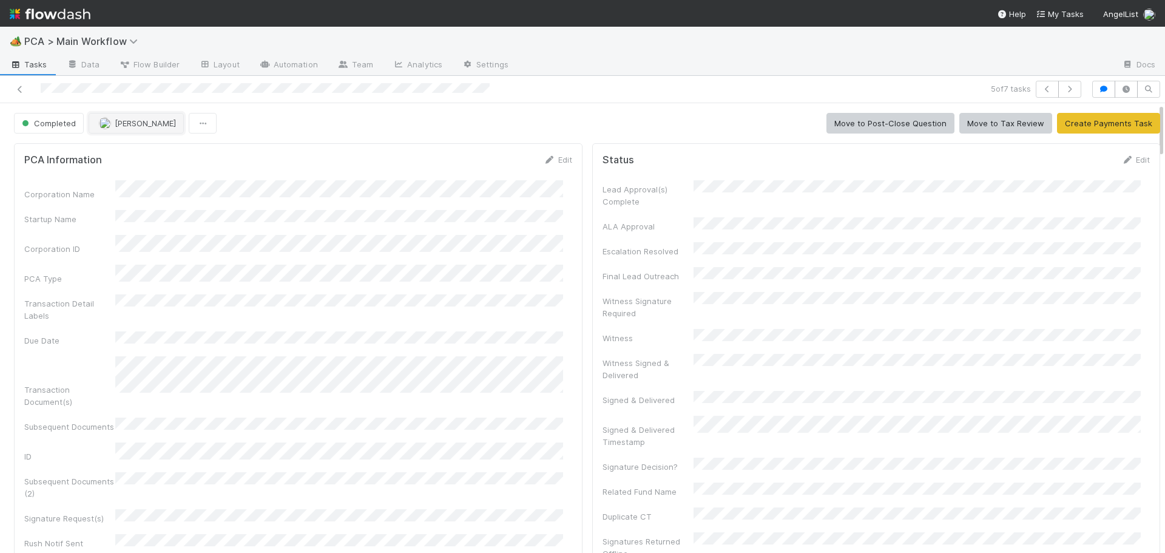
click at [139, 118] on span "[PERSON_NAME]" at bounding box center [145, 123] width 61 height 10
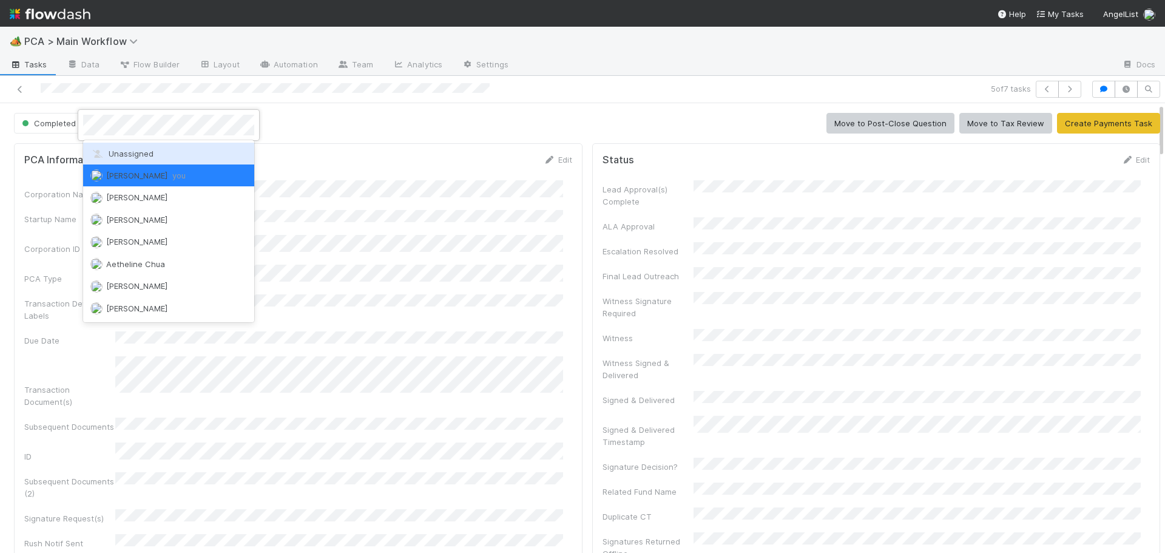
click at [141, 143] on div "Unassigned" at bounding box center [168, 154] width 171 height 22
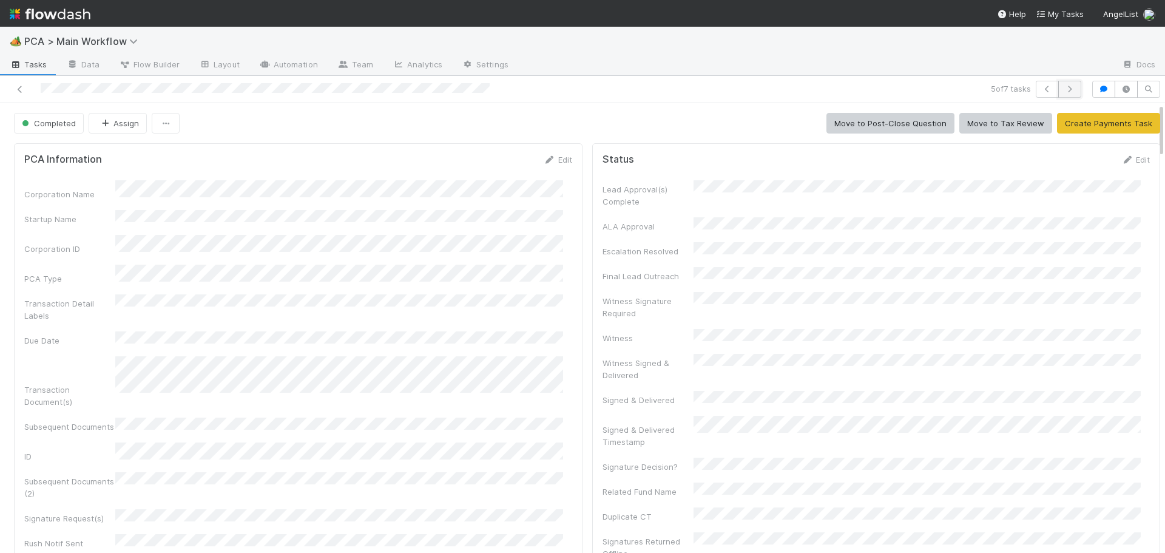
click at [1063, 89] on icon "button" at bounding box center [1069, 89] width 12 height 7
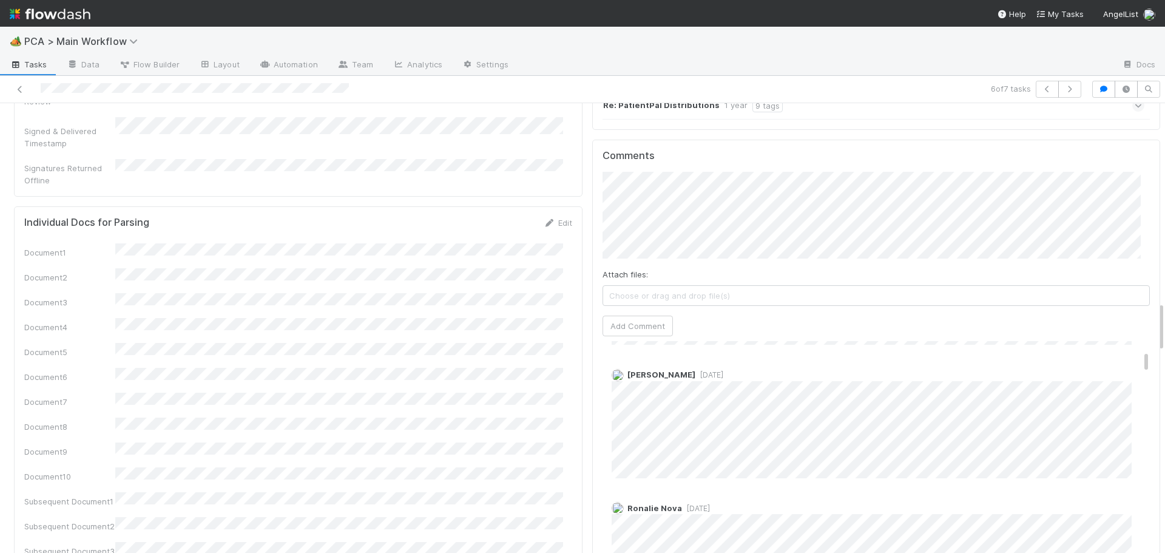
scroll to position [121, 0]
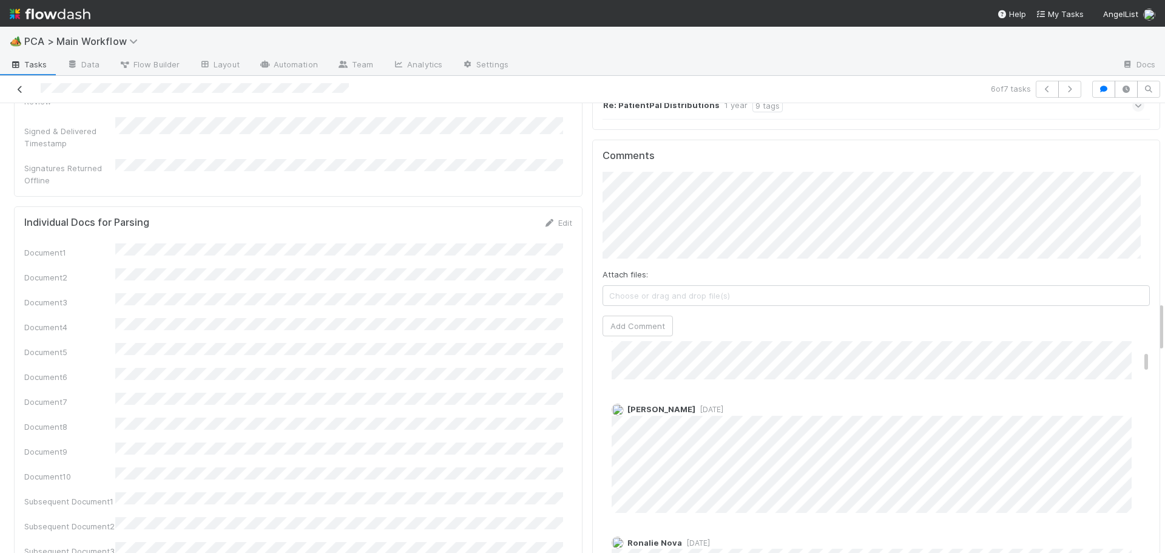
click at [18, 89] on icon at bounding box center [20, 90] width 12 height 8
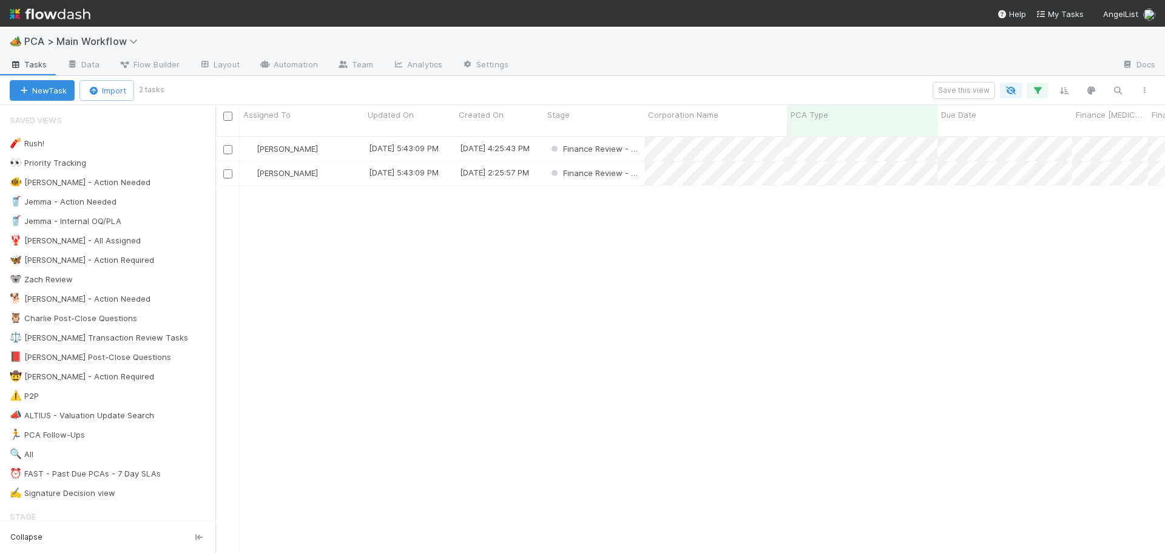
scroll to position [417, 940]
